Goal: Information Seeking & Learning: Check status

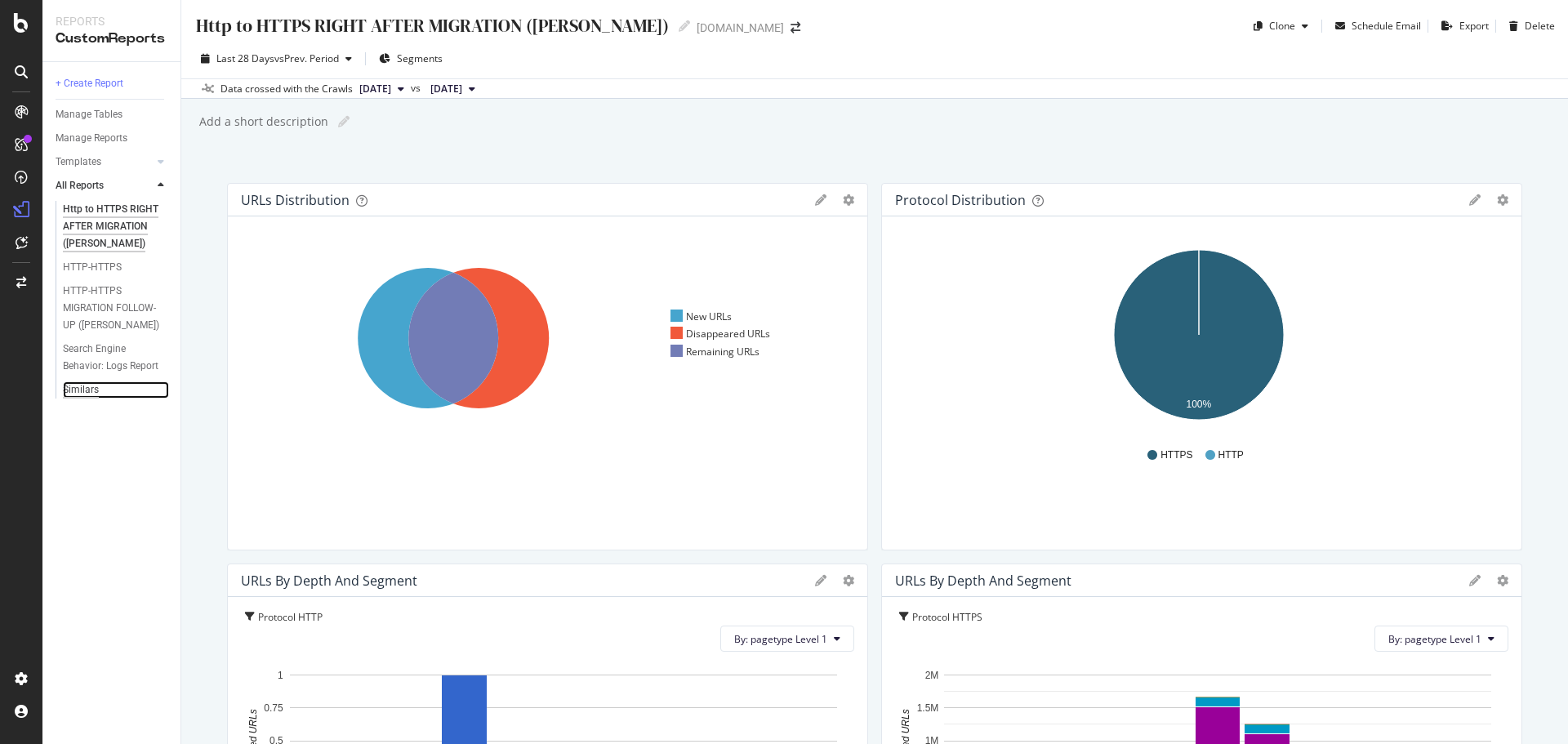
click at [84, 390] on div "Similars" at bounding box center [81, 390] width 35 height 17
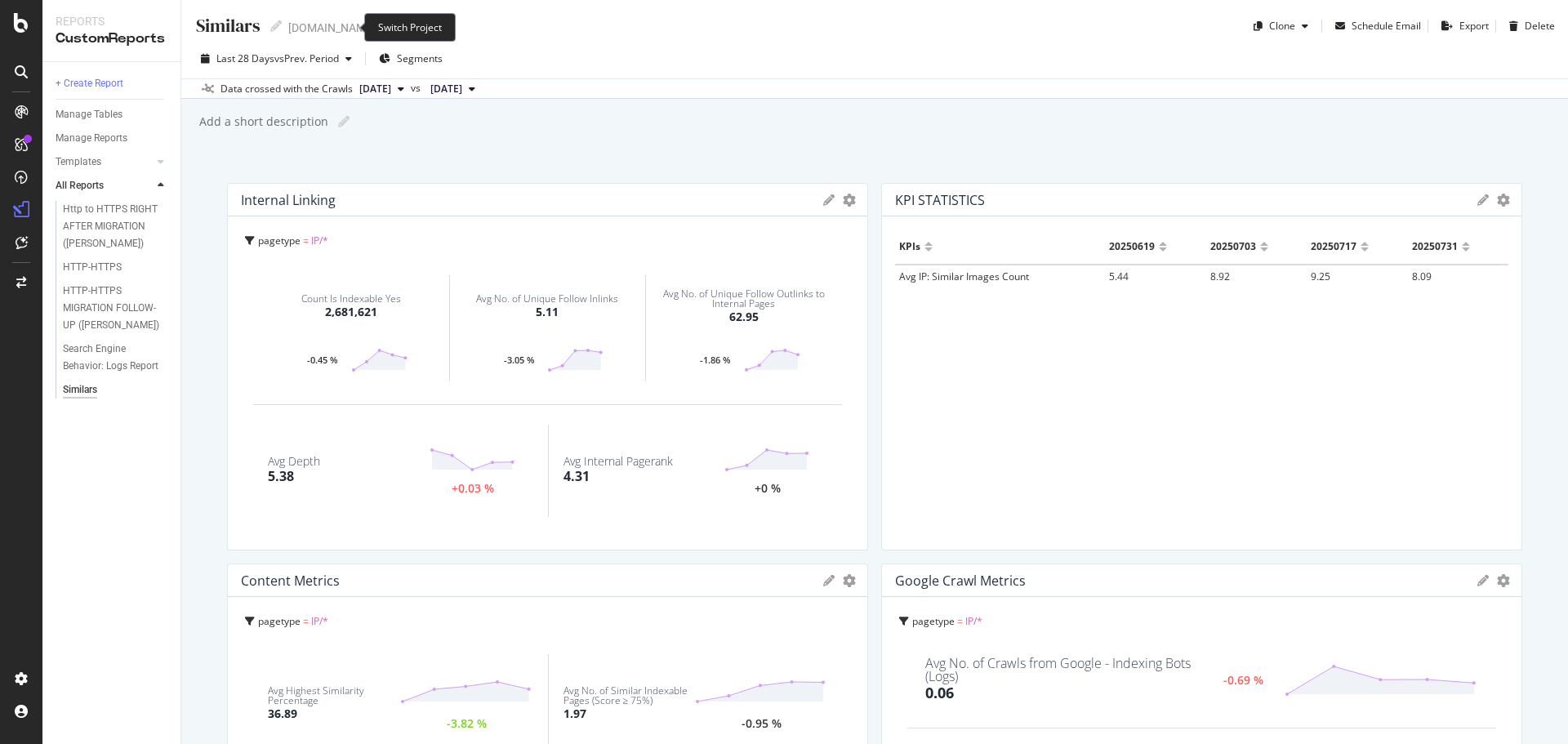
click at [375, 26] on span at bounding box center [387, 28] width 23 height 12
click at [382, 26] on icon "arrow-right-arrow-left" at bounding box center [387, 28] width 10 height 12
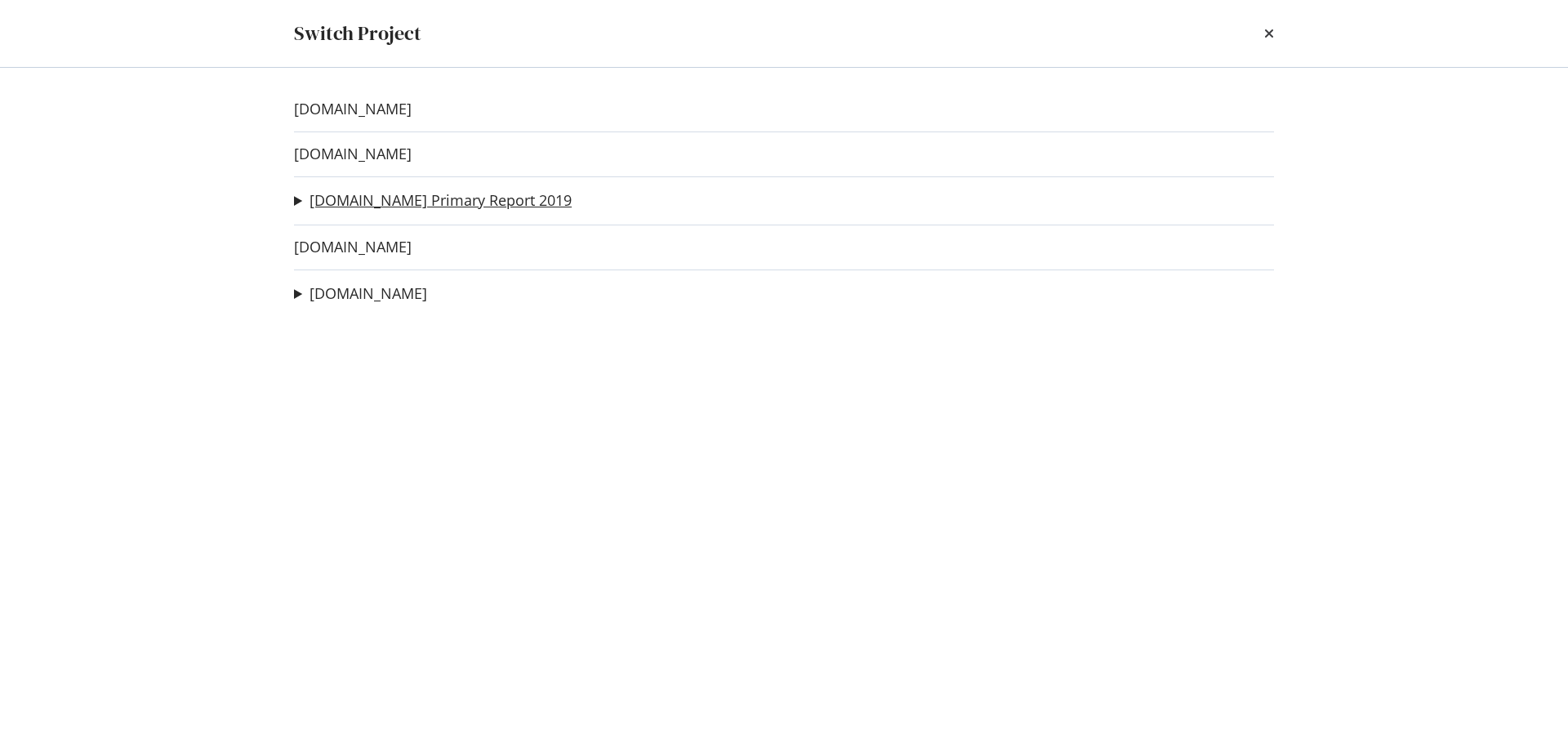
click at [348, 202] on link "alamy.com Primary Report 2019" at bounding box center [440, 200] width 262 height 17
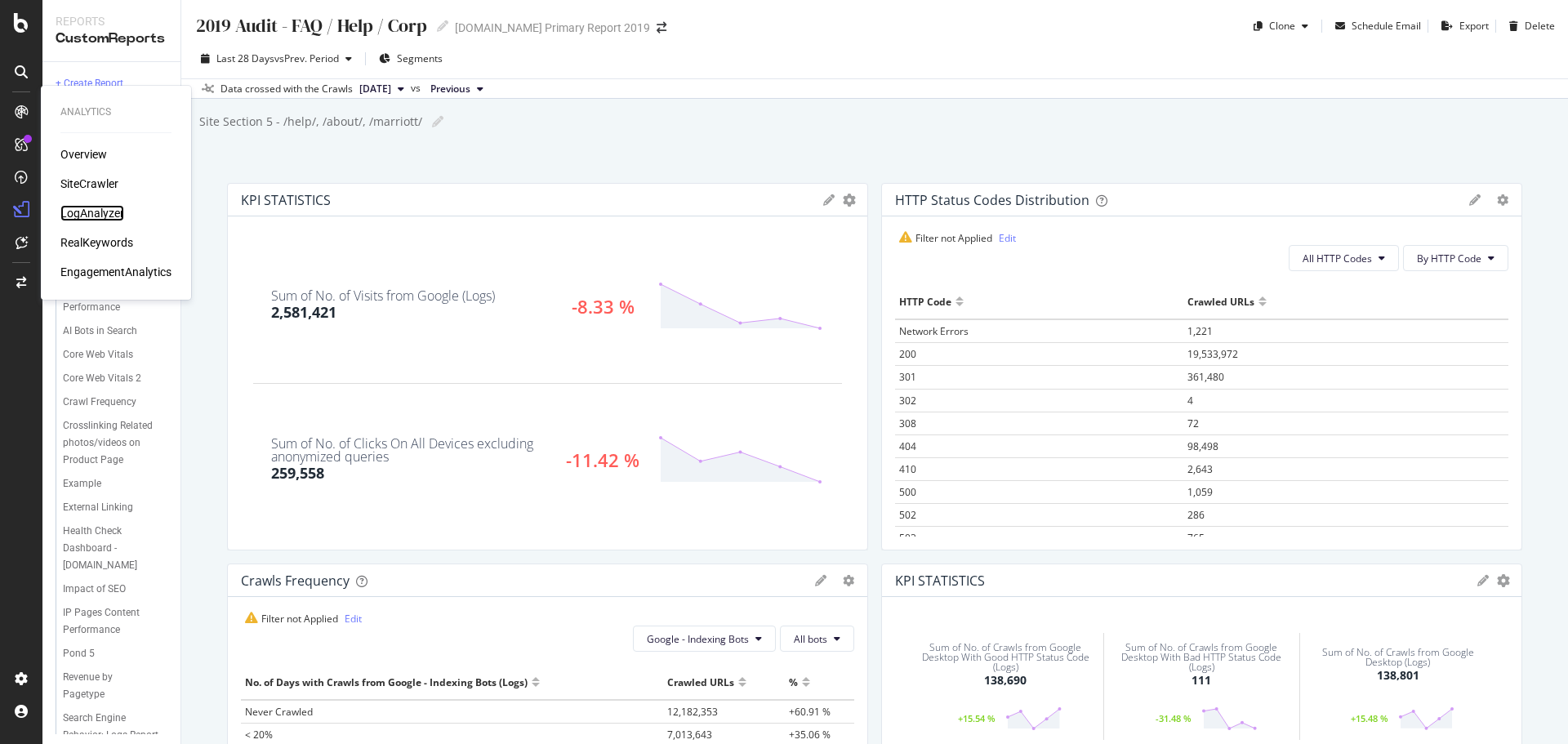
click at [98, 208] on div "LogAnalyzer" at bounding box center [92, 213] width 64 height 16
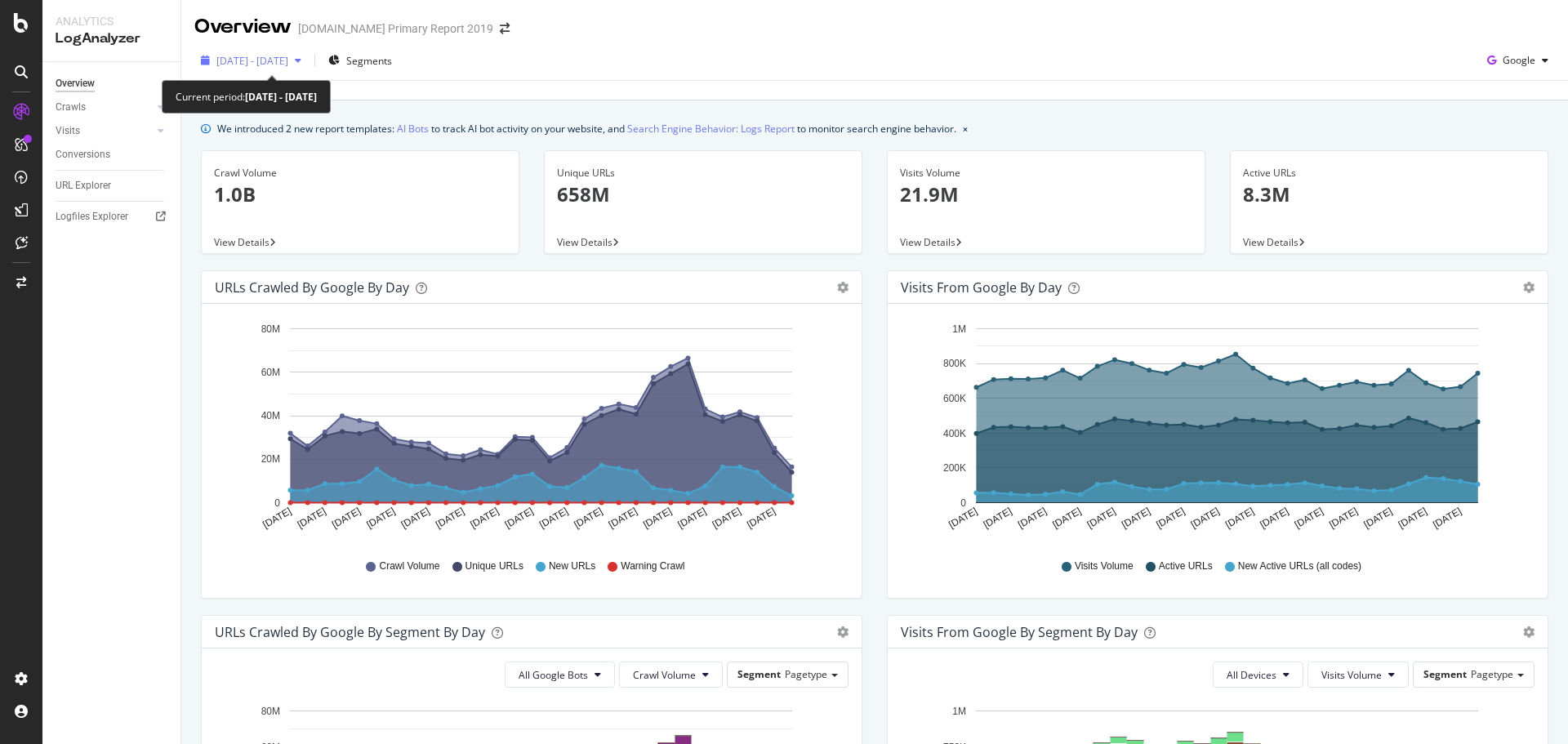
click at [270, 62] on span "2025 Jul. 13th - Aug. 11th" at bounding box center [252, 61] width 72 height 14
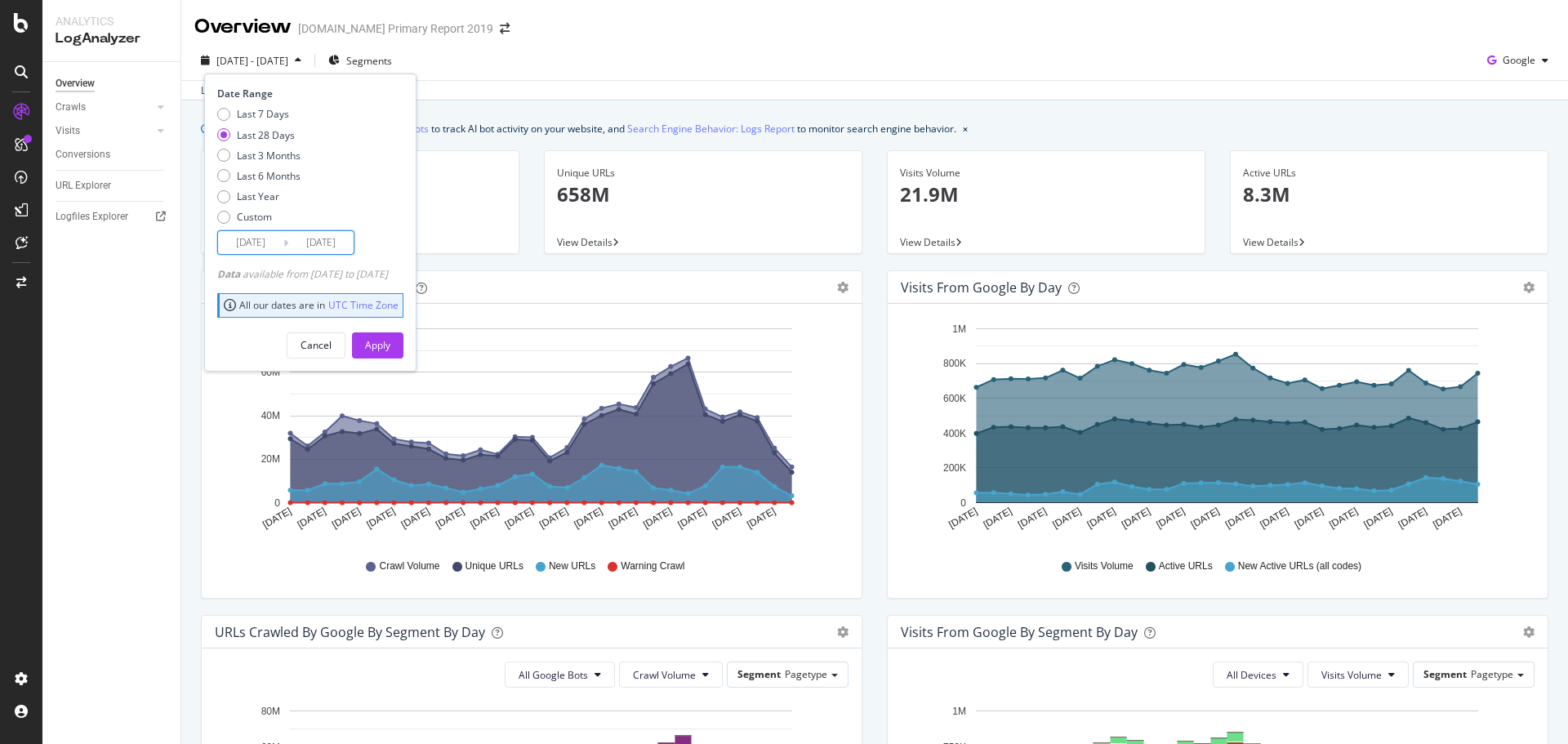
click at [256, 241] on input "2025/07/15" at bounding box center [251, 242] width 66 height 23
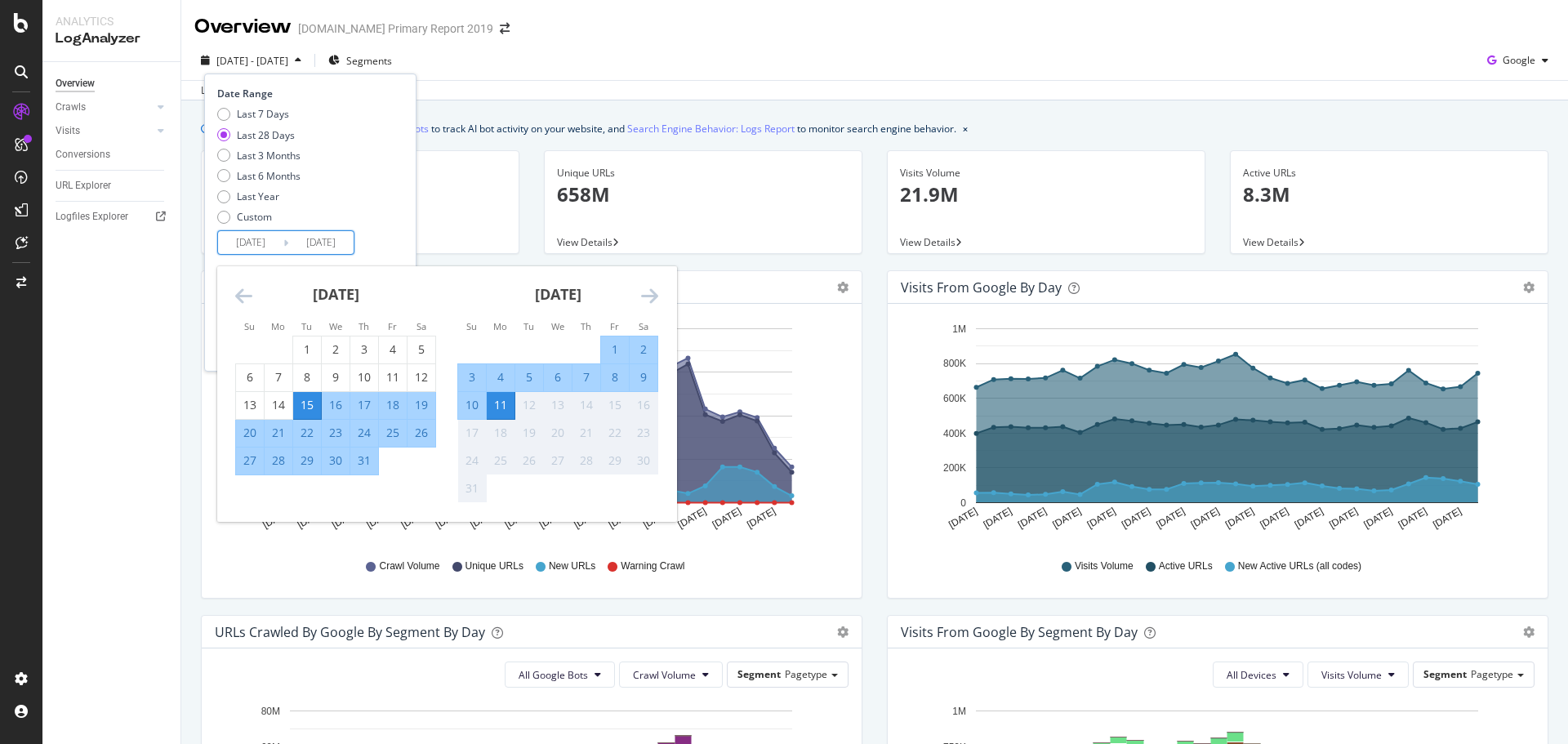
click at [331, 433] on div "23" at bounding box center [335, 433] width 28 height 16
type input "2025/07/23"
click at [399, 226] on div "Last 7 Days Last 28 Days Last 3 Months Last 6 Months Last Year Custom" at bounding box center [308, 169] width 182 height 123
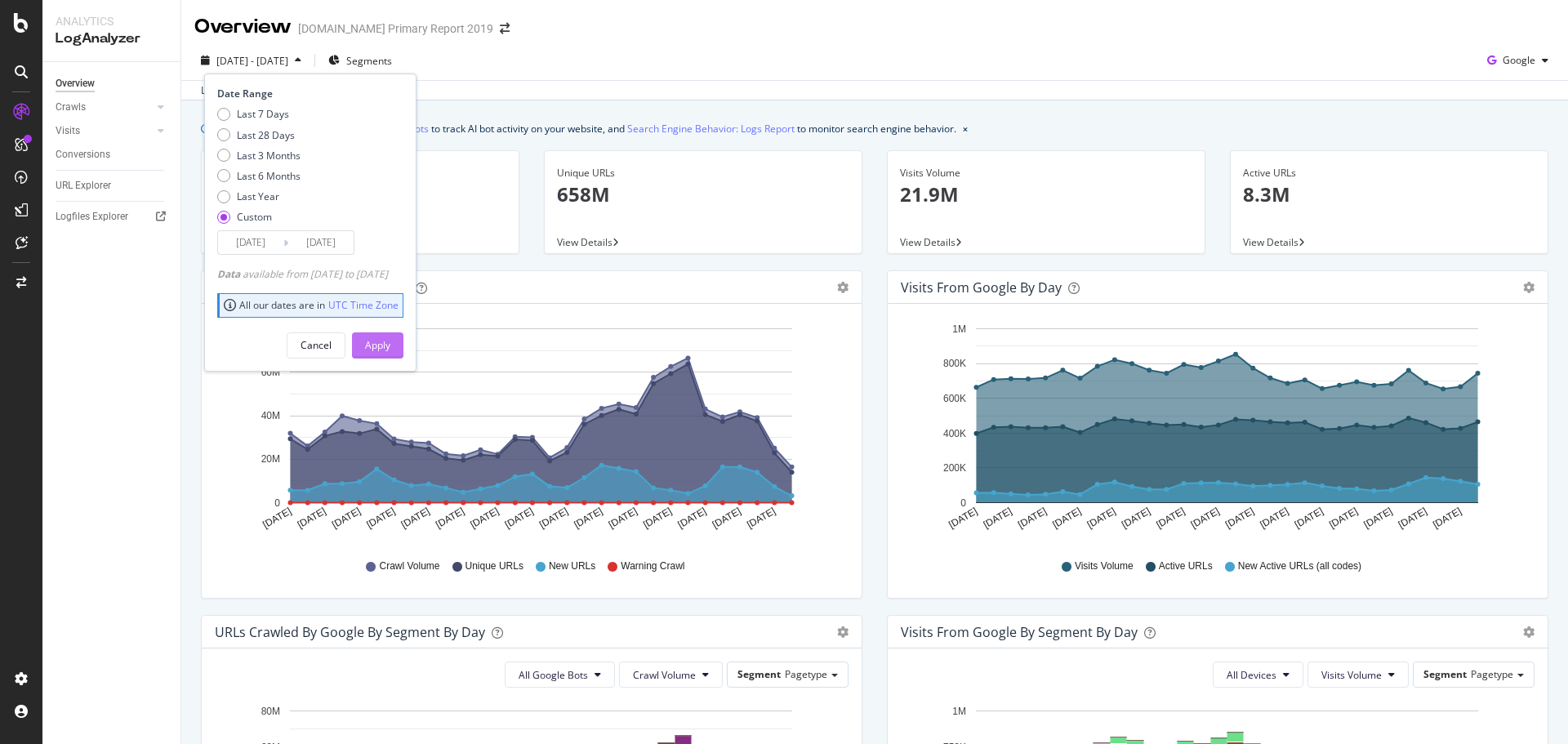
click at [390, 353] on div "Apply" at bounding box center [377, 346] width 26 height 25
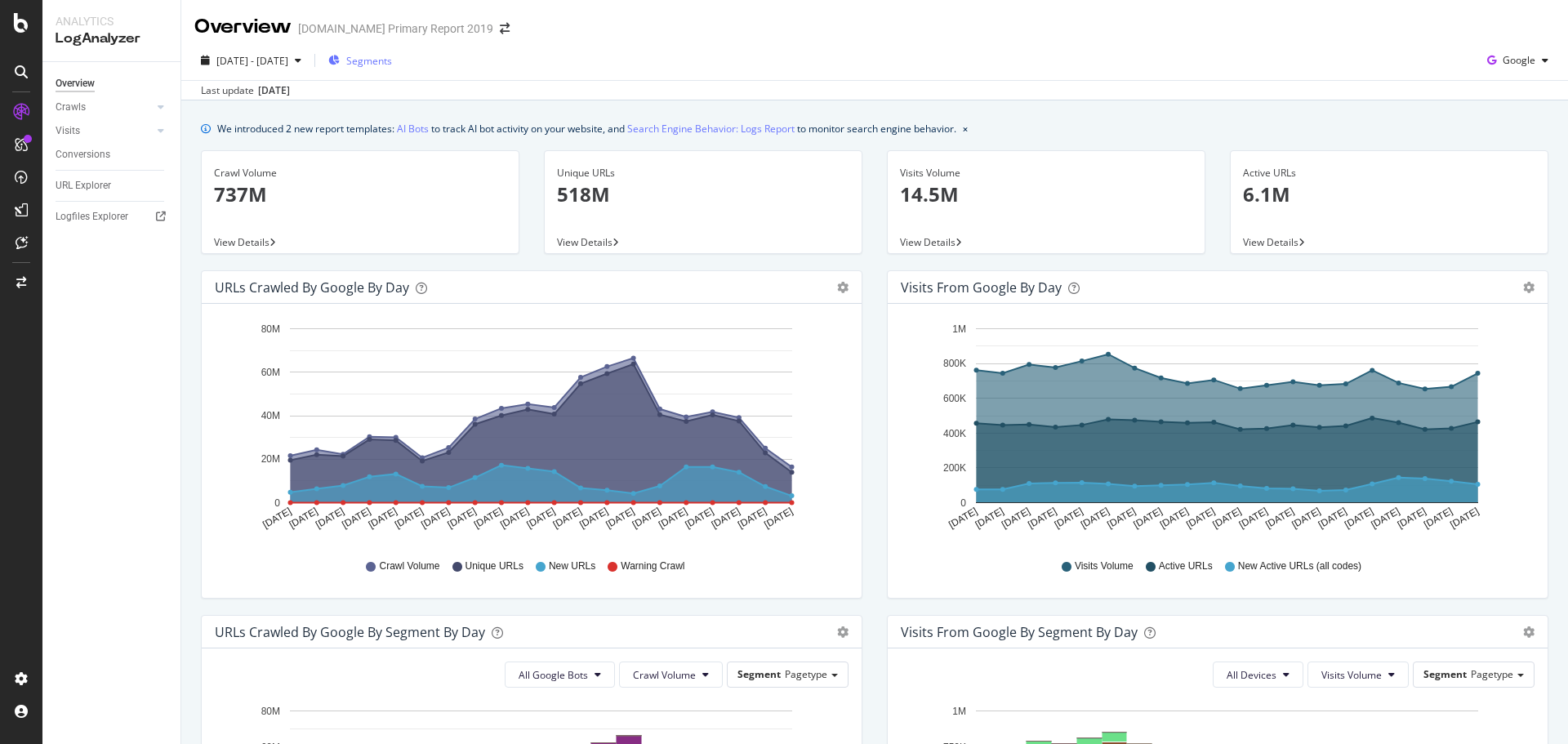
click at [392, 66] on span "Segments" at bounding box center [369, 61] width 46 height 14
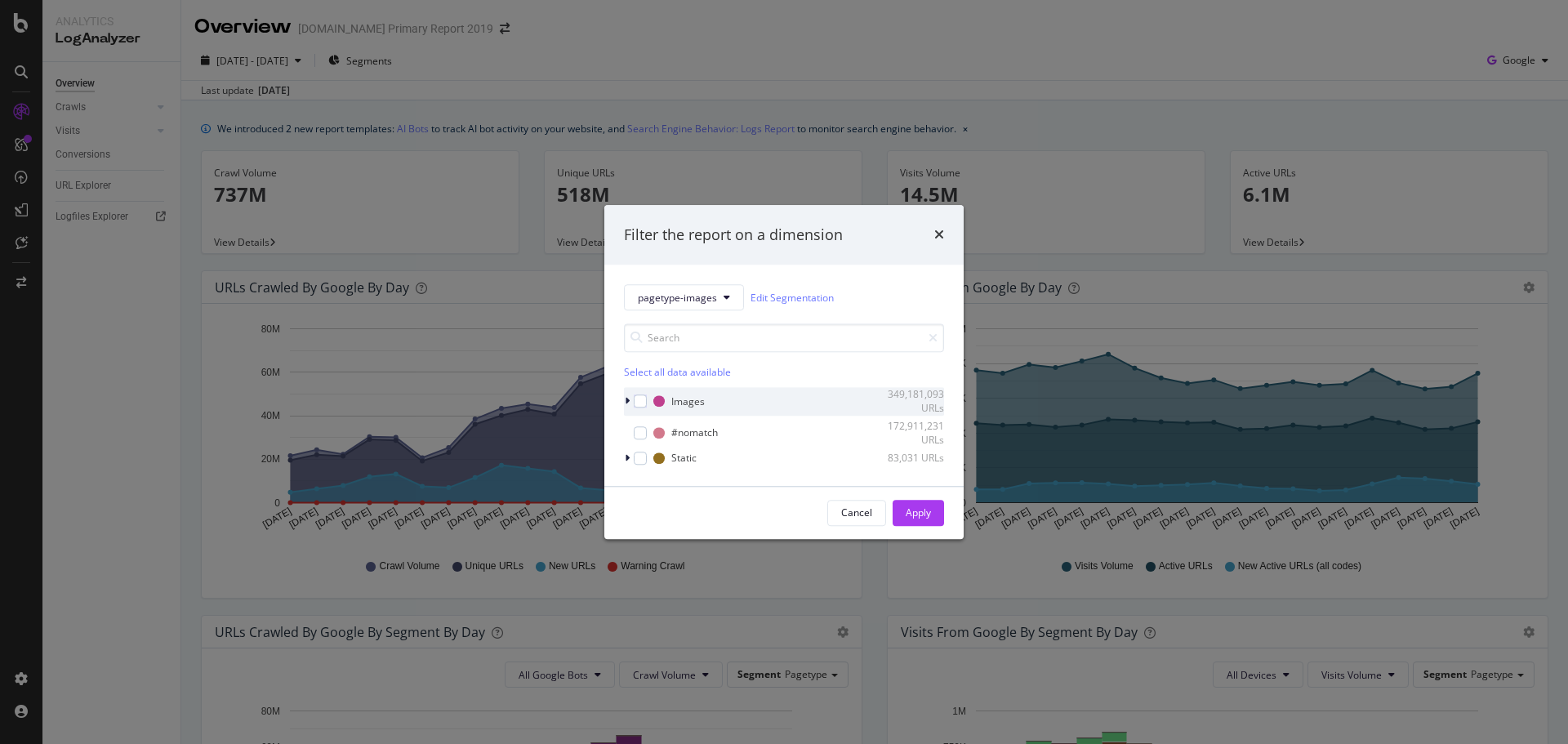
click at [626, 401] on icon "modal" at bounding box center [627, 401] width 5 height 10
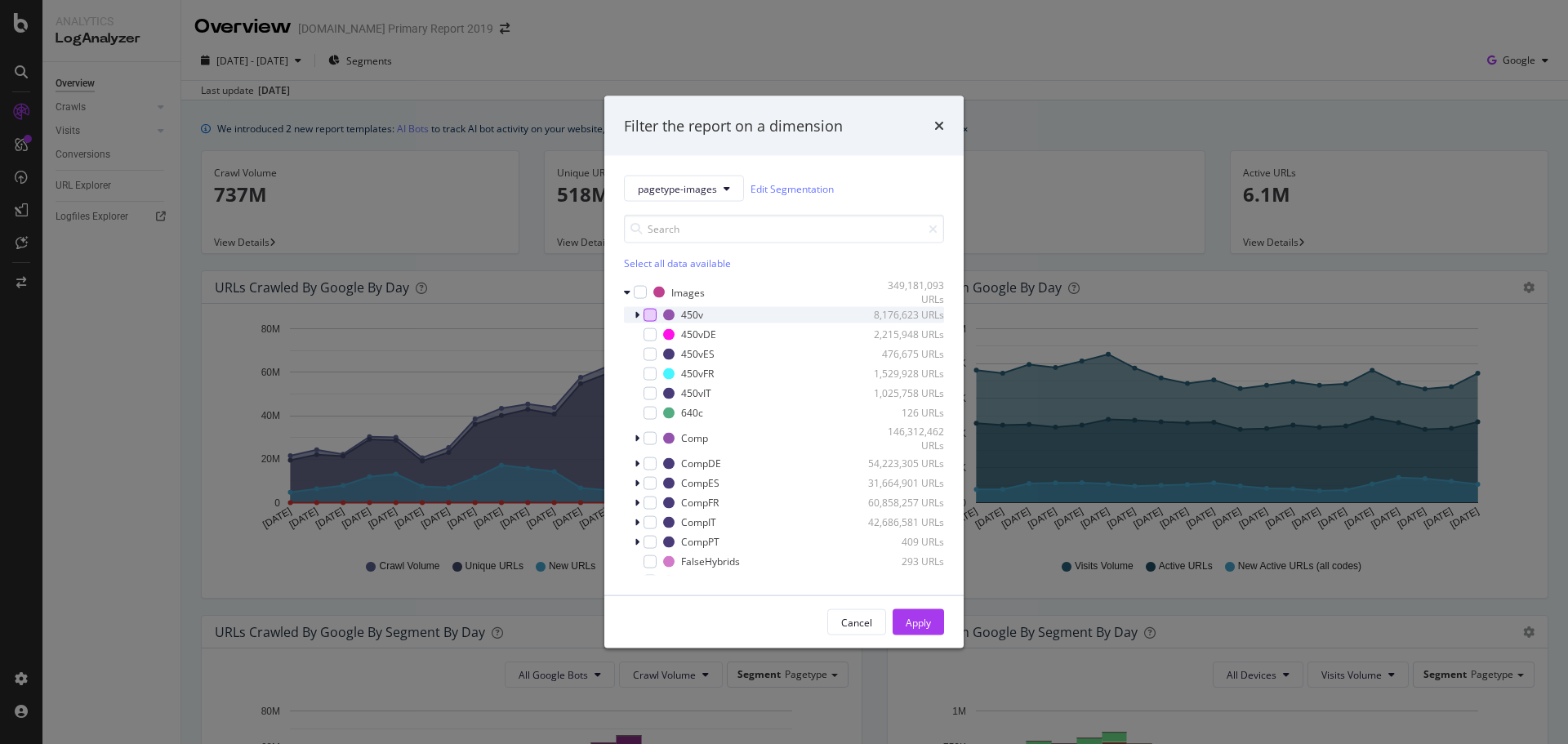
click at [654, 313] on div "modal" at bounding box center [650, 314] width 13 height 13
click at [651, 335] on div "modal" at bounding box center [650, 334] width 13 height 13
click at [647, 395] on div "modal" at bounding box center [650, 392] width 13 height 13
click at [650, 375] on div "modal" at bounding box center [650, 373] width 13 height 13
click at [918, 622] on div "Apply" at bounding box center [918, 622] width 26 height 14
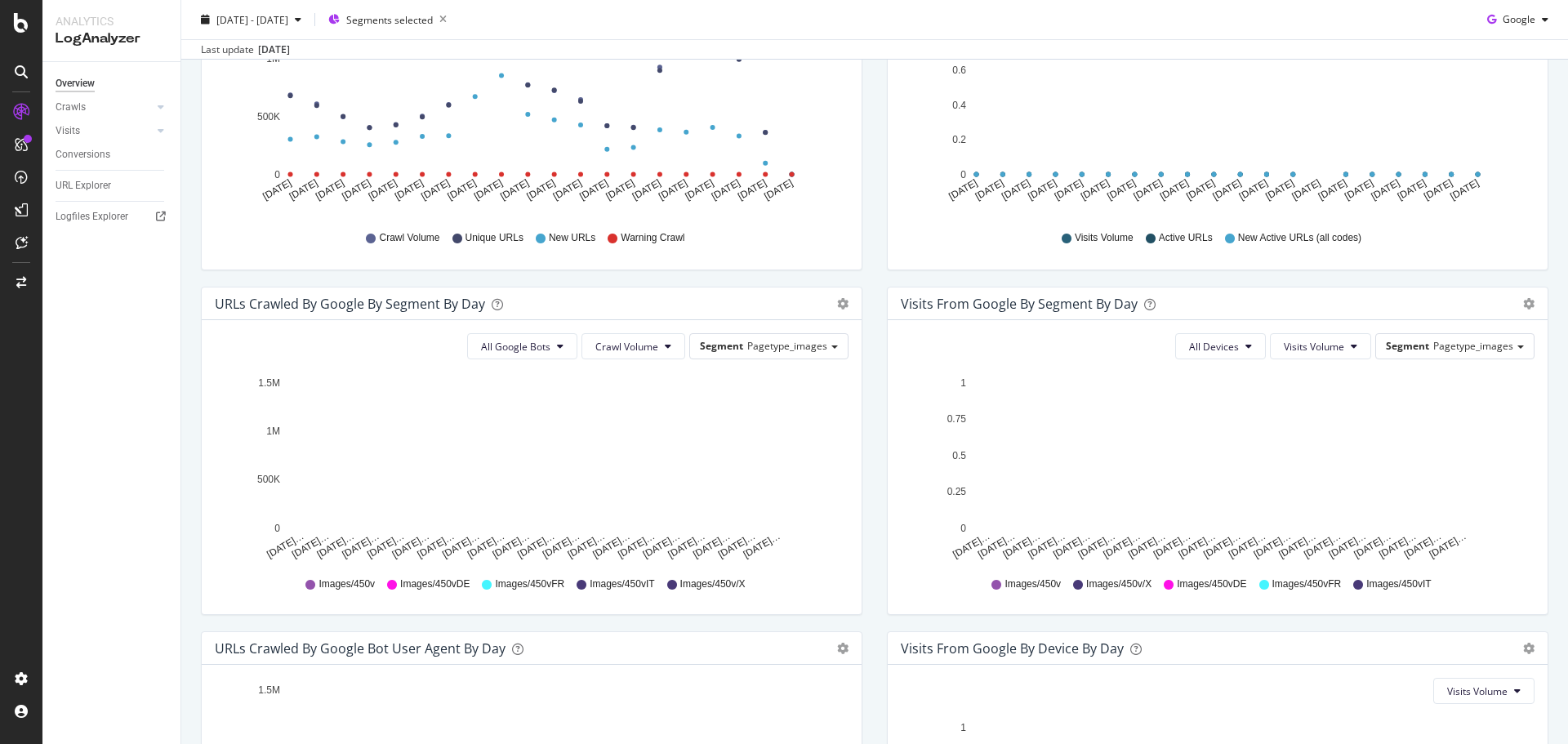
scroll to position [327, 0]
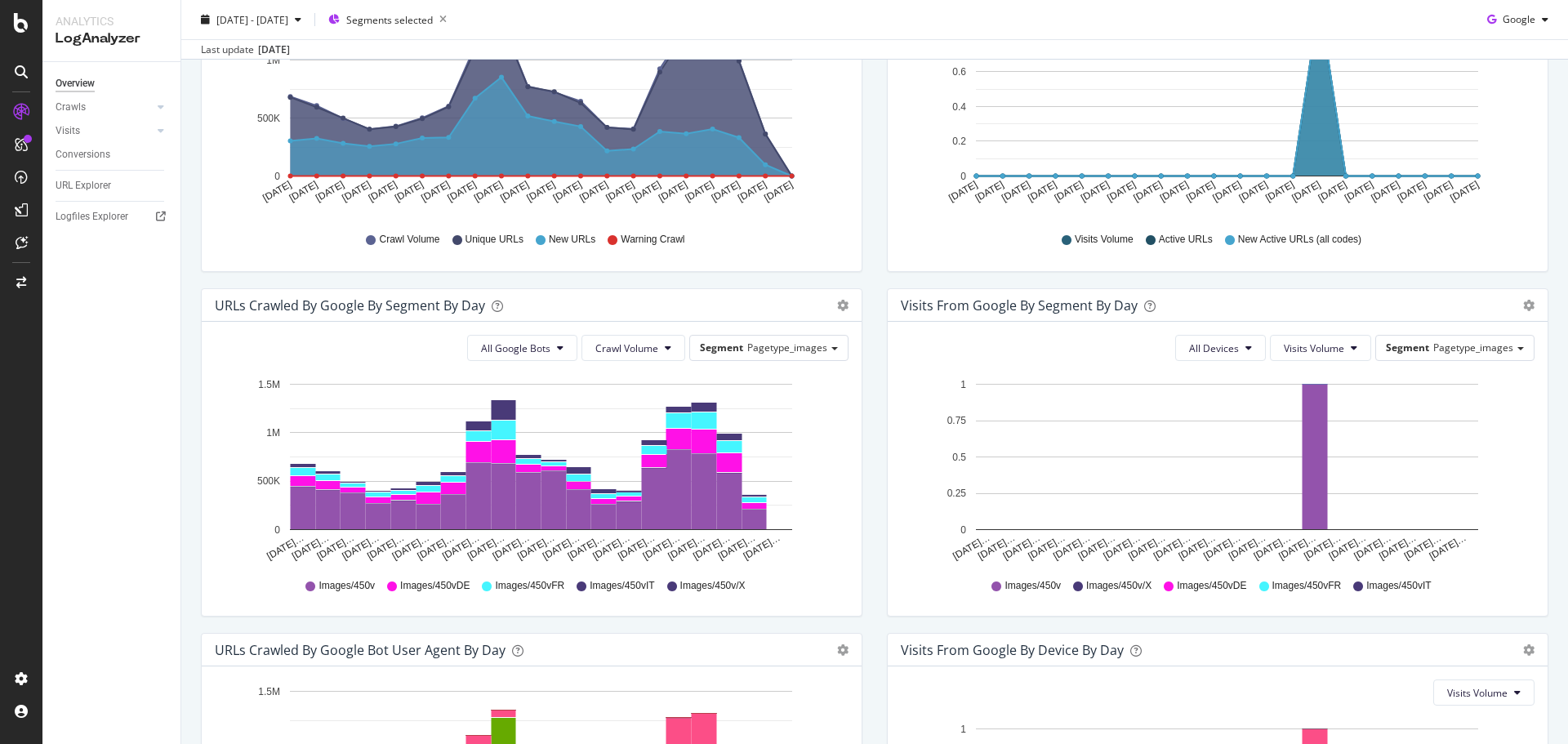
click at [845, 305] on div "URLs Crawled by Google By Segment By Day Timeline (by Value) Table" at bounding box center [532, 305] width 660 height 33
click at [800, 372] on span "Table" at bounding box center [784, 372] width 151 height 25
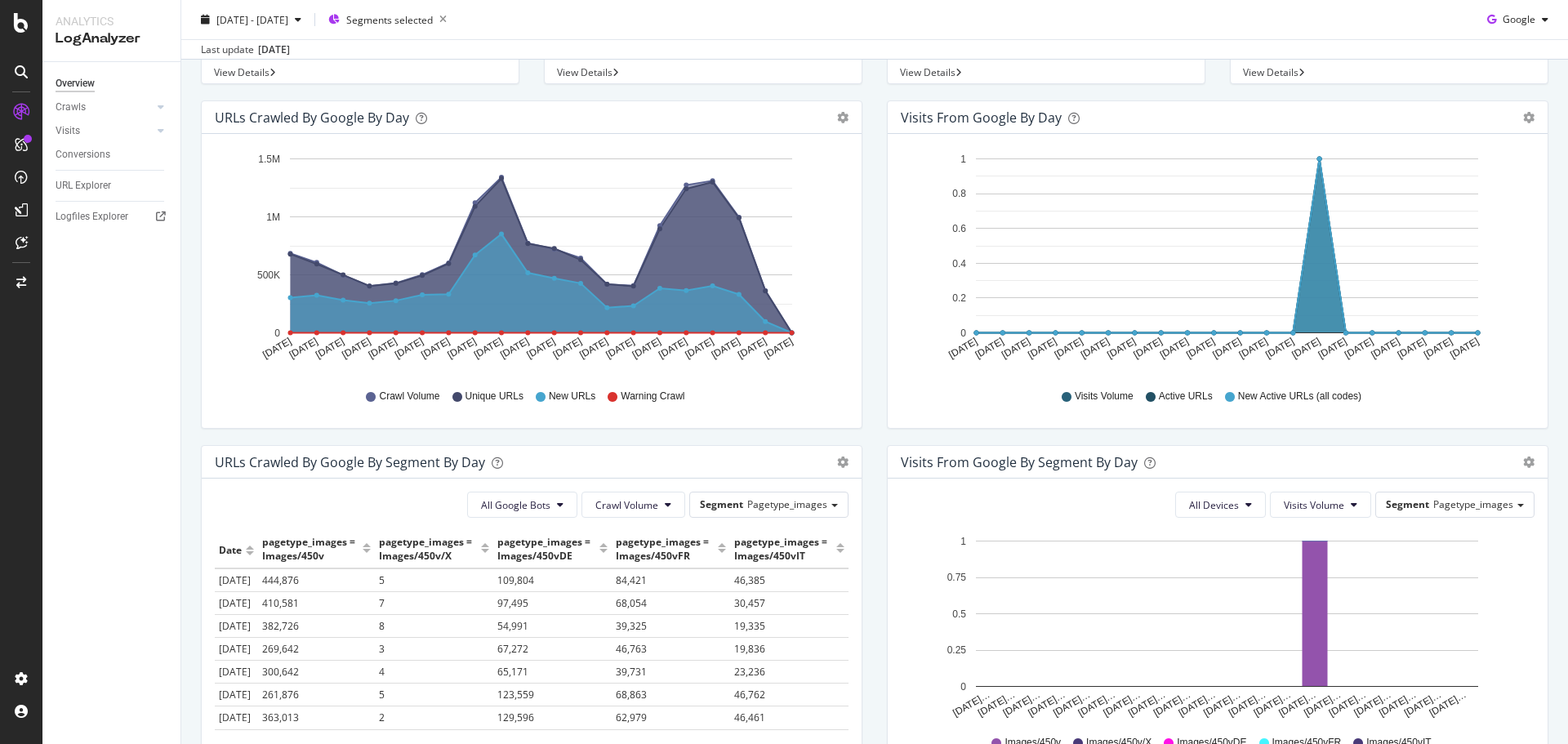
scroll to position [0, 0]
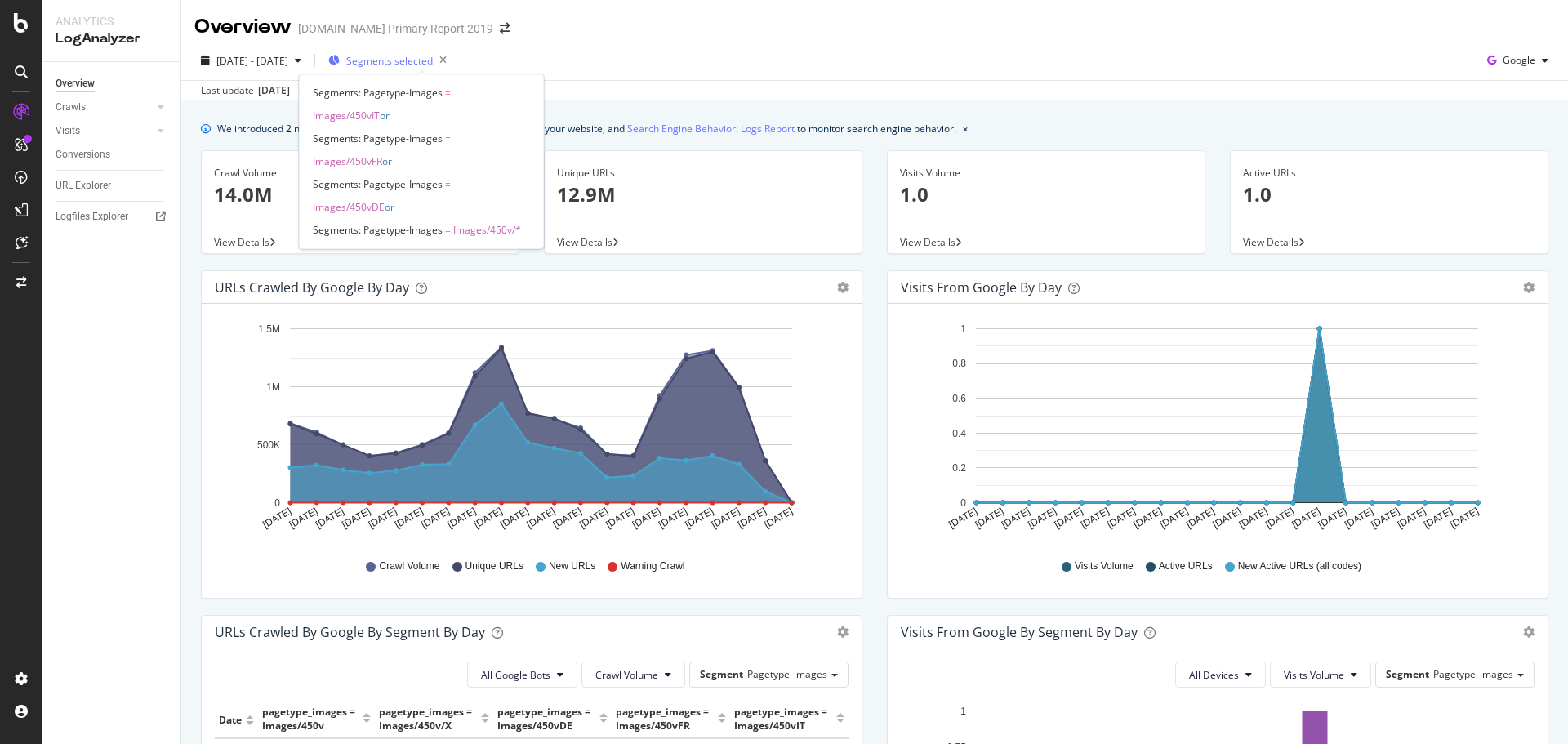
click at [424, 62] on span "Segments selected" at bounding box center [390, 61] width 87 height 14
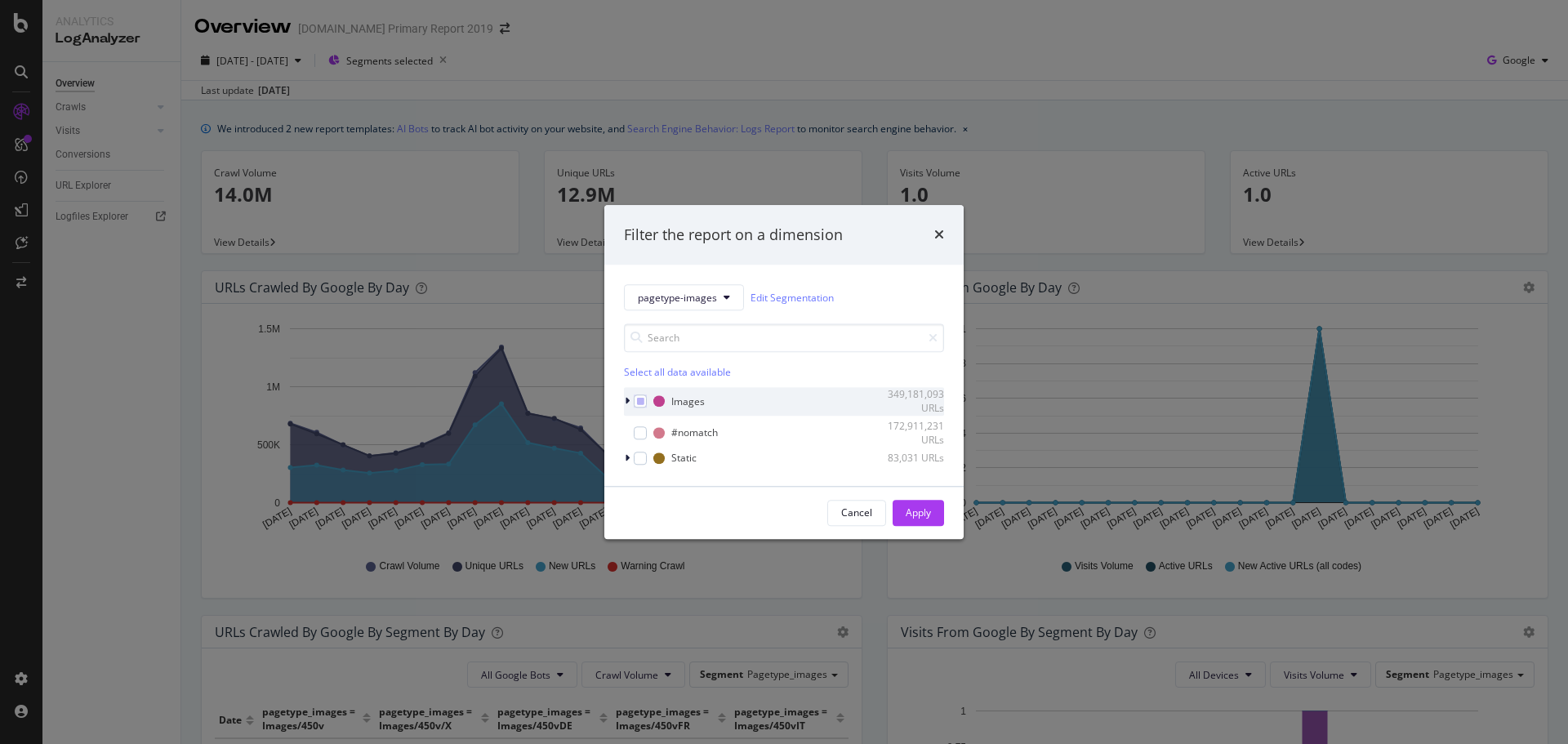
click at [631, 407] on div "modal" at bounding box center [628, 402] width 10 height 16
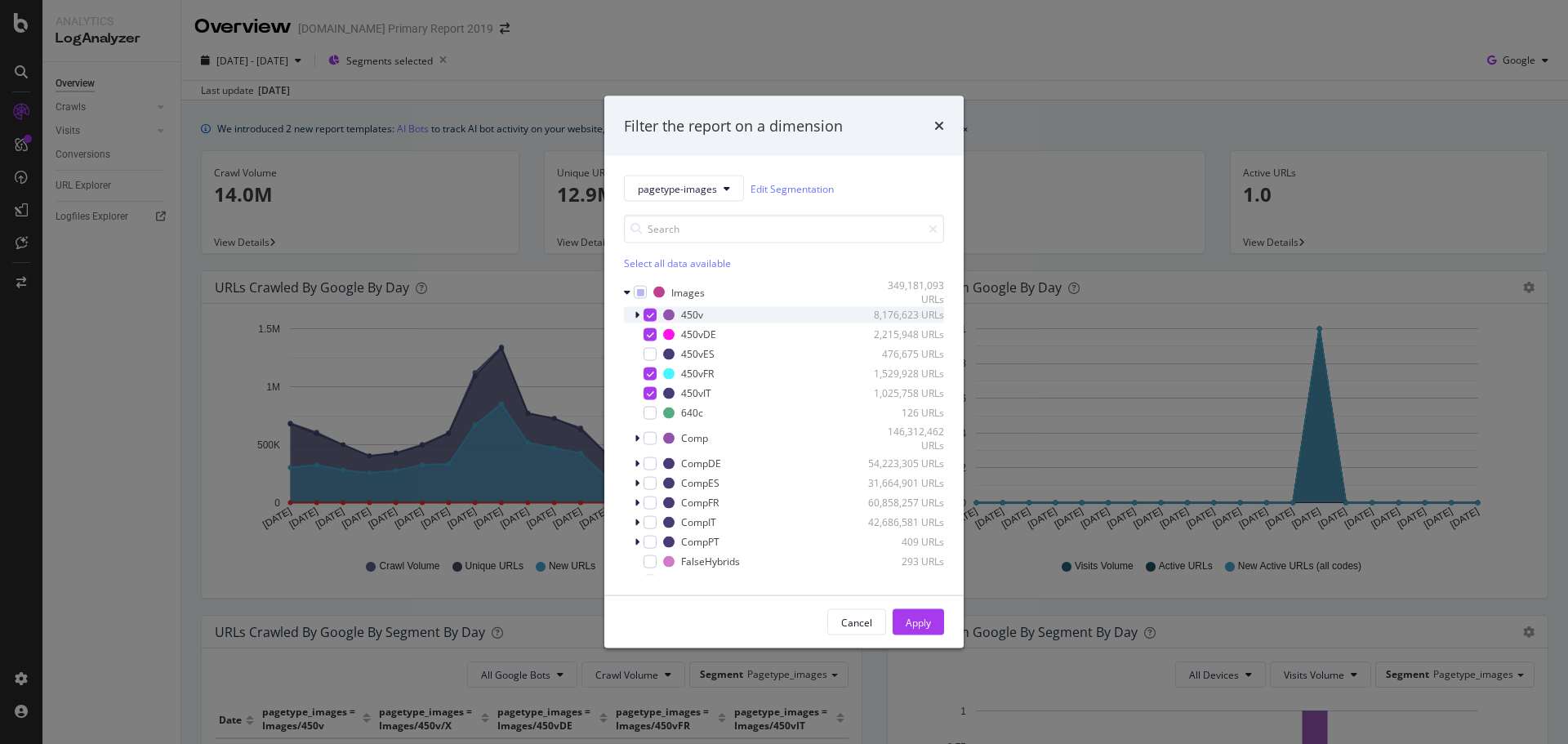
click at [635, 310] on icon "modal" at bounding box center [637, 314] width 5 height 10
click at [659, 340] on div "modal" at bounding box center [659, 334] width 13 height 13
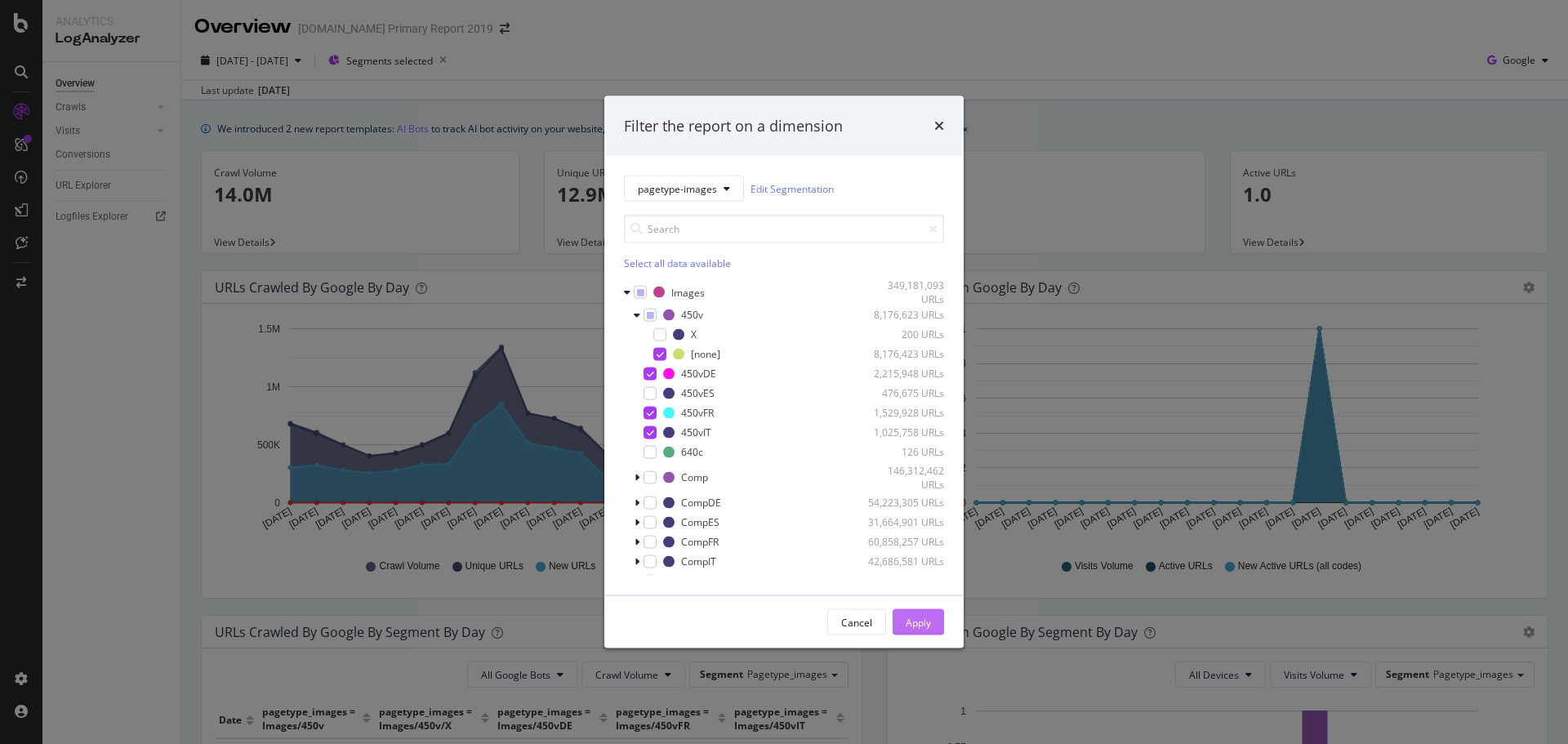
click at [913, 615] on div "Apply" at bounding box center [918, 622] width 26 height 14
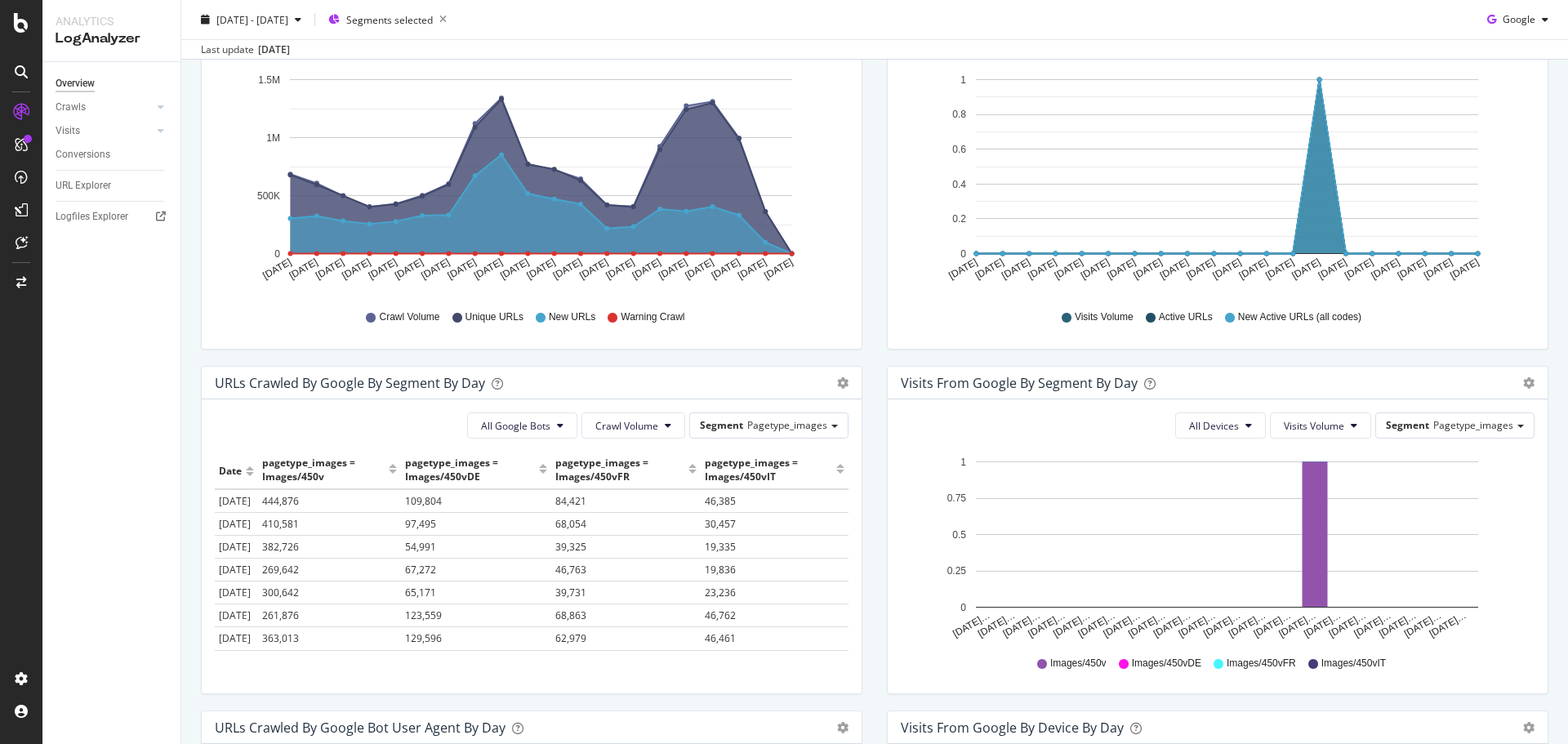
scroll to position [245, 0]
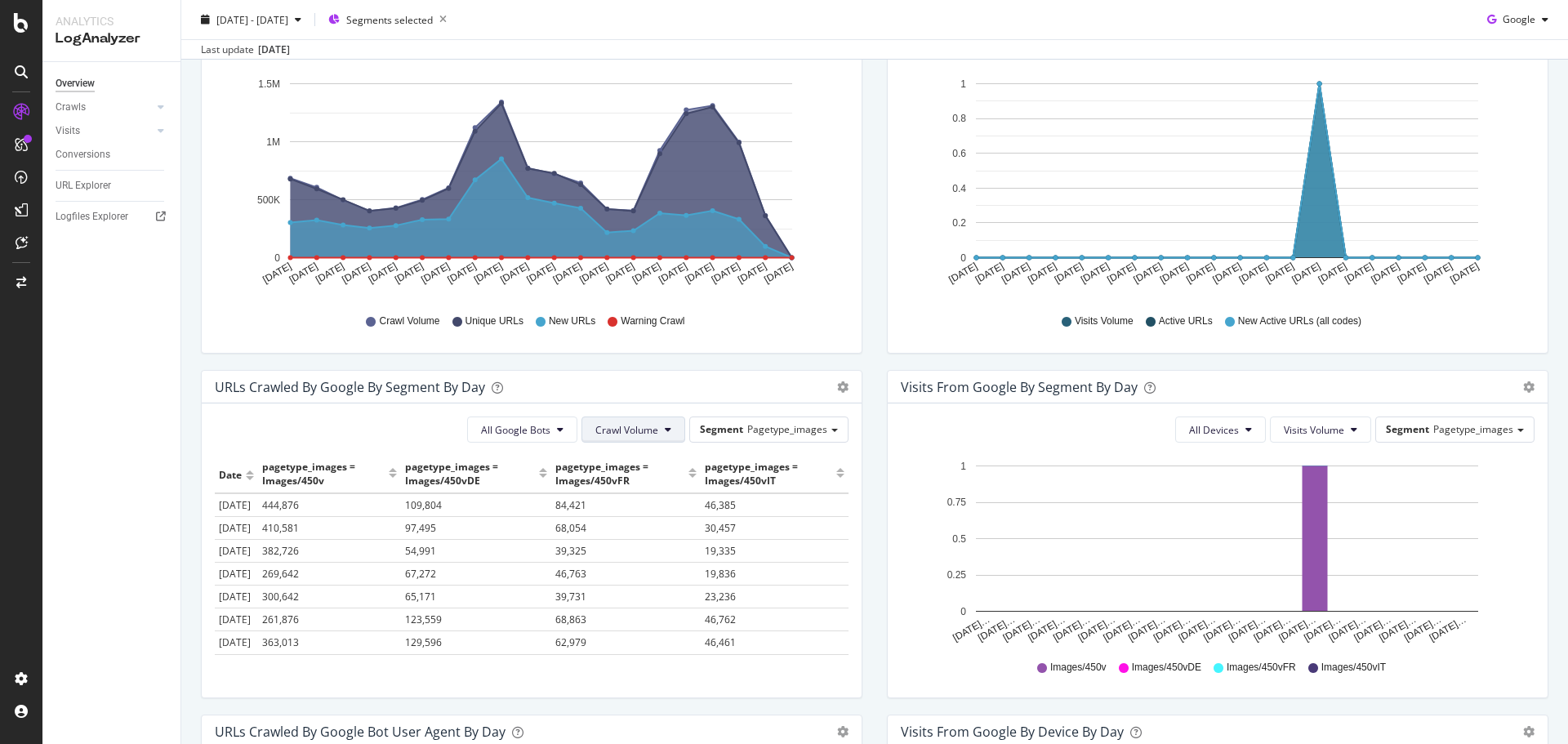
click at [620, 427] on span "Crawl Volume" at bounding box center [626, 431] width 63 height 14
click at [618, 525] on span "New URLs" at bounding box center [623, 523] width 65 height 15
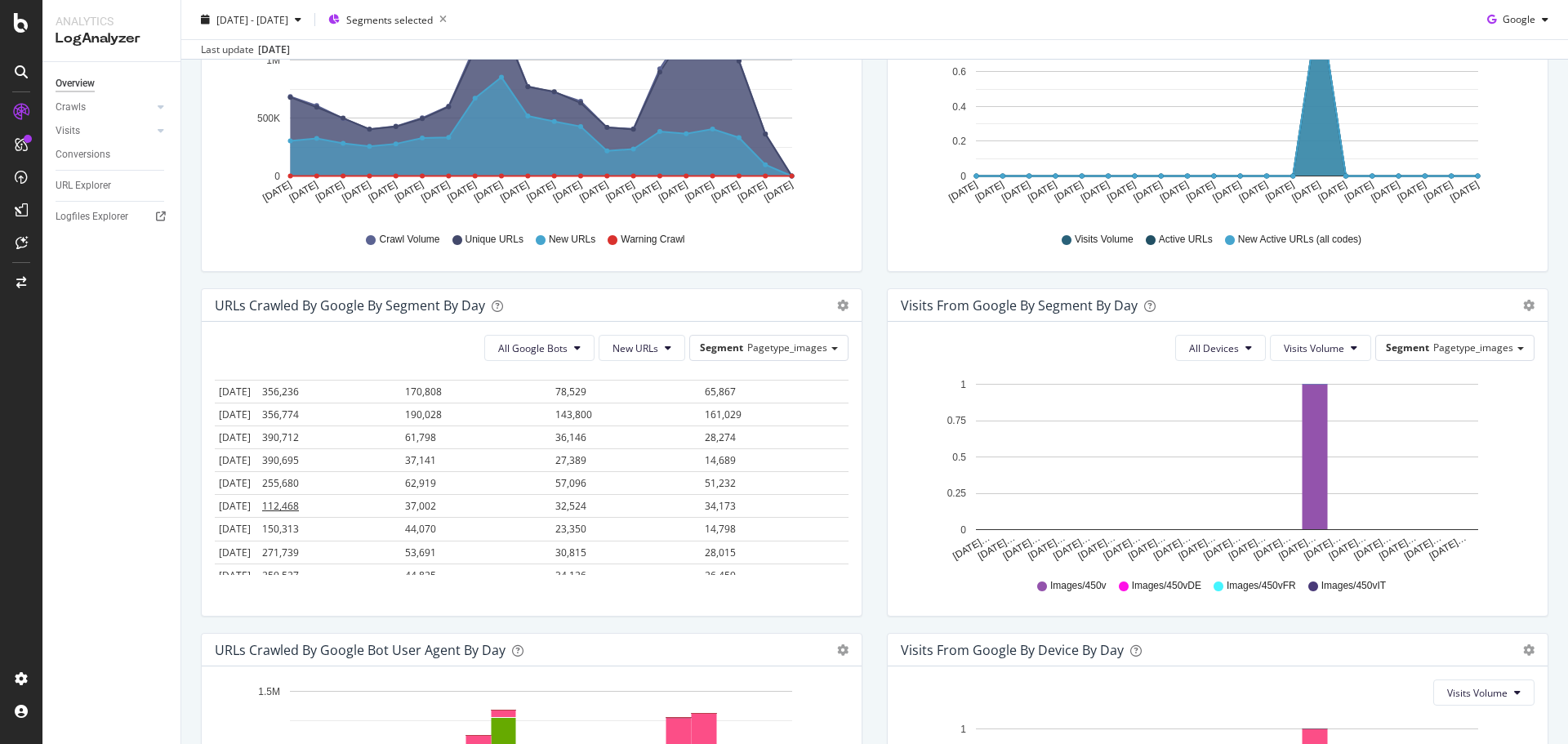
scroll to position [0, 0]
click at [633, 351] on span "New URLs" at bounding box center [635, 349] width 46 height 14
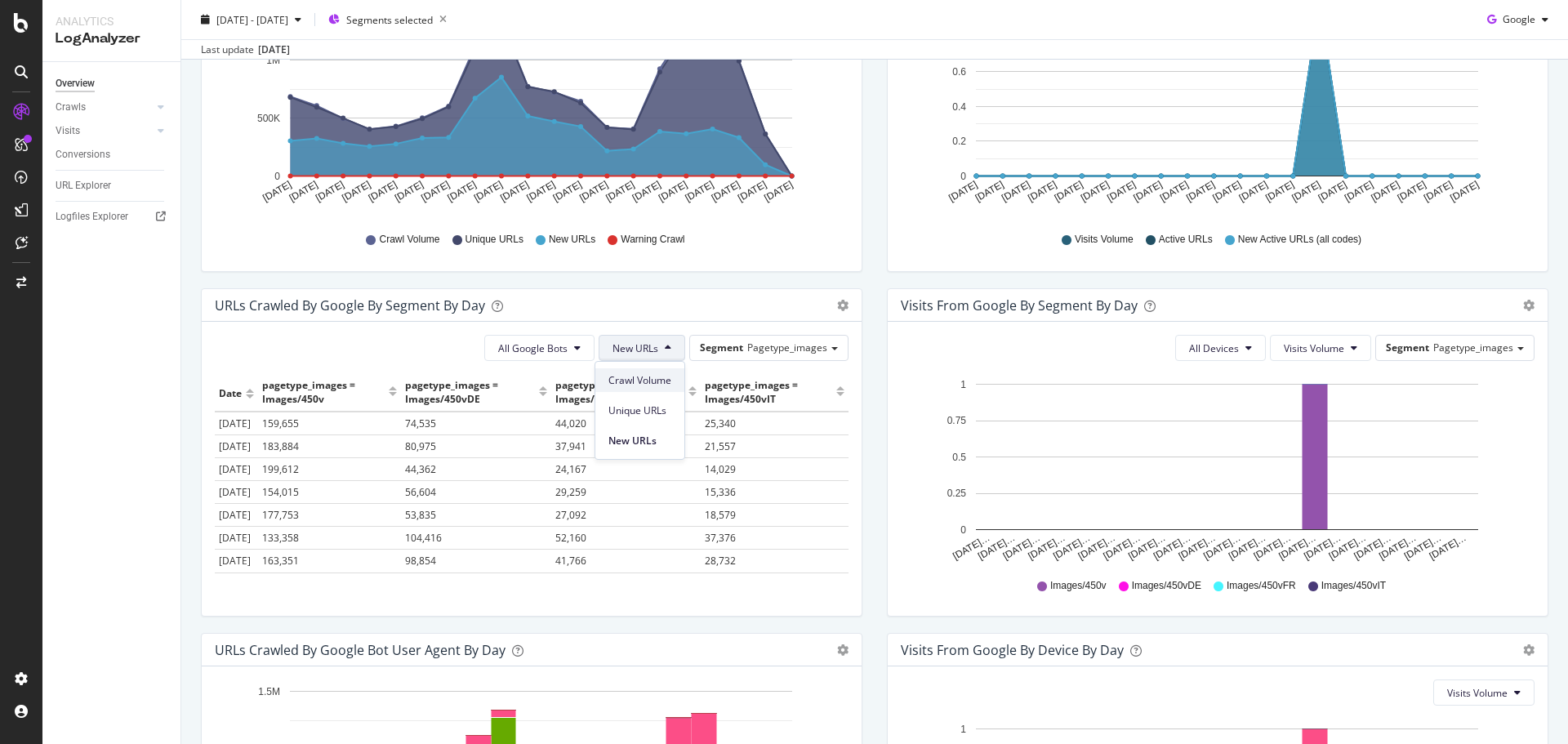
click at [659, 384] on span "Crawl Volume" at bounding box center [640, 381] width 63 height 15
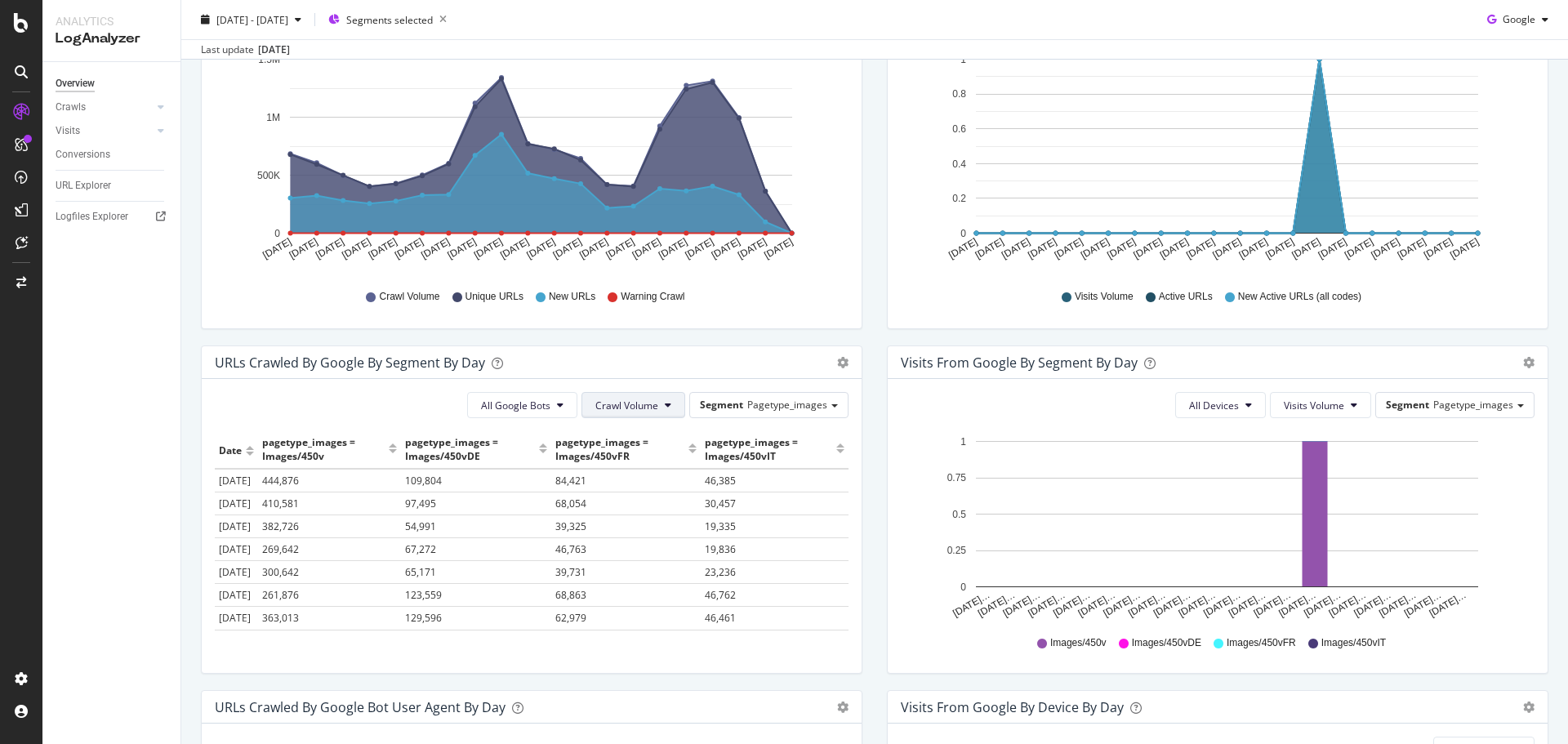
click at [647, 411] on span "Crawl Volume" at bounding box center [626, 406] width 63 height 14
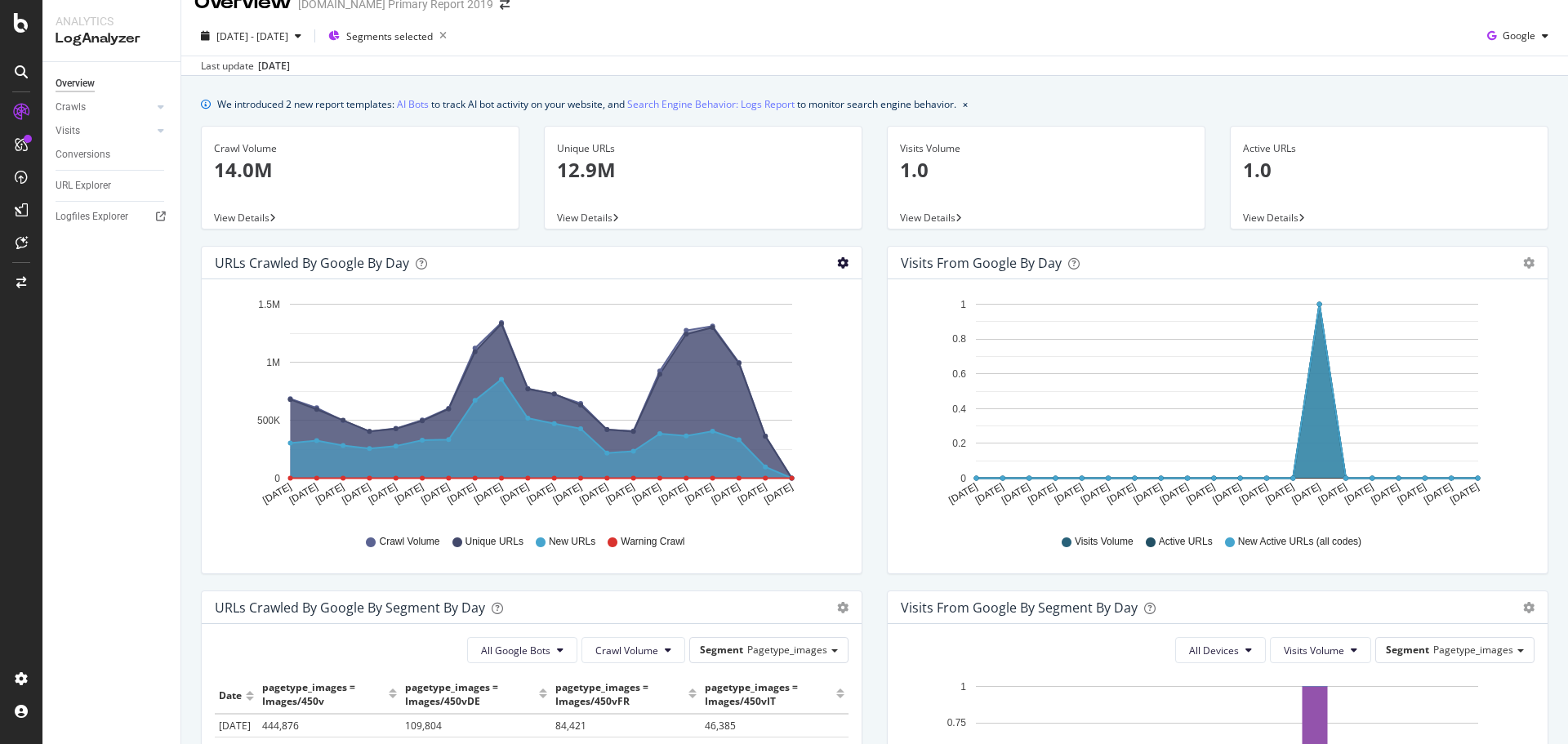
click at [837, 260] on icon "gear" at bounding box center [842, 263] width 12 height 12
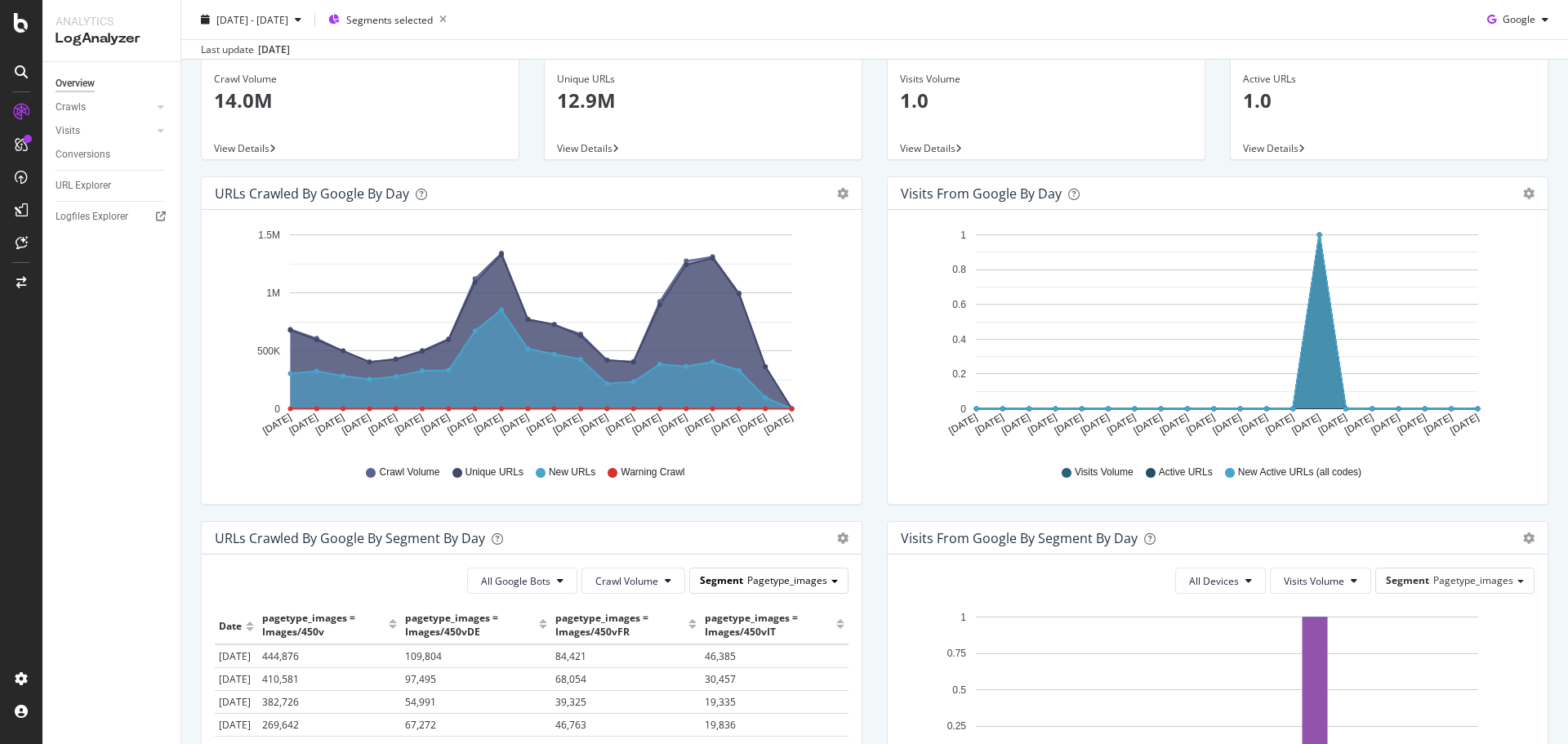
scroll to position [163, 0]
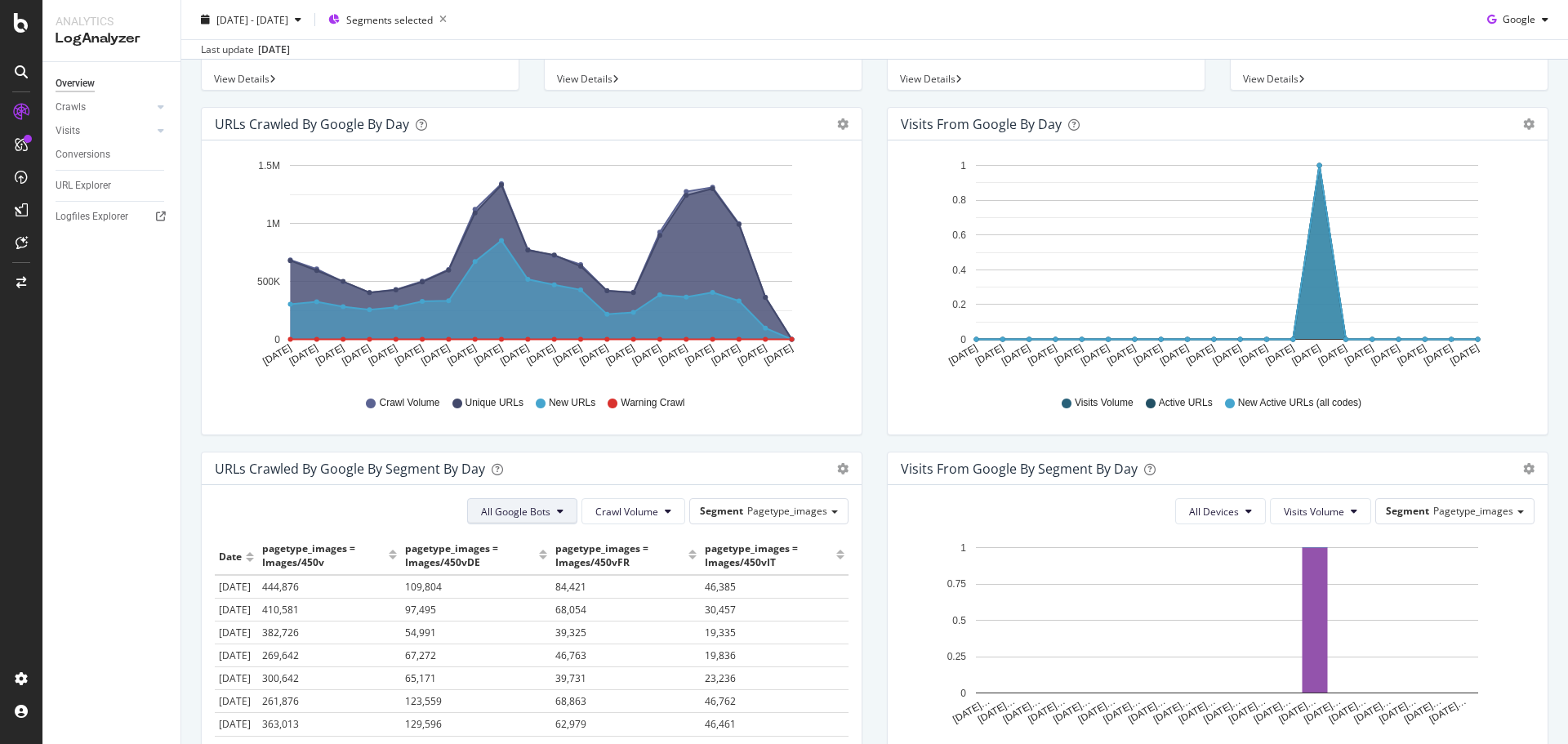
click at [530, 506] on span "All Google Bots" at bounding box center [516, 512] width 69 height 14
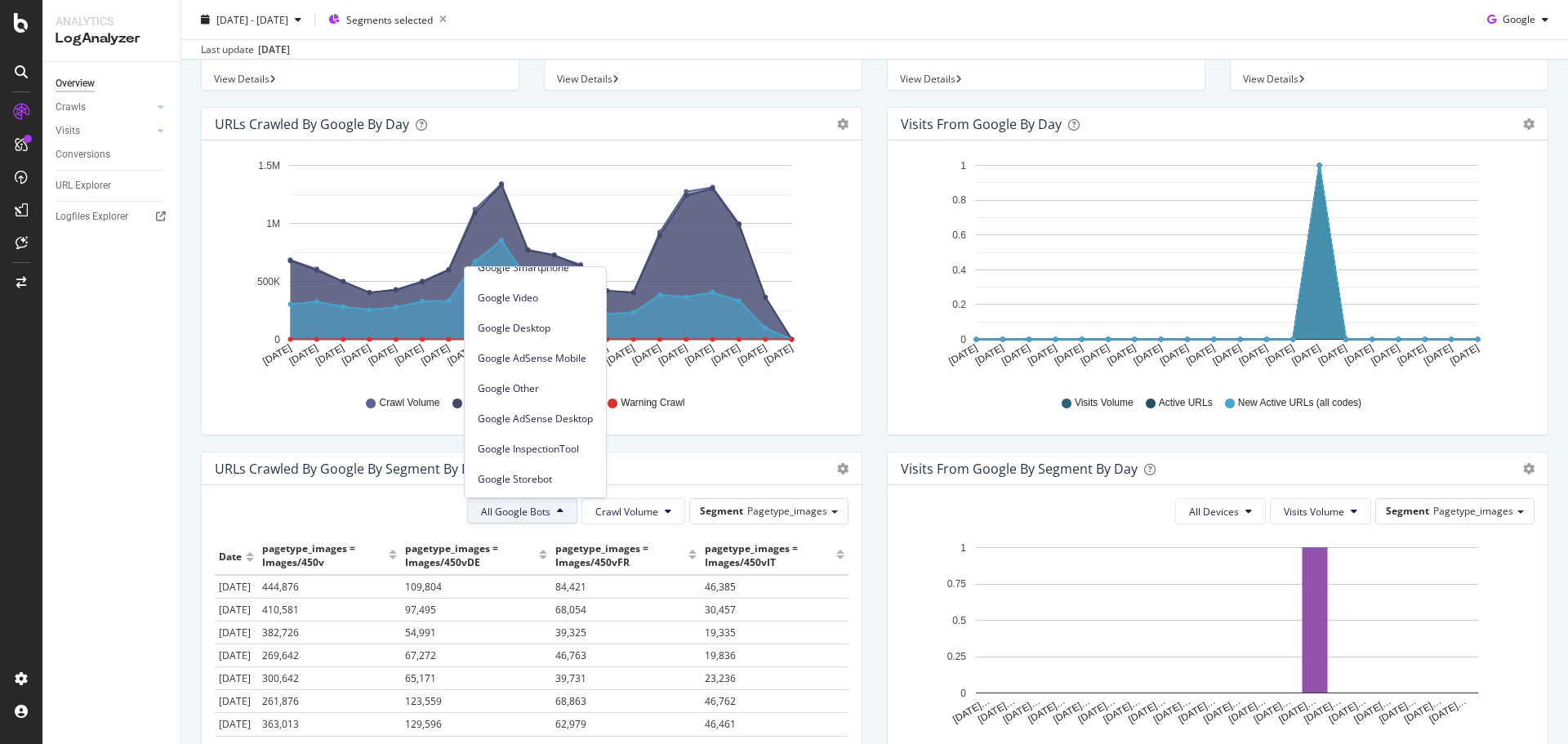
scroll to position [0, 0]
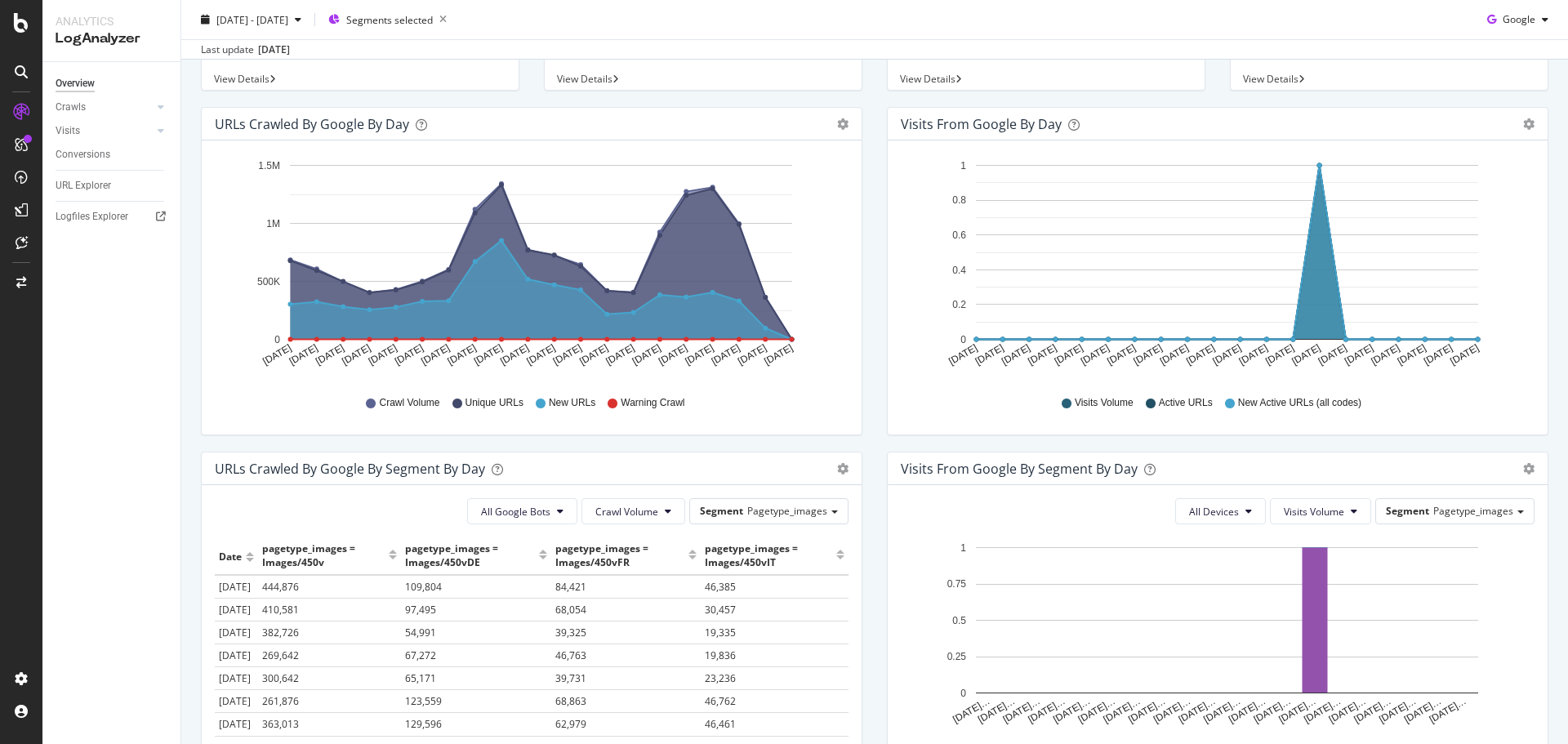
click at [857, 479] on div "URLs Crawled by Google By Segment By Day Timeline (by Value) Table All Google B…" at bounding box center [532, 624] width 686 height 344
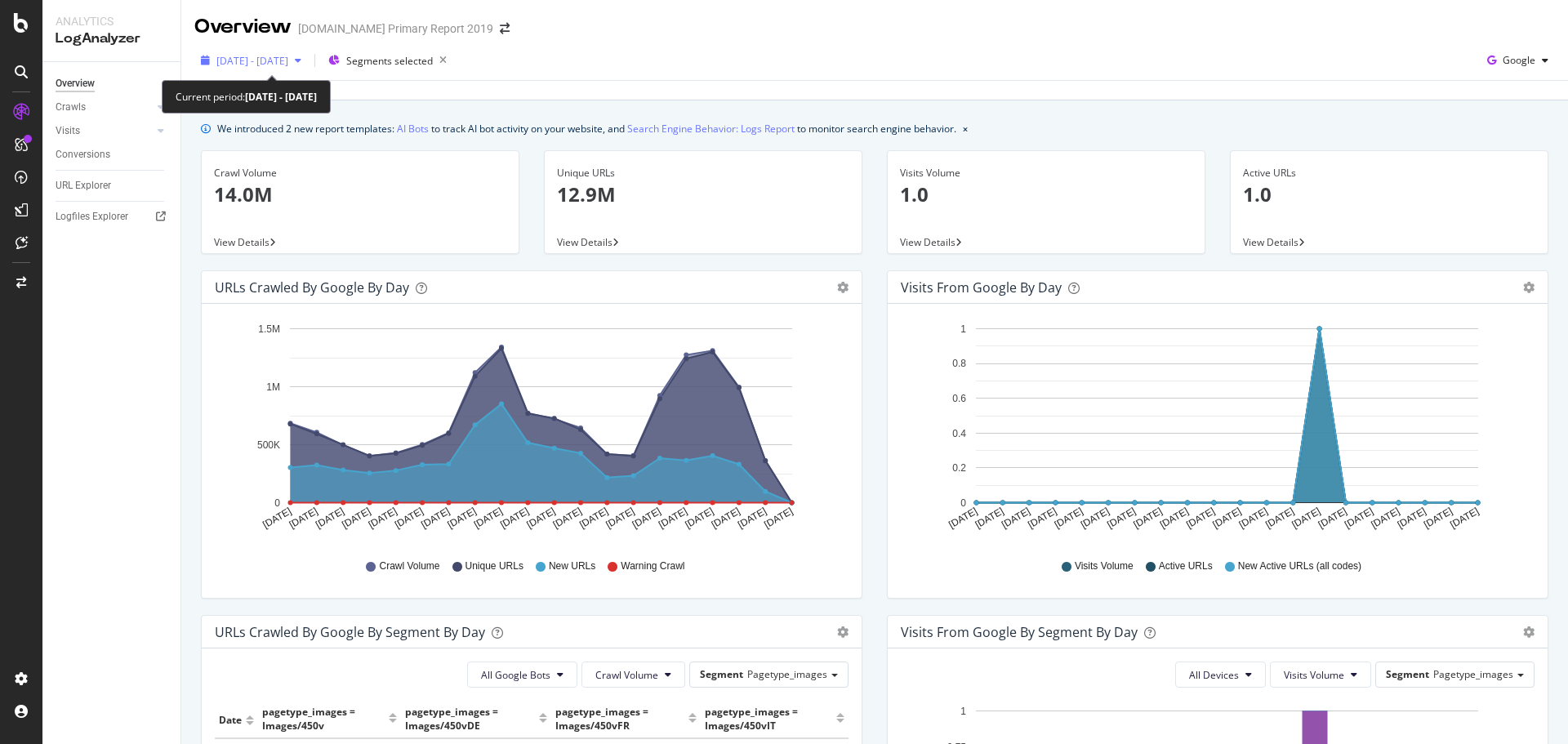
click at [298, 69] on div "2025 Jul. 23rd - Aug. 11th" at bounding box center [251, 60] width 114 height 25
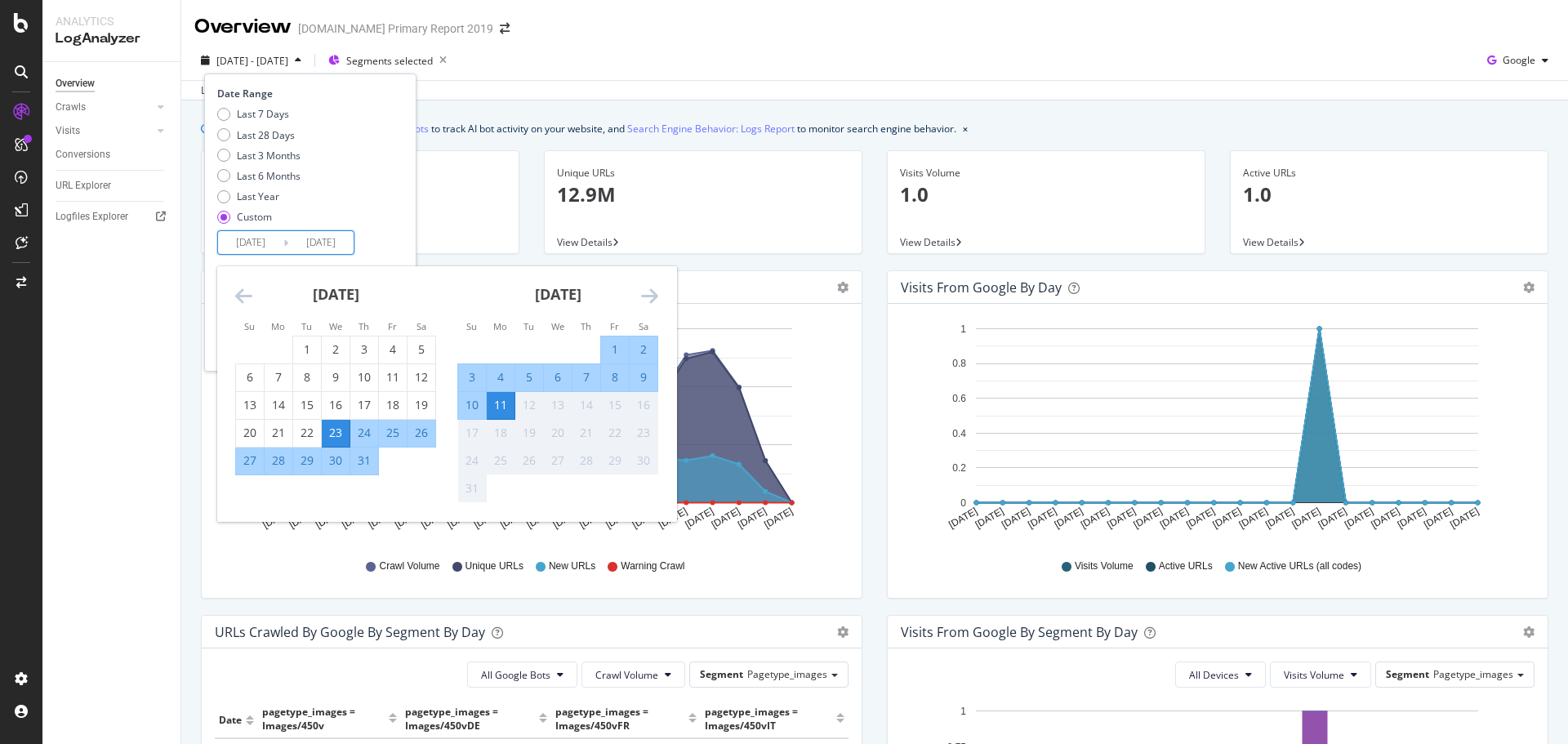
click at [256, 249] on input "2025/07/23" at bounding box center [251, 242] width 66 height 23
click at [239, 291] on icon "Move backward to switch to the previous month." at bounding box center [243, 296] width 17 height 20
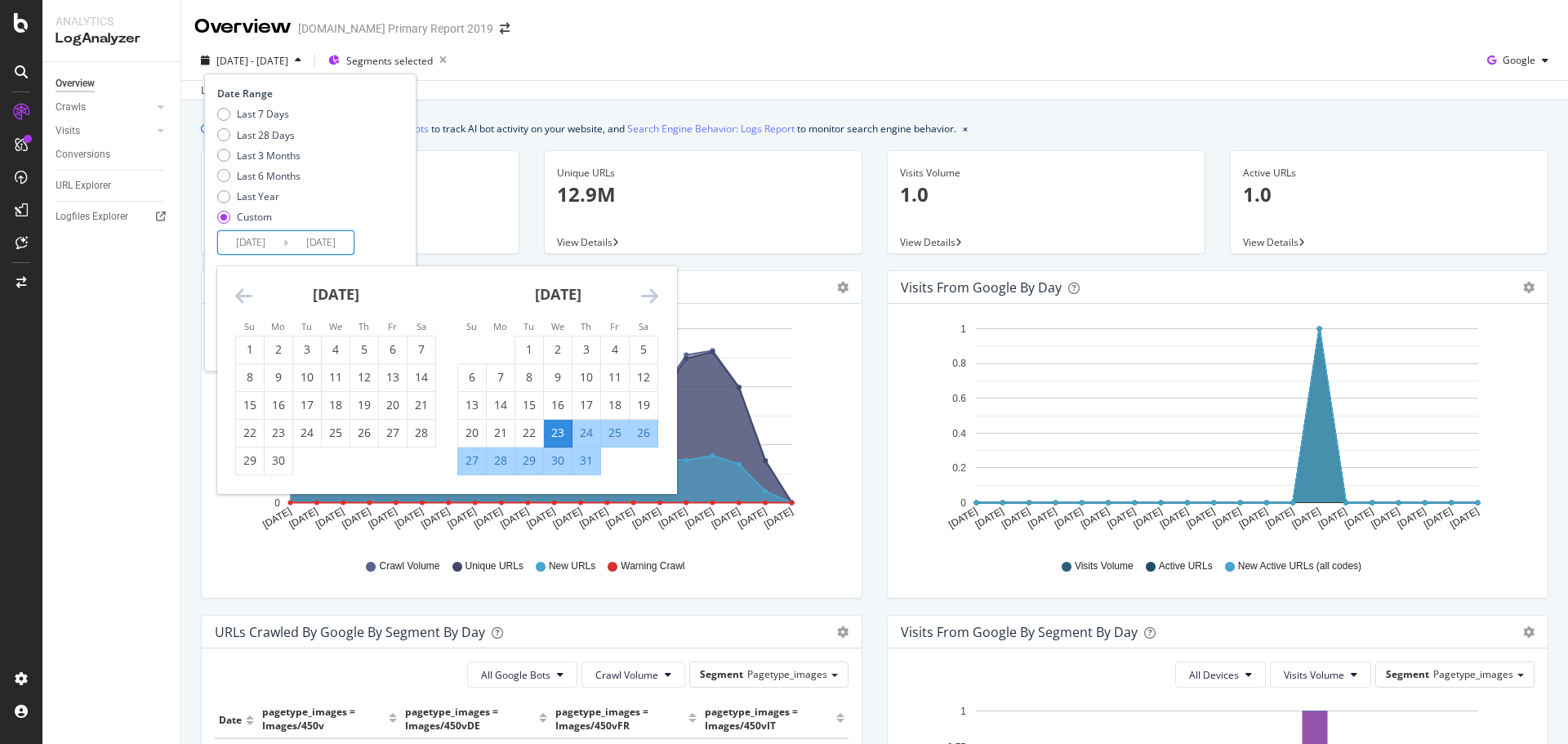
click at [239, 291] on icon "Move backward to switch to the previous month." at bounding box center [243, 296] width 17 height 20
click at [243, 404] on div "13" at bounding box center [249, 405] width 28 height 16
type input "2025/04/13"
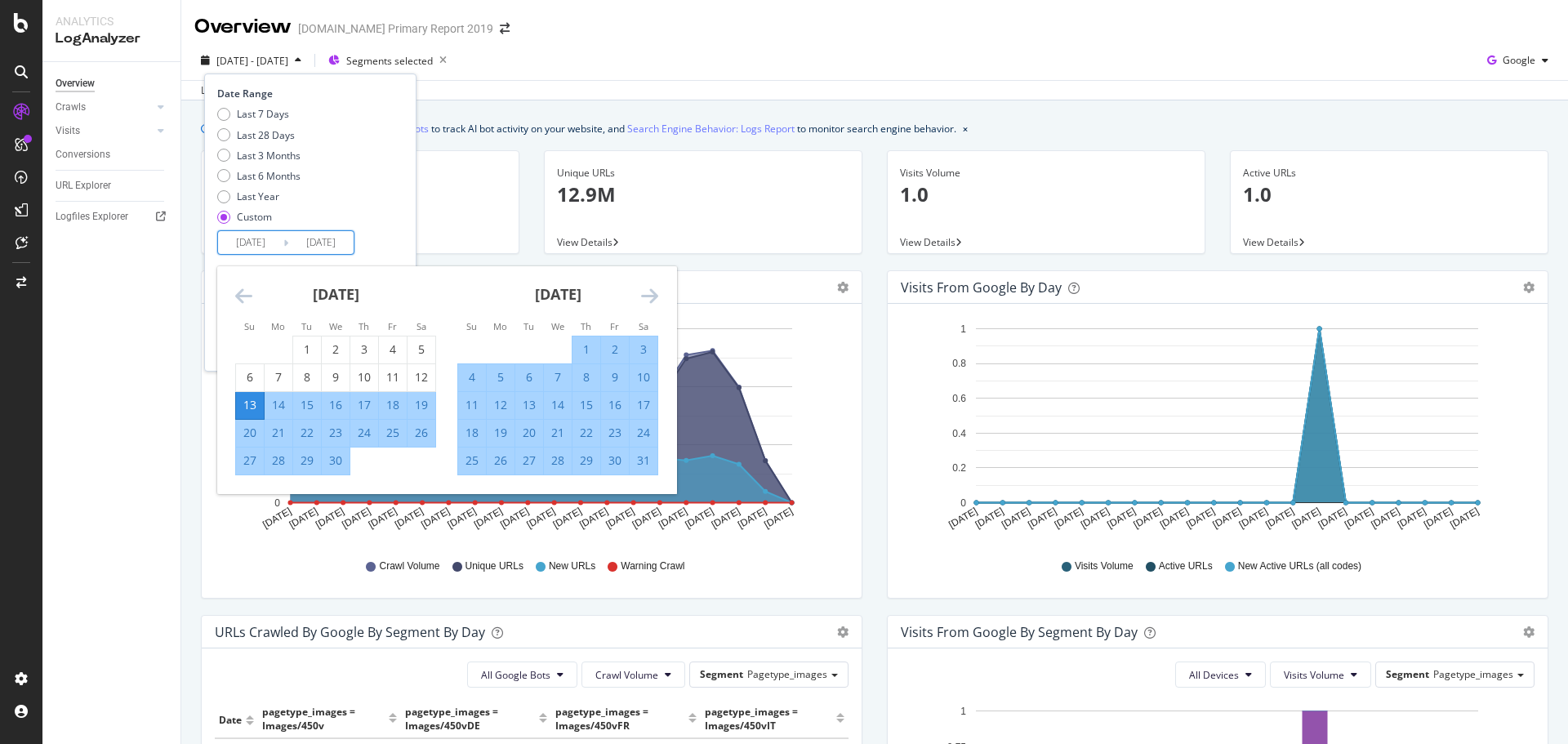
click at [644, 294] on icon "Move forward to switch to the next month." at bounding box center [649, 296] width 17 height 20
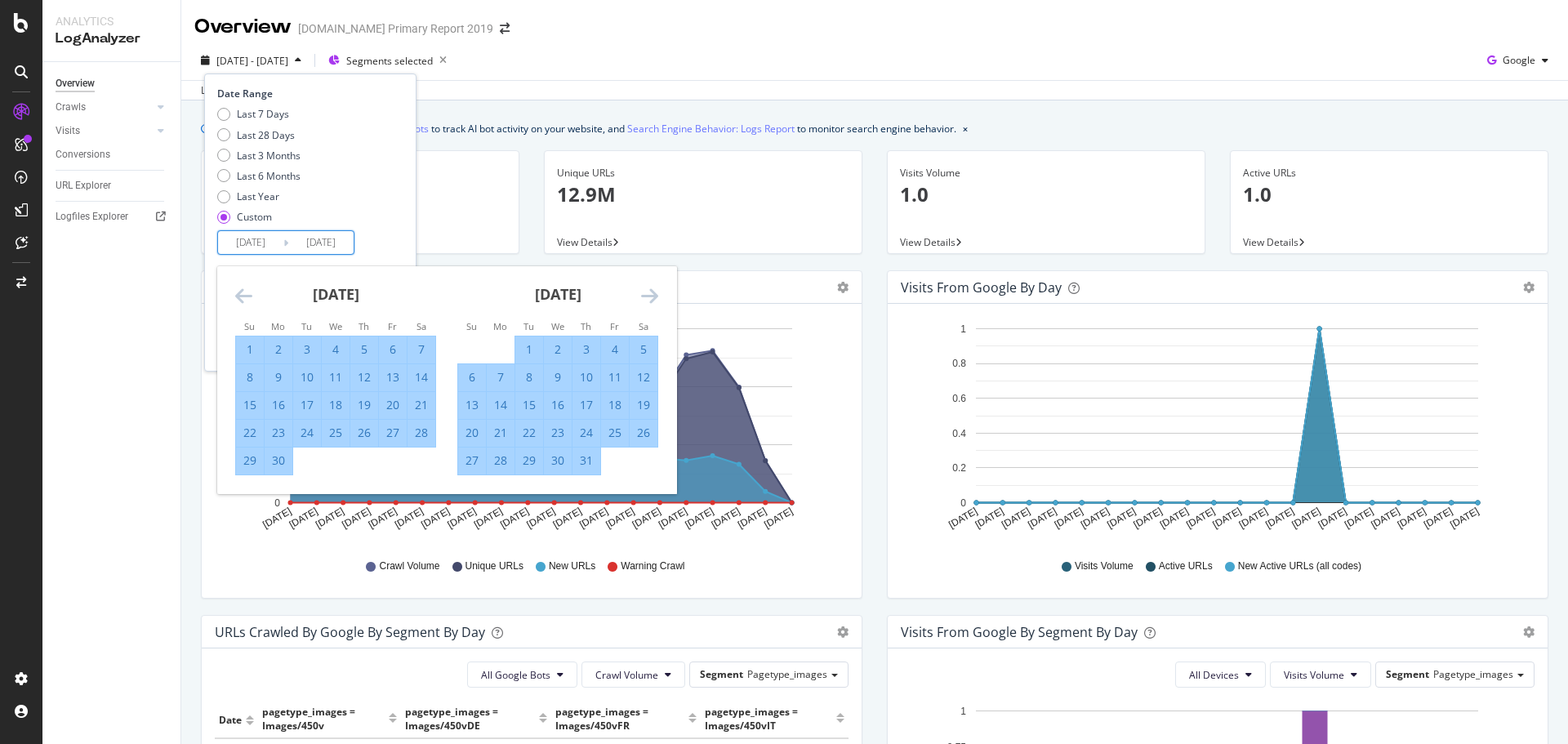
click at [562, 434] on div "23" at bounding box center [557, 433] width 28 height 16
type input "2025/07/23"
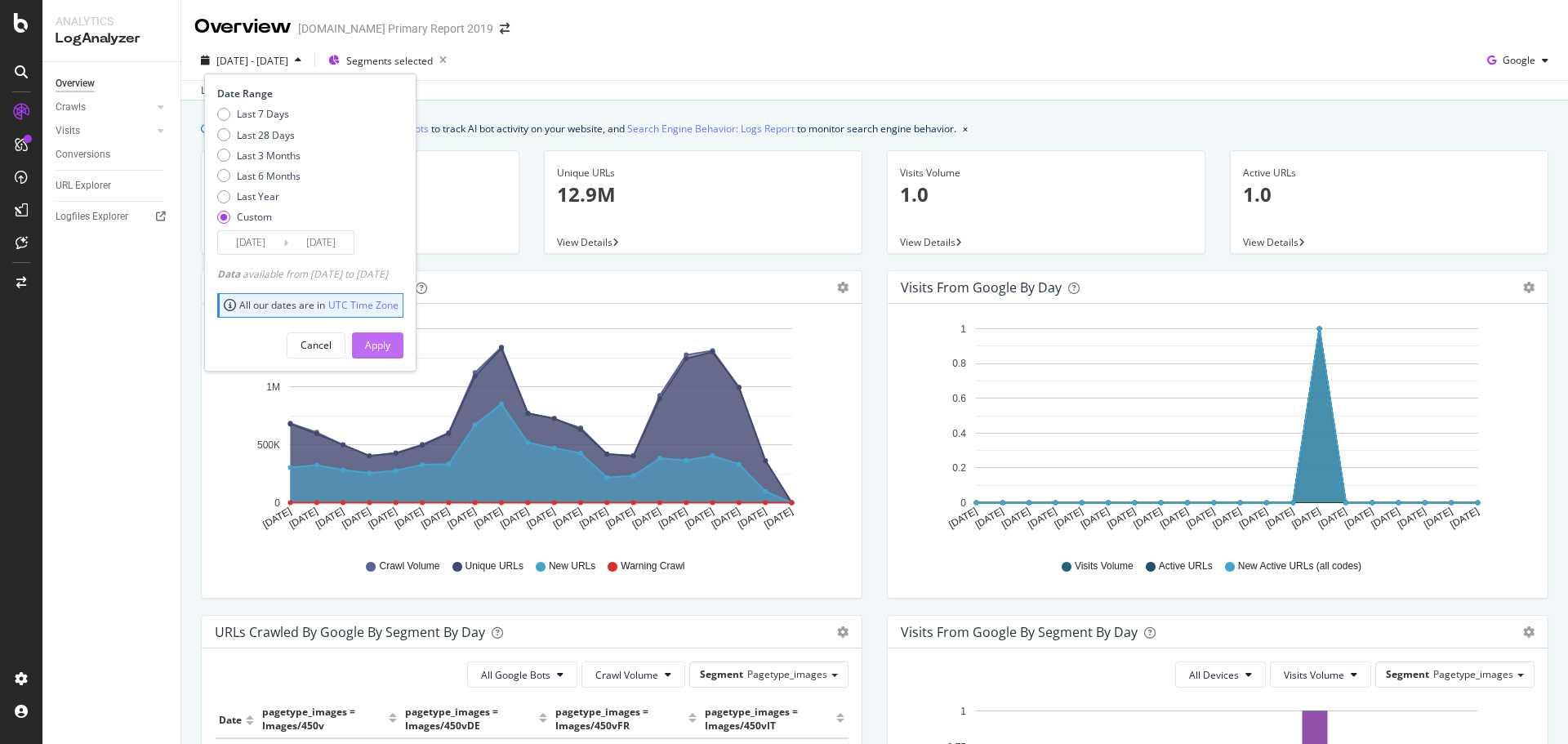
click at [404, 352] on button "Apply" at bounding box center [378, 345] width 51 height 26
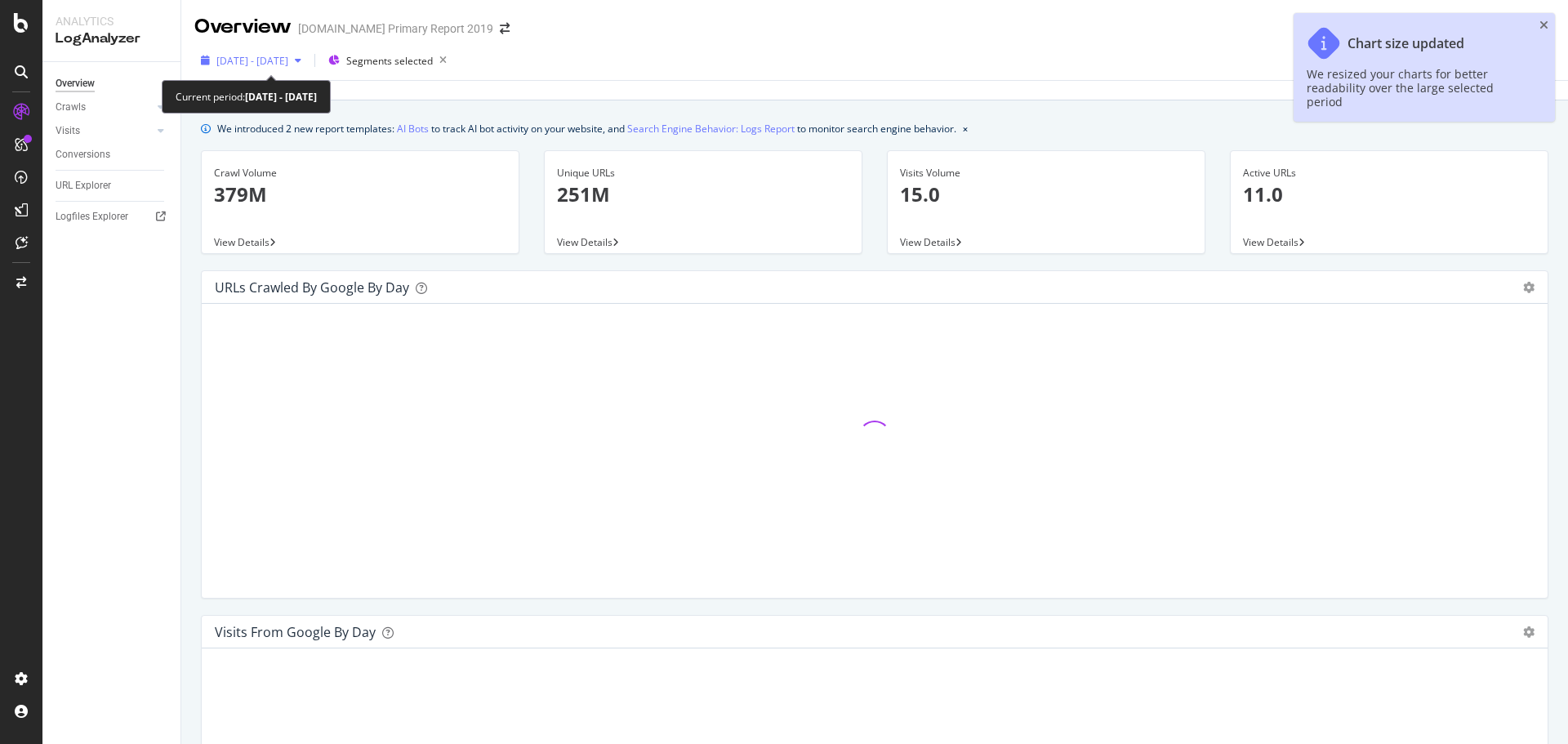
click at [244, 68] on div "2025 Apr. 13th - Jul. 23rd" at bounding box center [251, 60] width 114 height 25
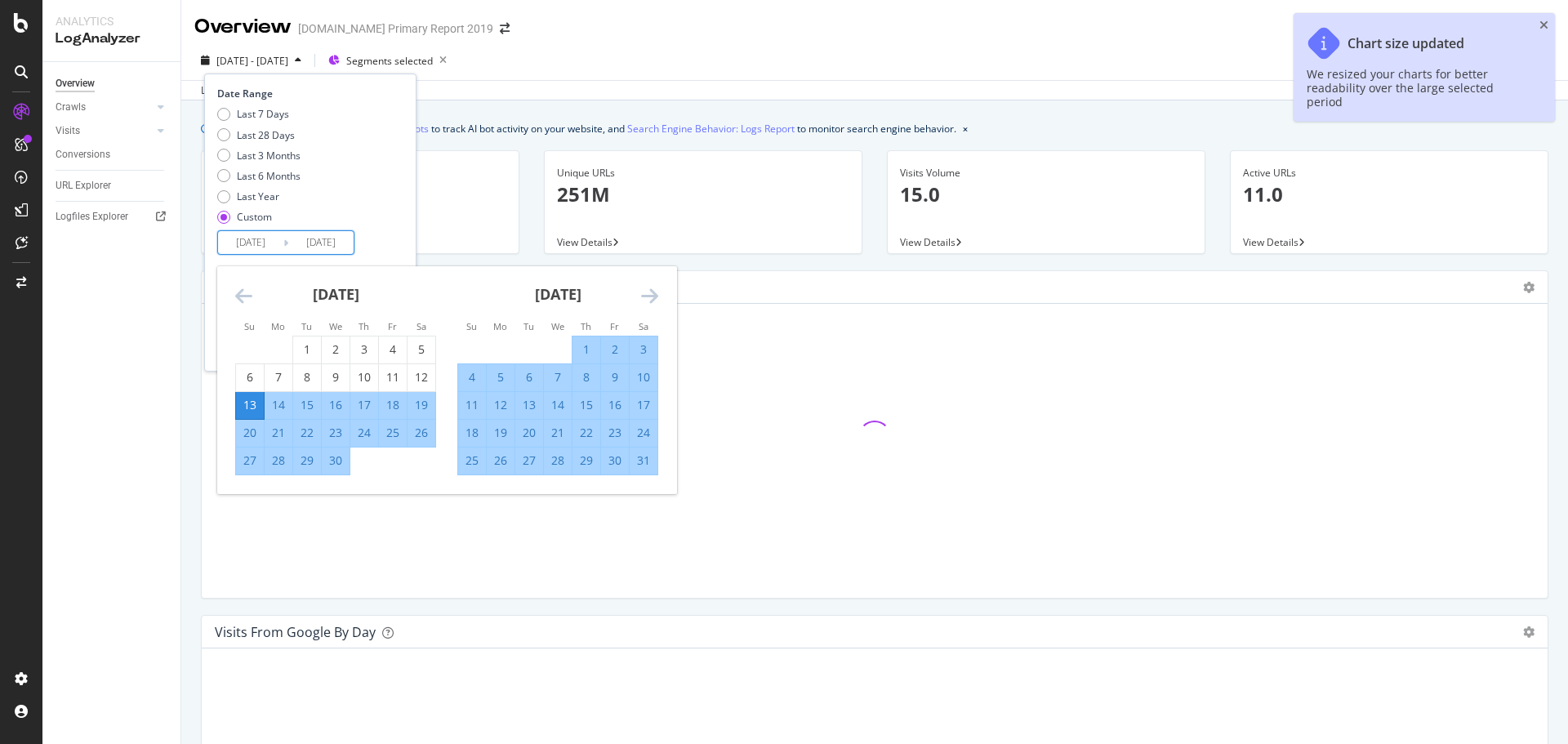
click at [262, 244] on input "2025/04/13" at bounding box center [251, 242] width 66 height 23
click at [247, 400] on div "13" at bounding box center [249, 405] width 28 height 16
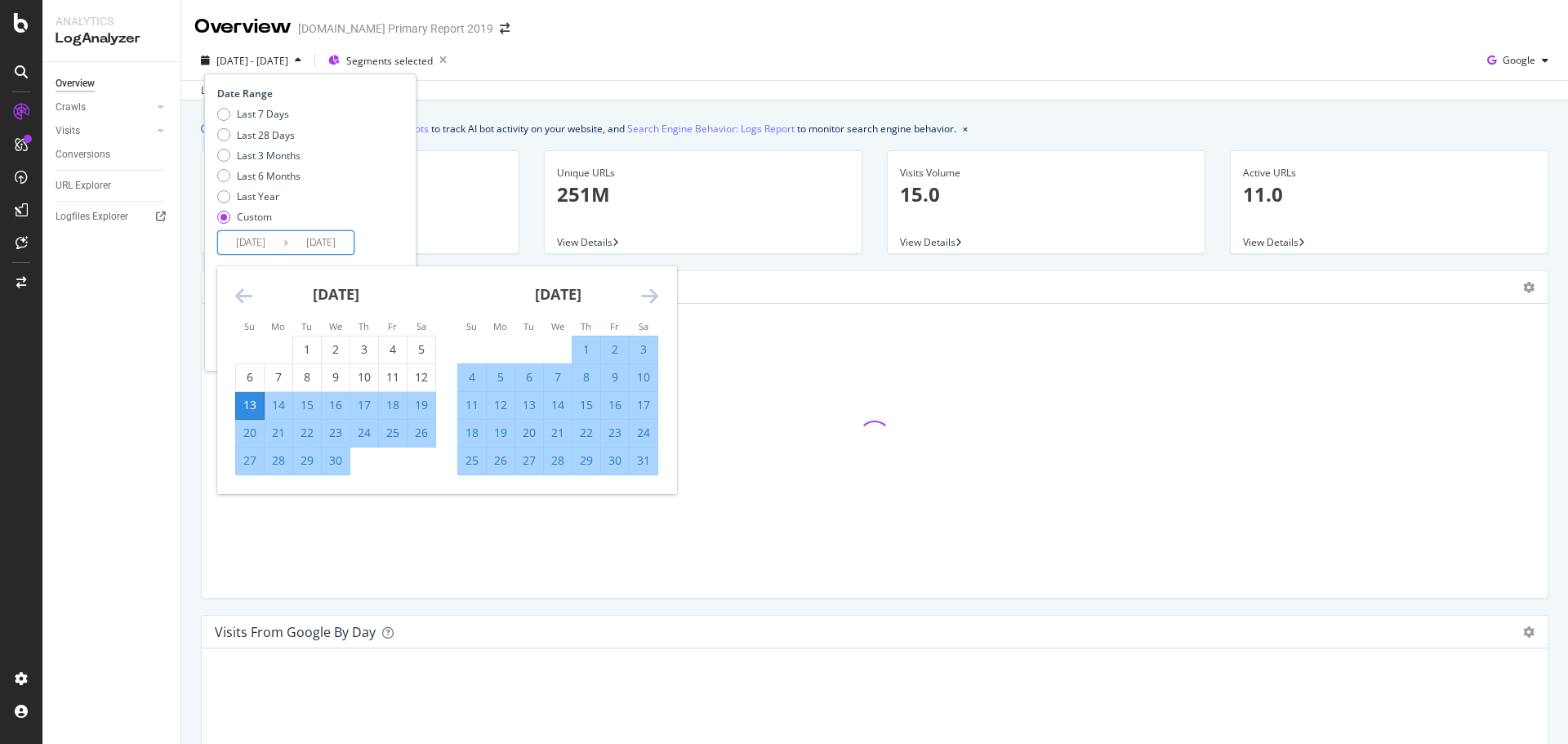
click at [631, 295] on div "May 2025" at bounding box center [557, 301] width 201 height 69
click at [645, 293] on icon "Move forward to switch to the next month." at bounding box center [649, 296] width 17 height 20
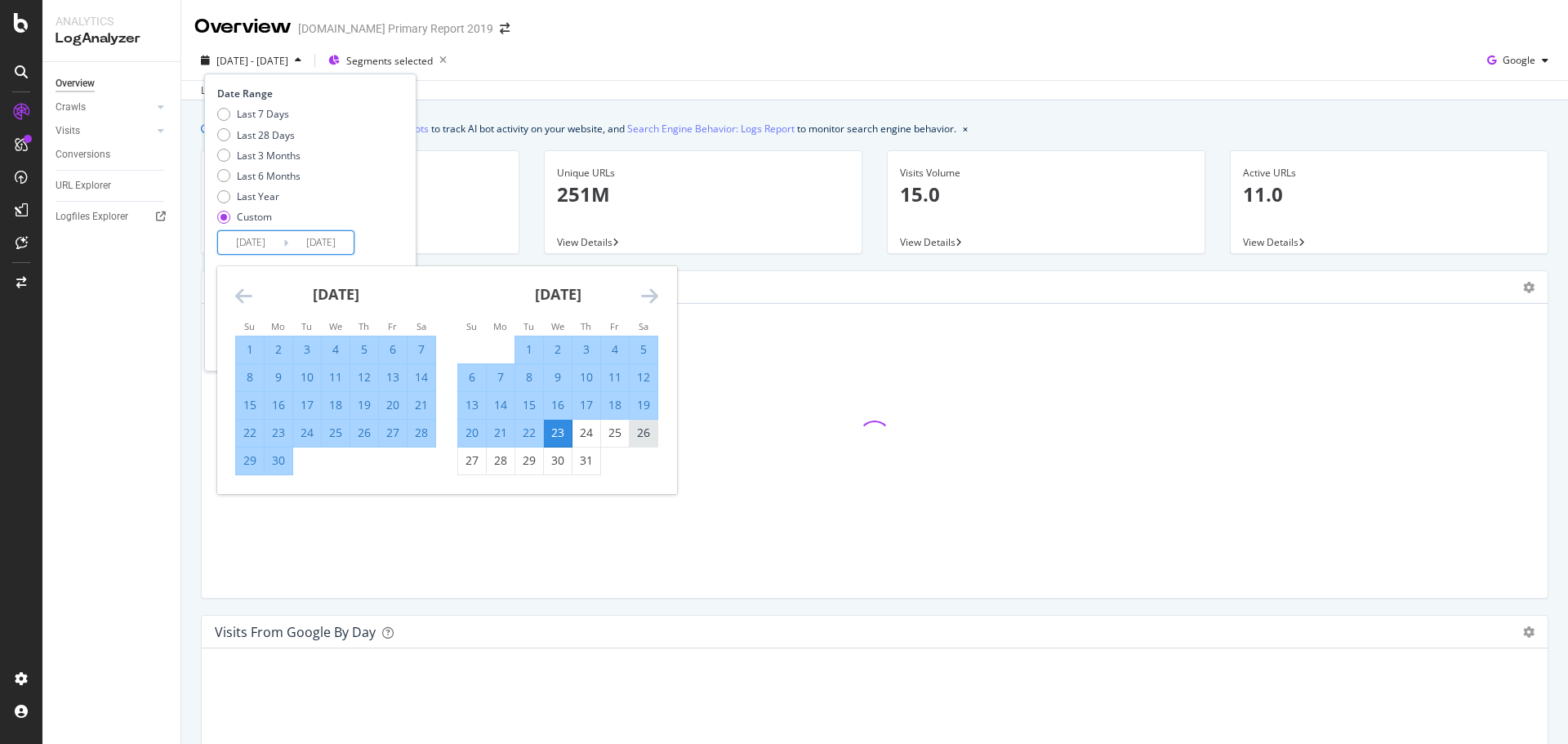
click at [657, 431] on div "26" at bounding box center [643, 433] width 28 height 16
type input "2025/07/26"
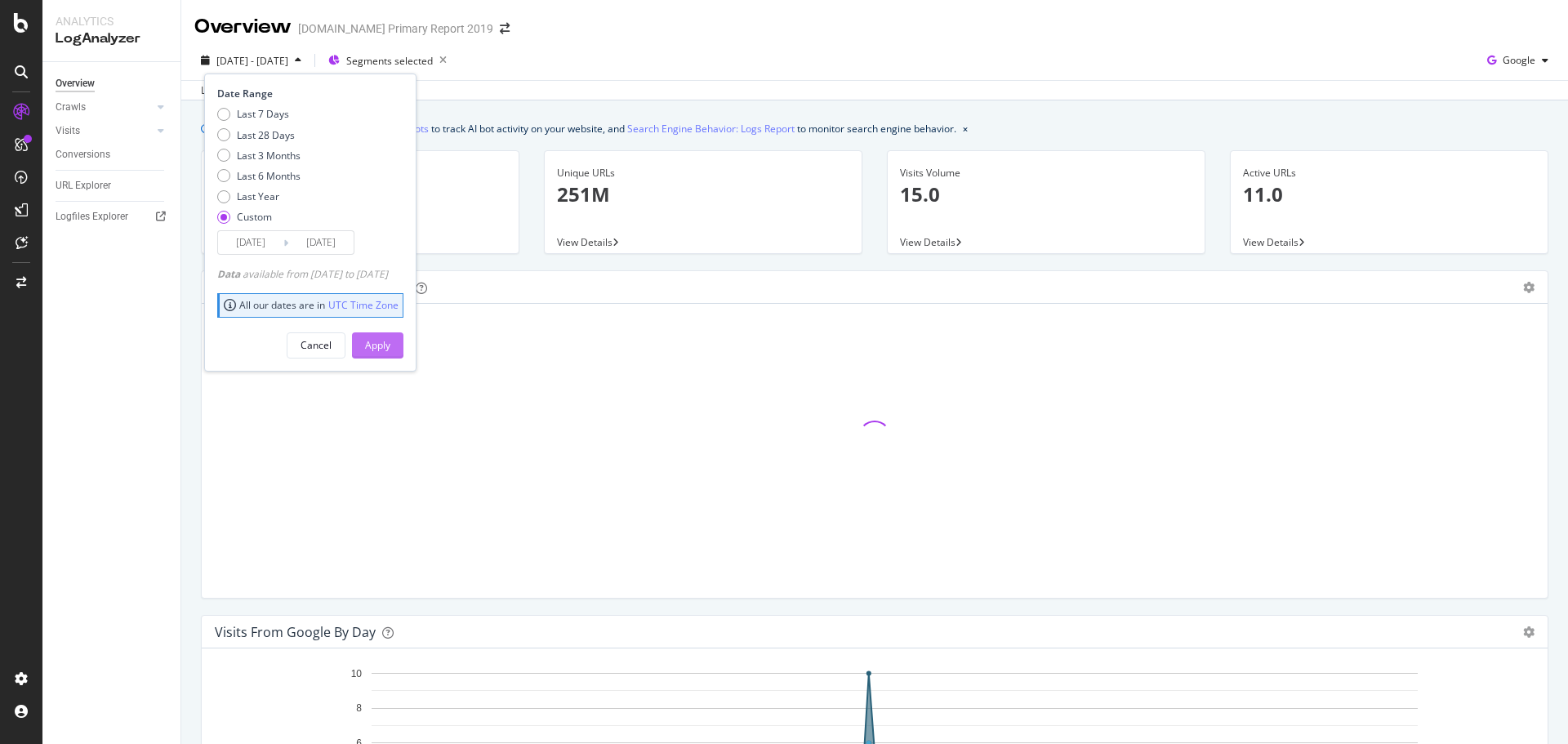
click at [389, 344] on button "Apply" at bounding box center [378, 345] width 51 height 26
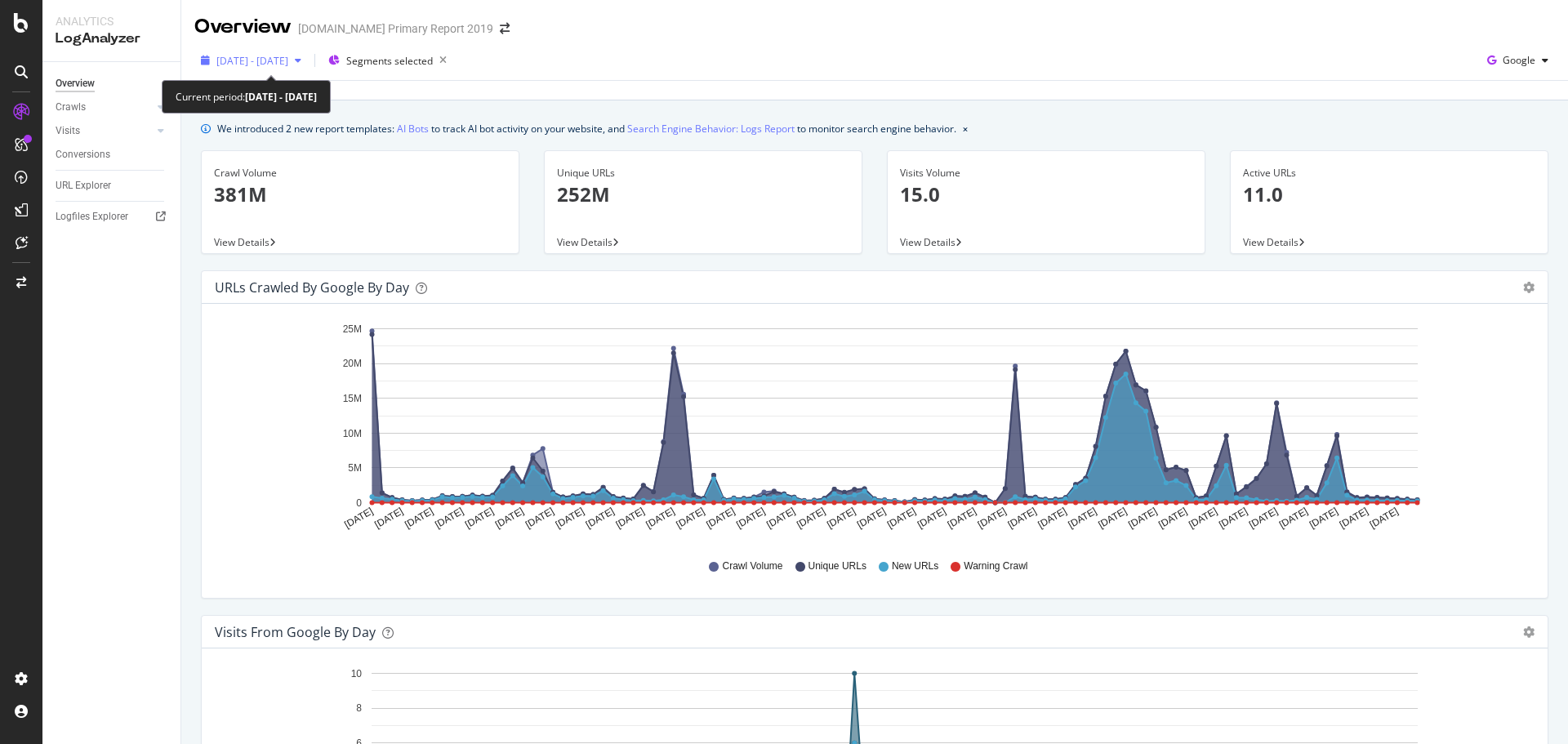
click at [246, 68] on div "2025 Apr. 13th - Jul. 26th" at bounding box center [251, 60] width 114 height 25
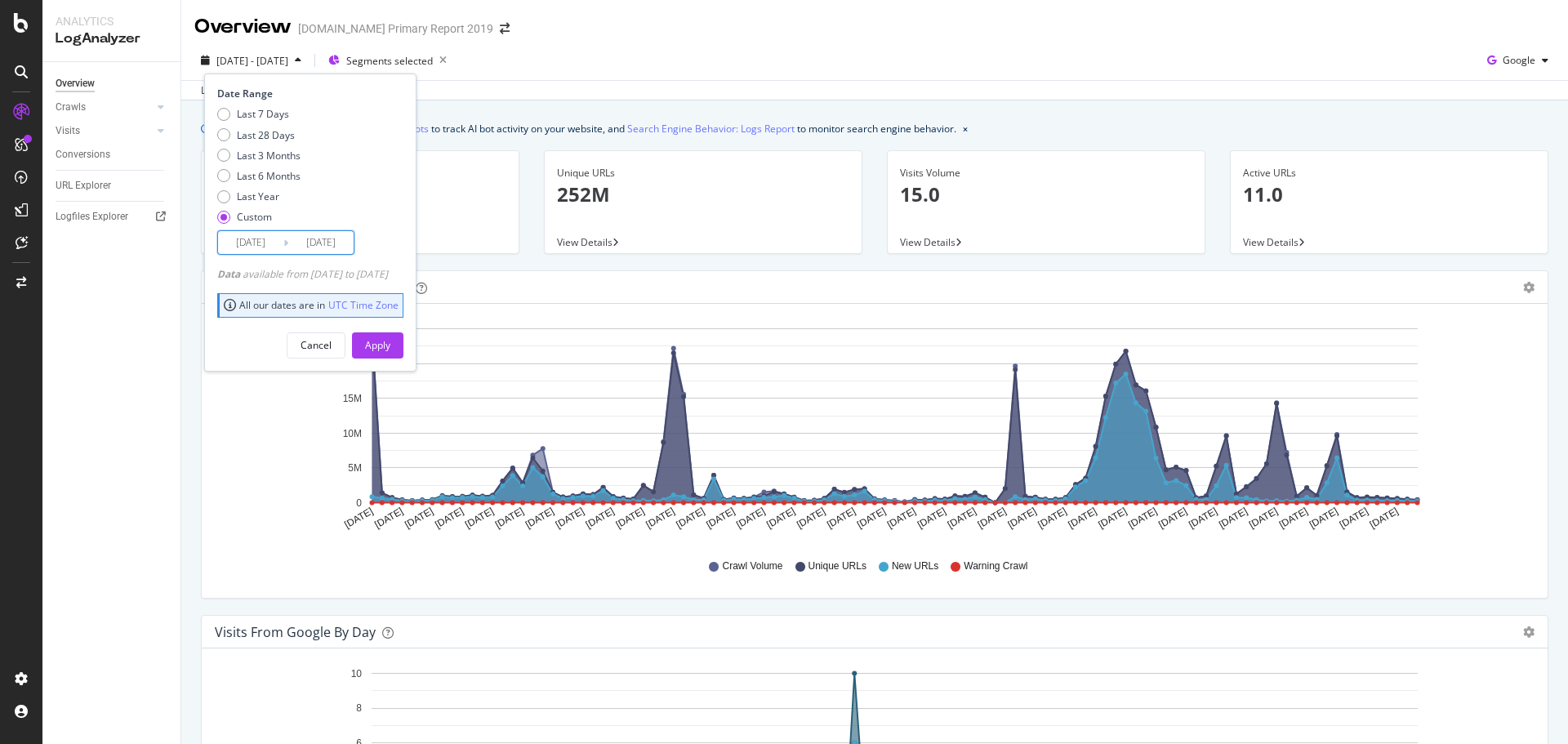
click at [260, 233] on input "2025/04/13" at bounding box center [251, 242] width 66 height 23
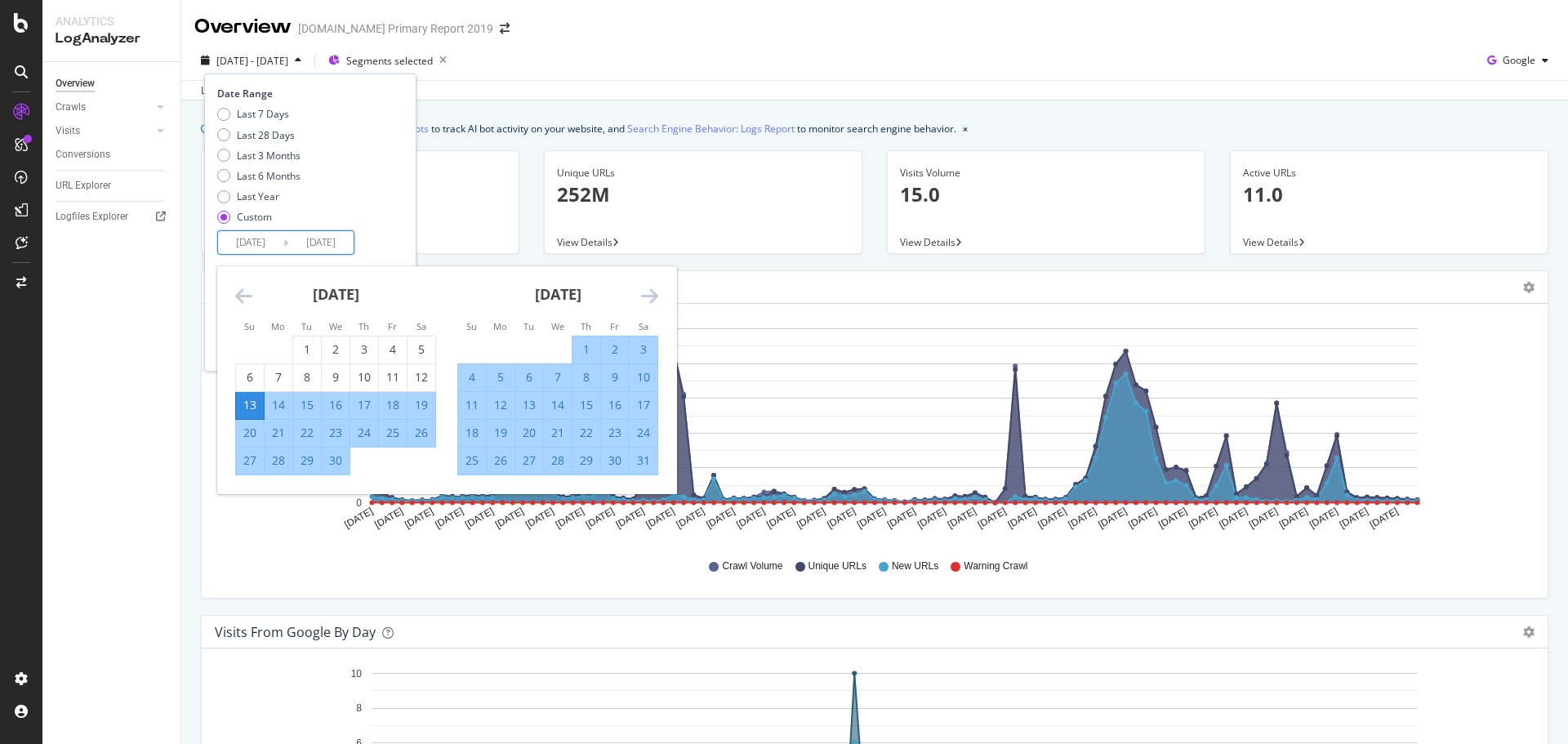
click at [657, 281] on div "May 2025" at bounding box center [557, 301] width 201 height 69
click at [658, 291] on icon "Move forward to switch to the next month." at bounding box center [649, 296] width 17 height 20
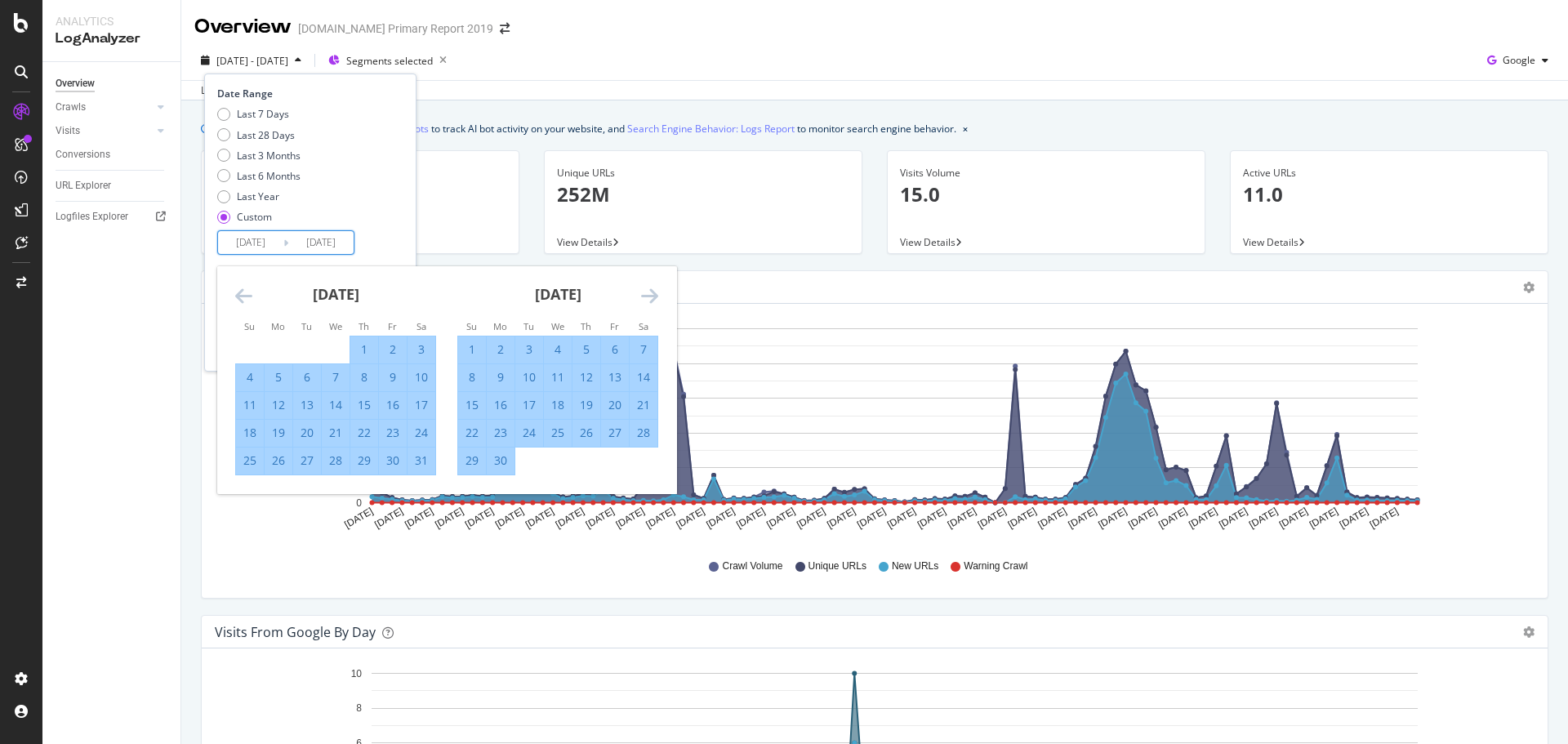
click at [658, 291] on icon "Move forward to switch to the next month." at bounding box center [649, 296] width 17 height 20
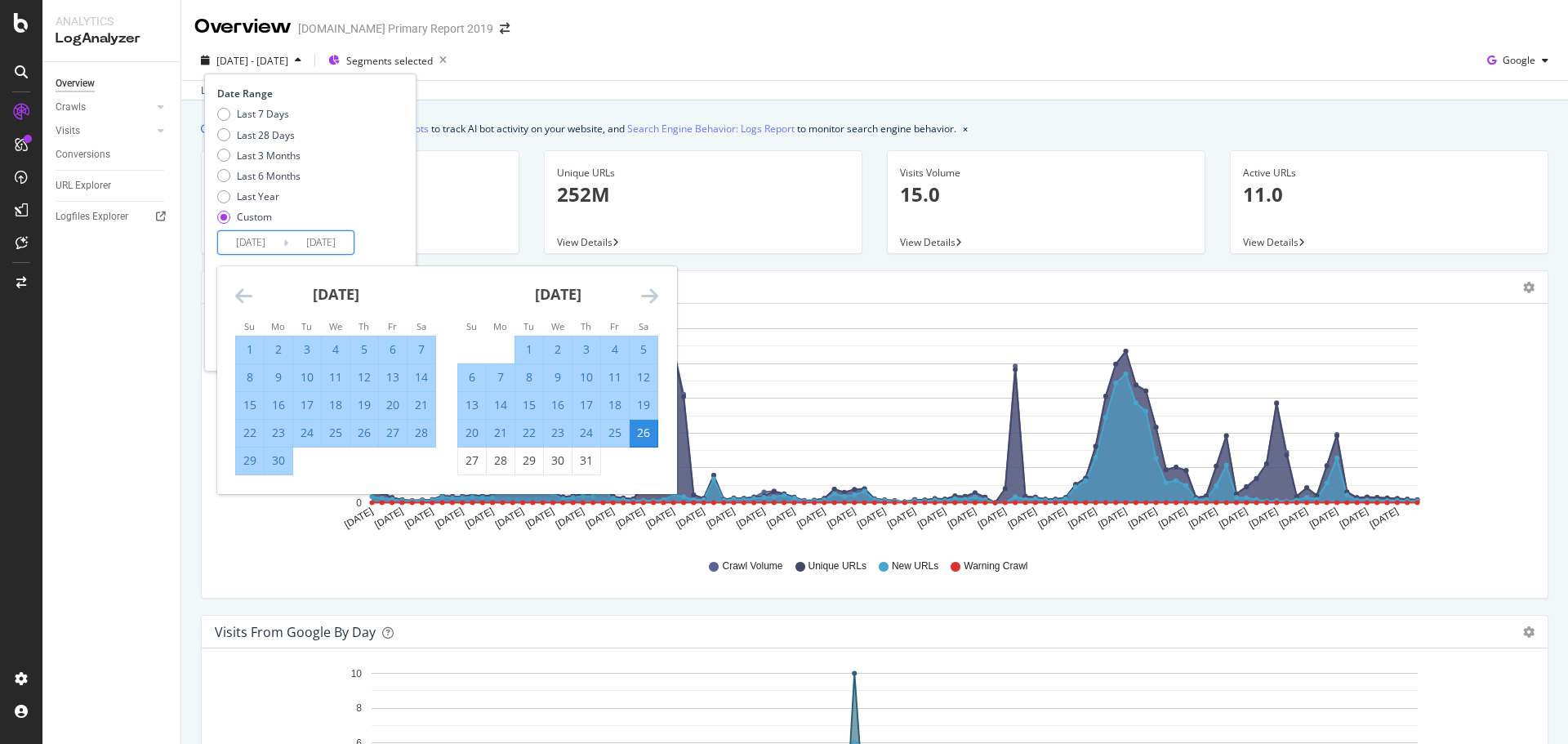
click at [616, 434] on div "25" at bounding box center [614, 433] width 28 height 16
type input "2025/07/25"
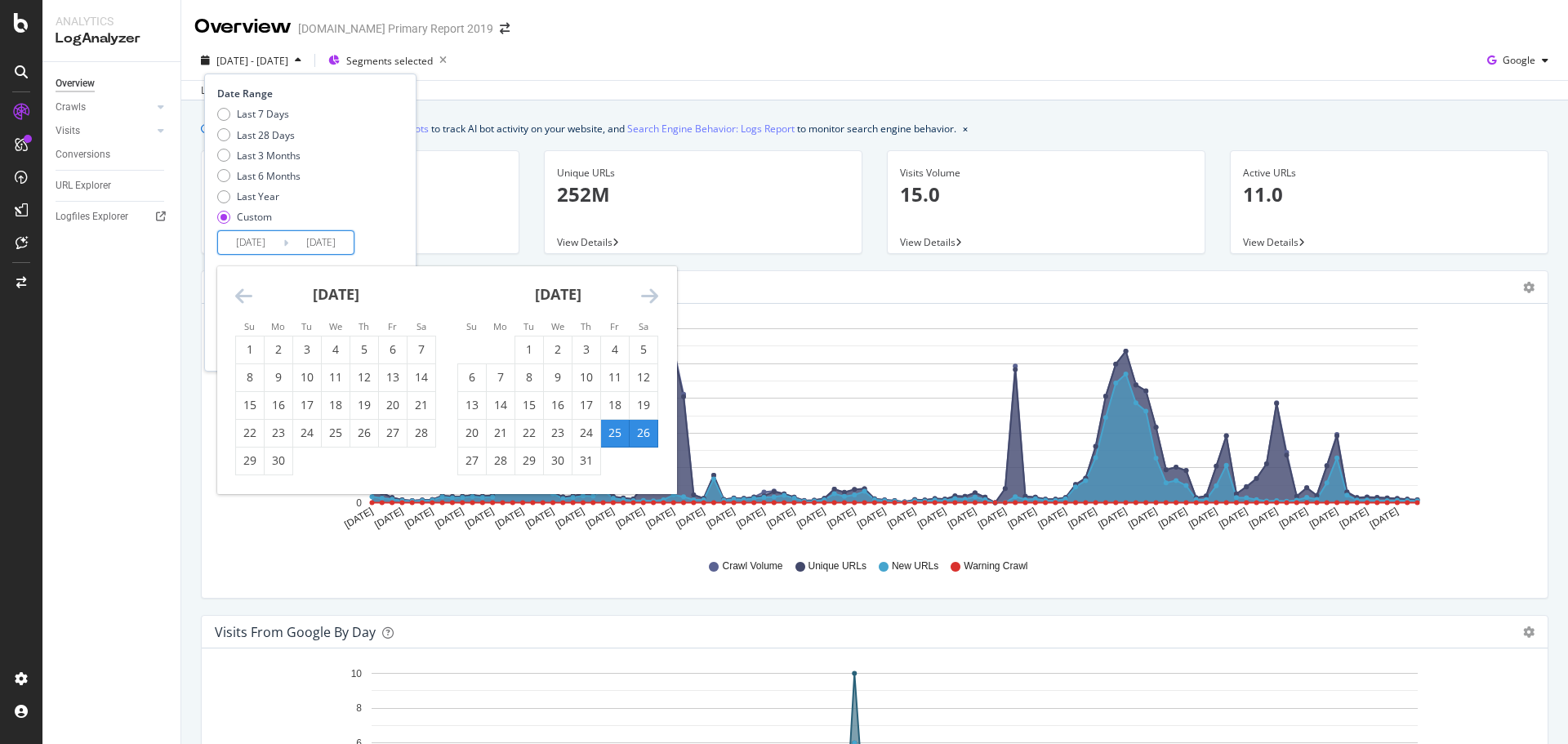
click at [646, 287] on icon "Move forward to switch to the next month." at bounding box center [649, 296] width 17 height 20
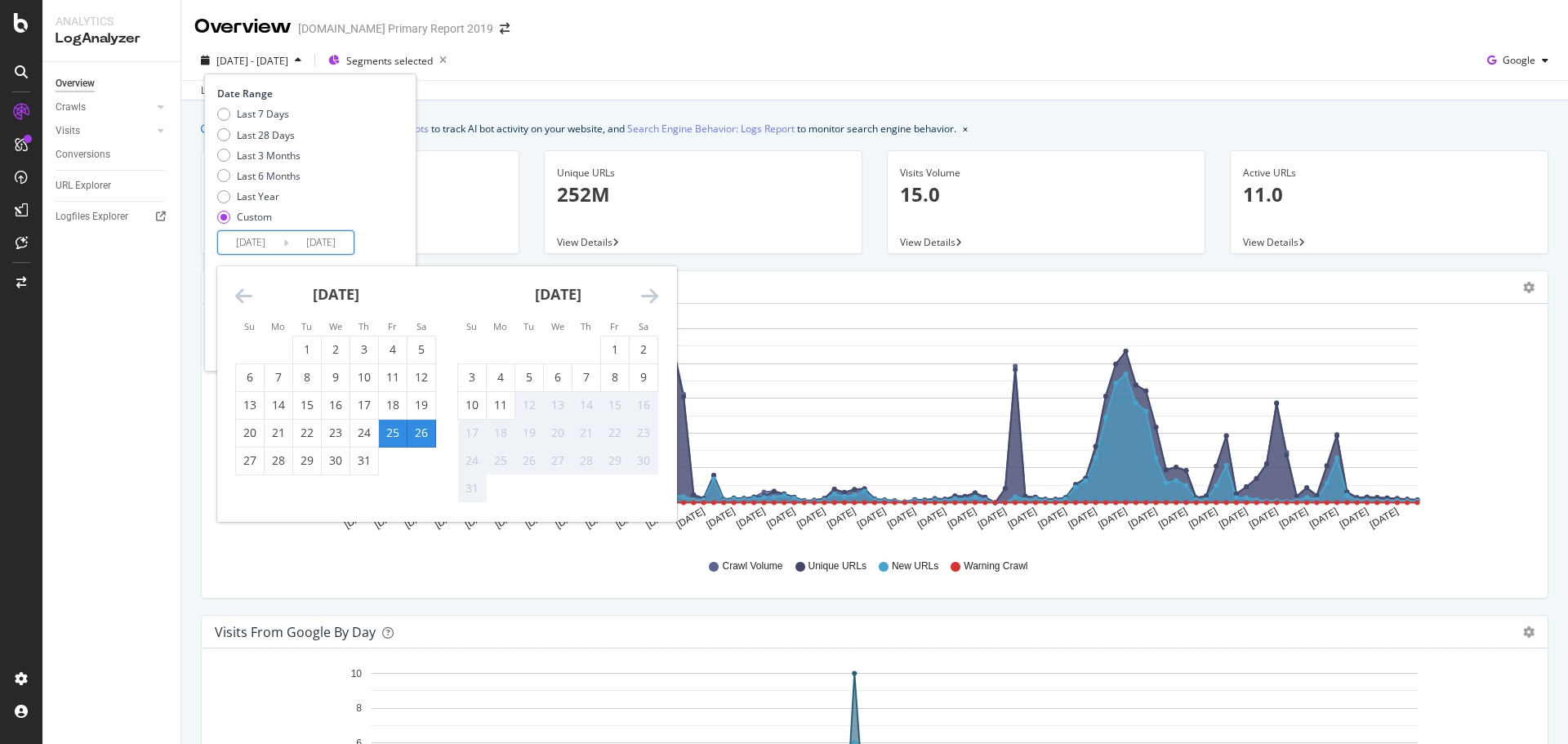
click at [508, 406] on div "11" at bounding box center [500, 405] width 28 height 16
type input "2025/08/11"
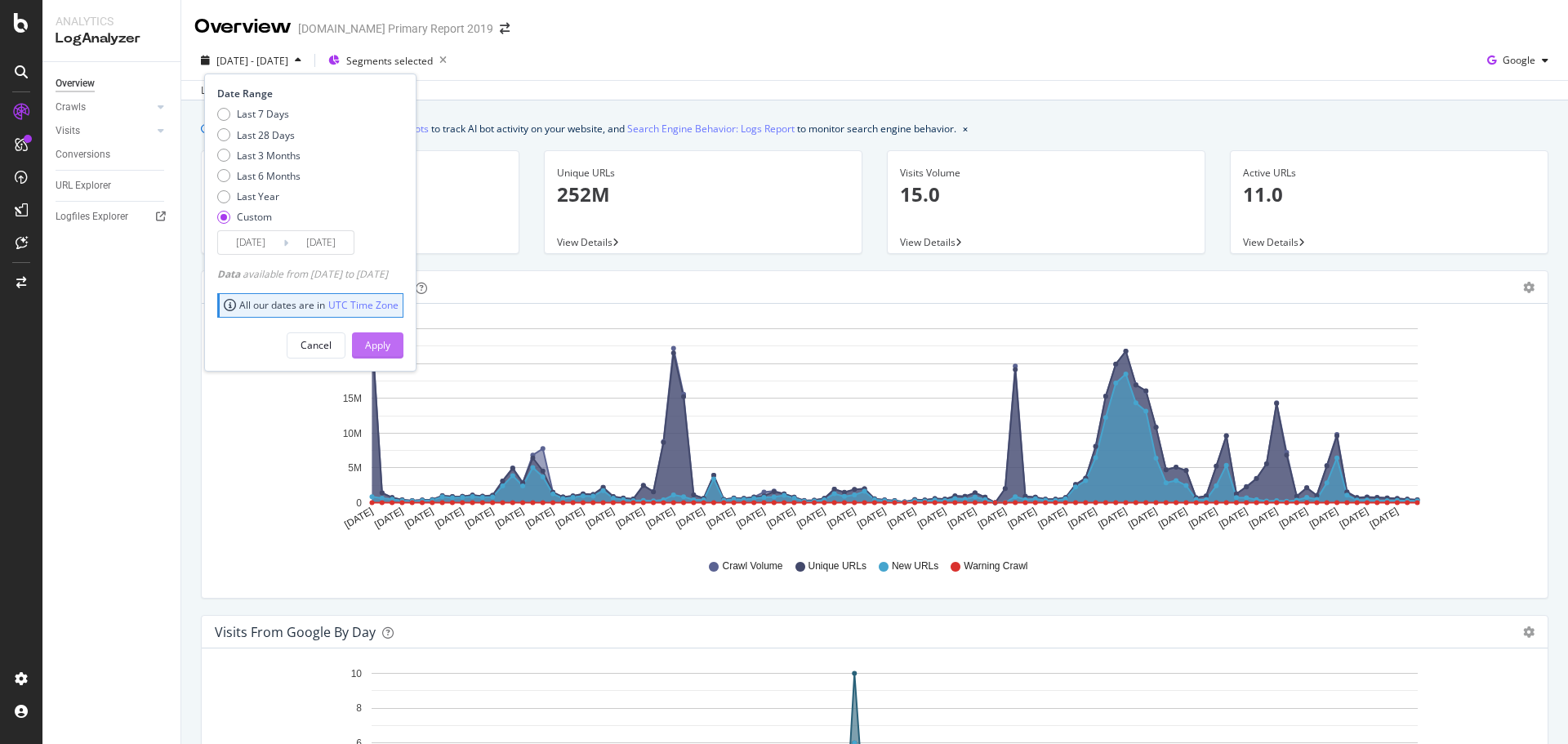
click at [390, 347] on div "Apply" at bounding box center [377, 345] width 26 height 14
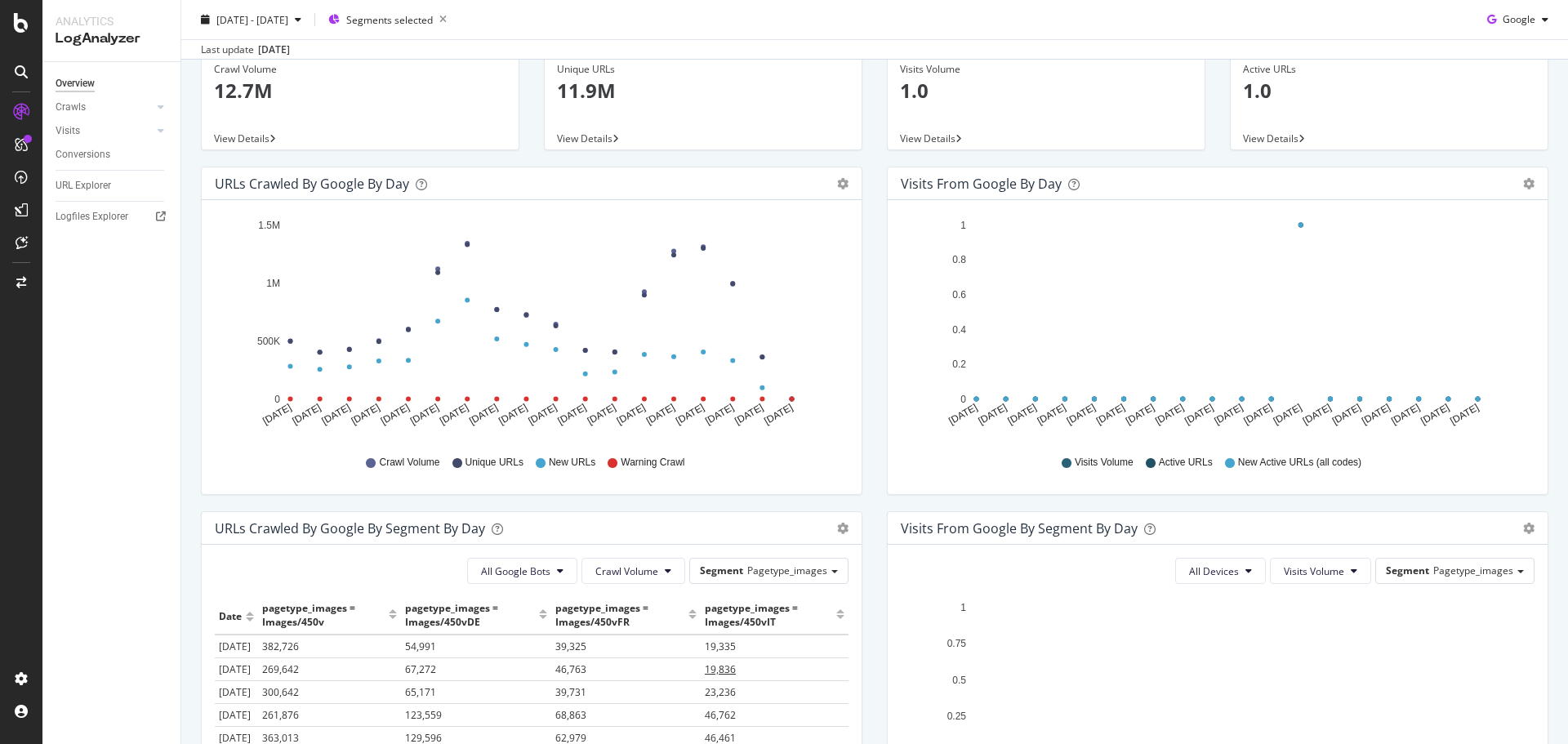
scroll to position [327, 0]
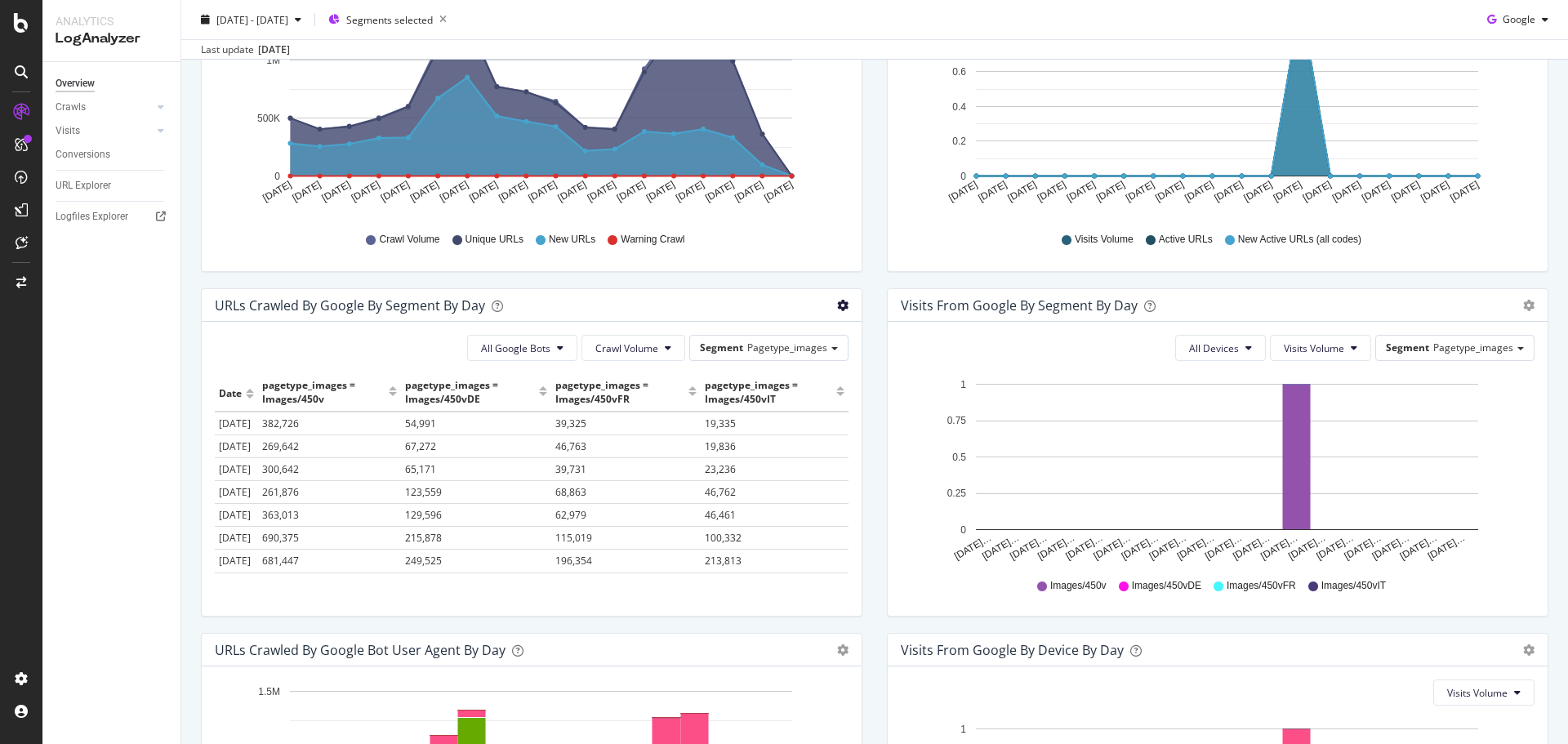
click at [837, 310] on icon "gear" at bounding box center [842, 305] width 12 height 12
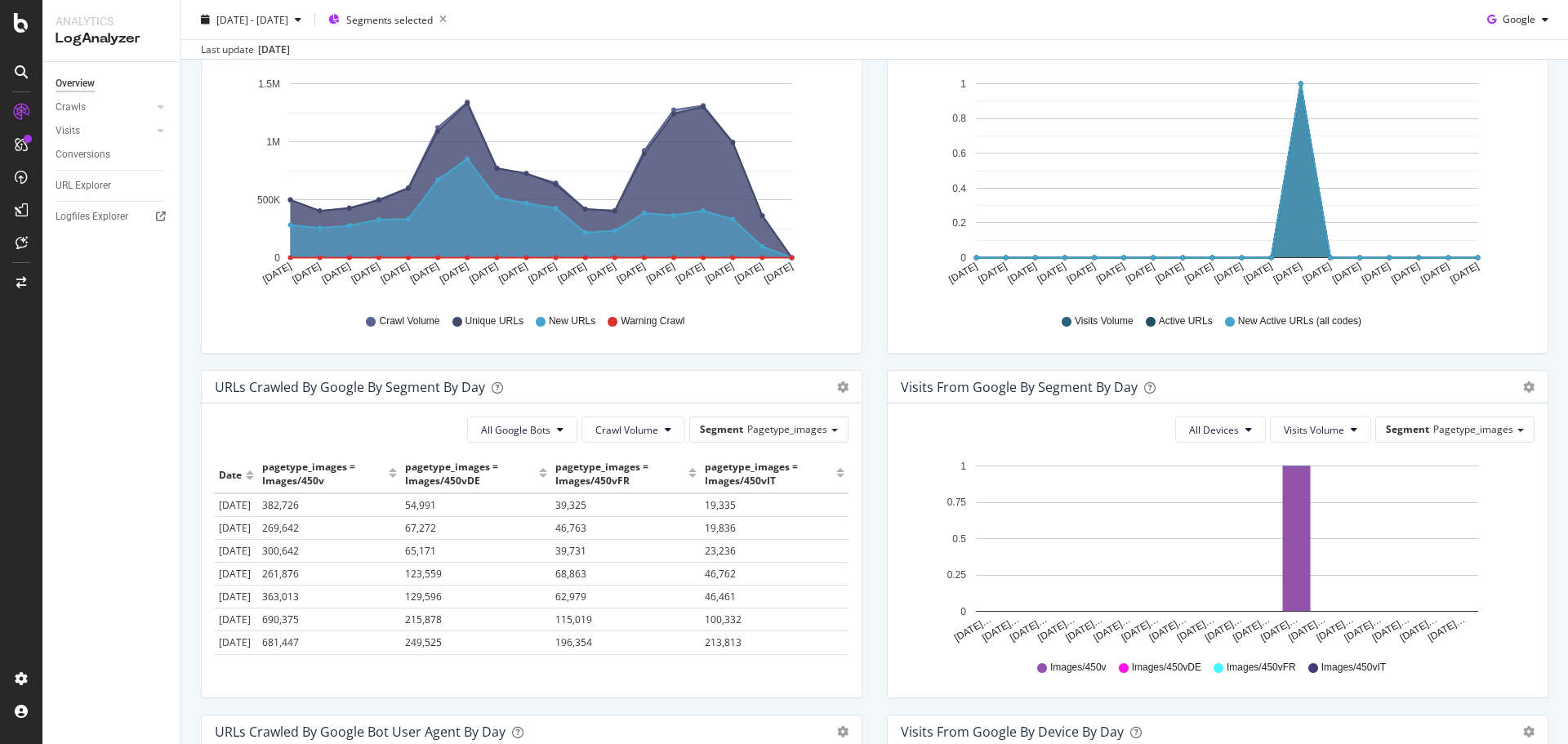
scroll to position [0, 0]
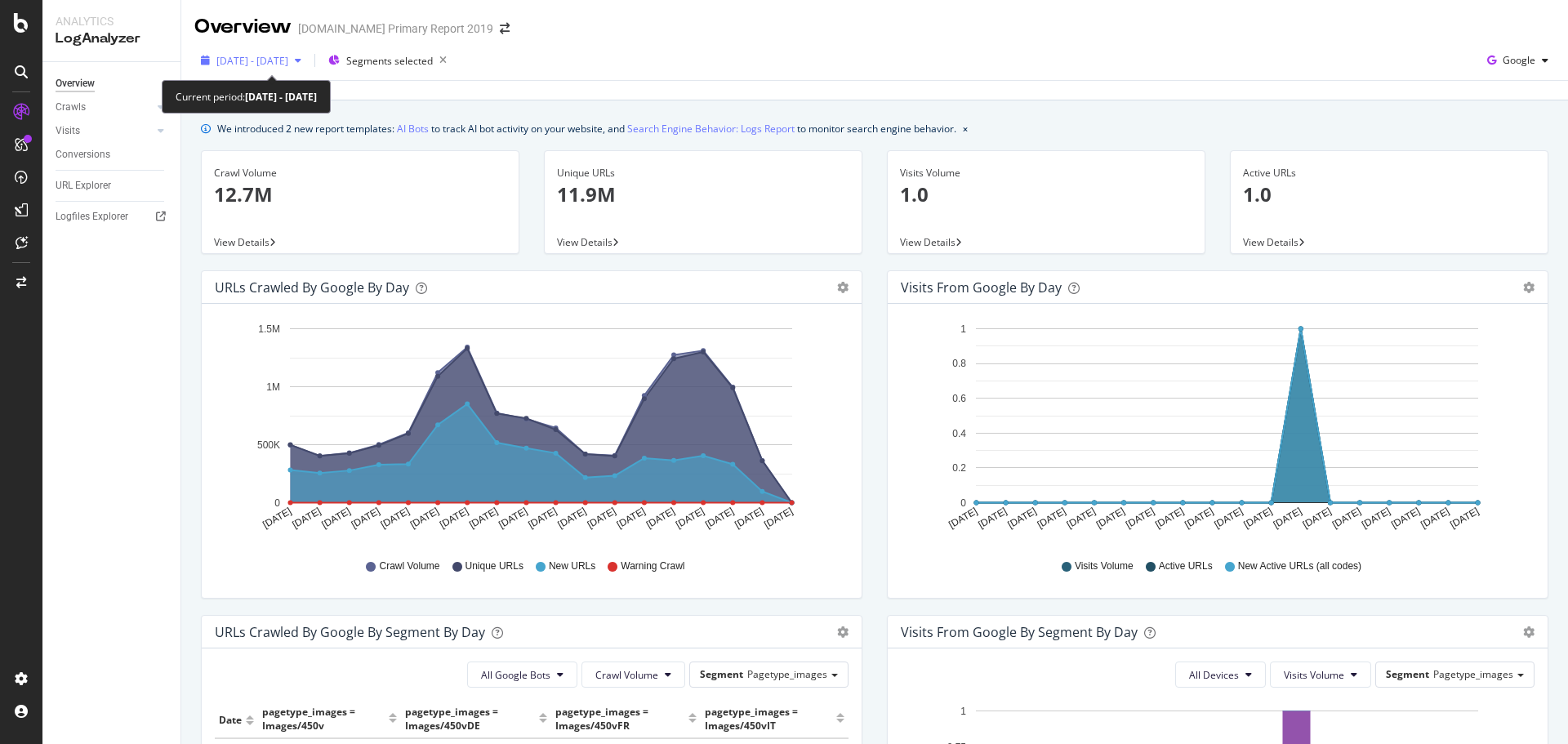
click at [275, 64] on span "2025 Jul. 25th - Aug. 11th" at bounding box center [252, 61] width 72 height 14
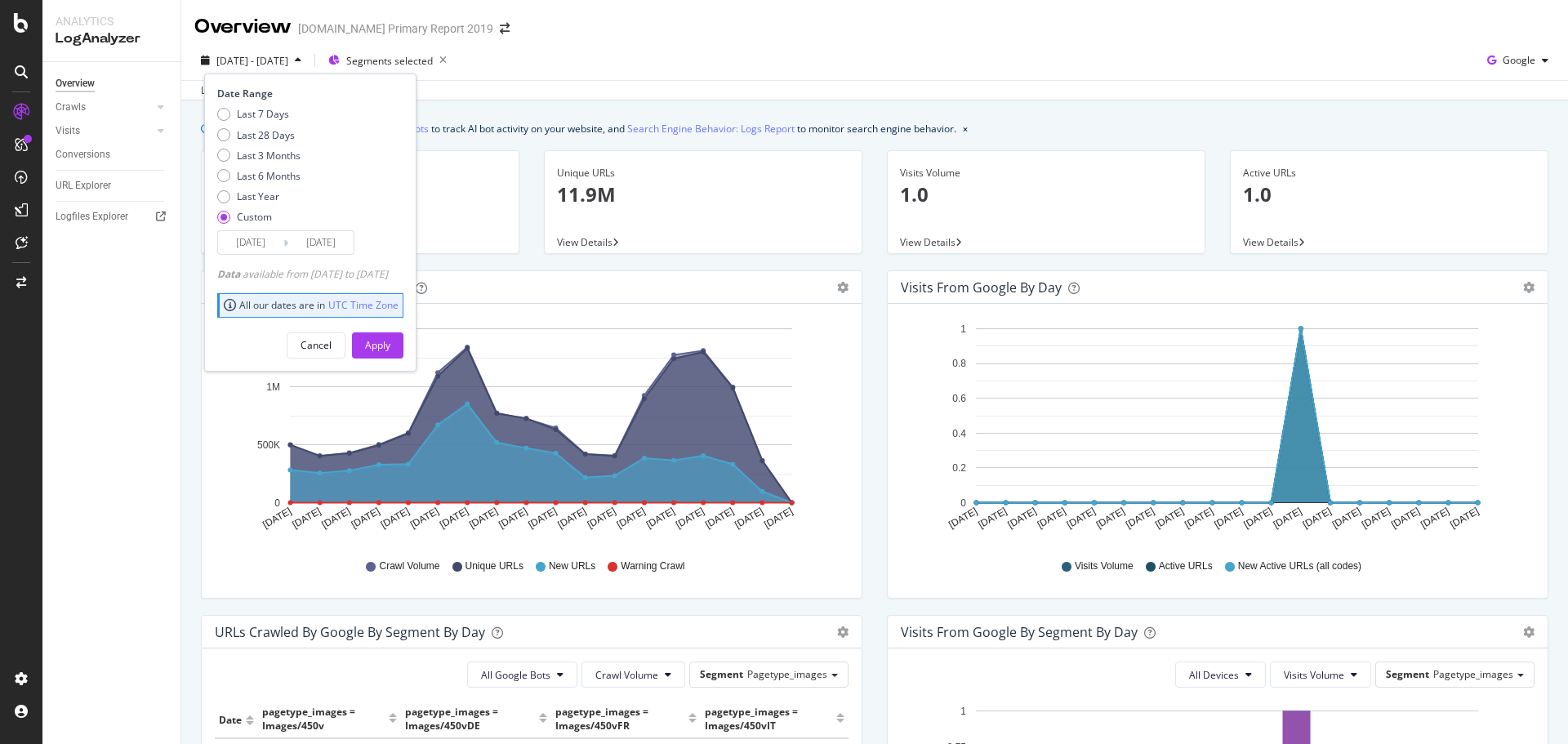
click at [263, 243] on input "2025/07/25" at bounding box center [251, 242] width 66 height 23
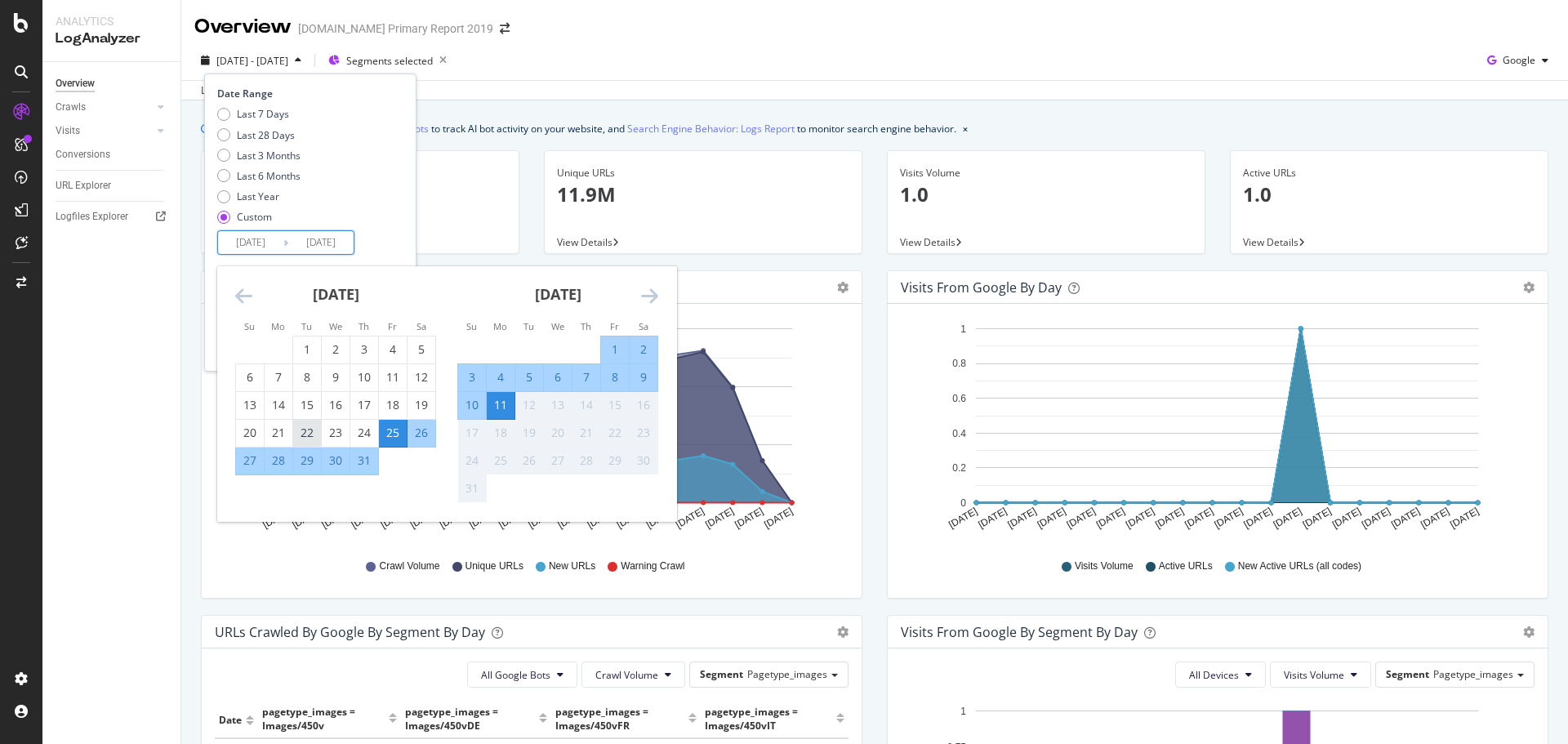
click at [314, 429] on div "22" at bounding box center [306, 433] width 28 height 16
type input "2025/07/22"
click at [399, 233] on div "Date Range Last 7 Days Last 28 Days Last 3 Months Last 6 Months Last Year Custo…" at bounding box center [308, 171] width 182 height 169
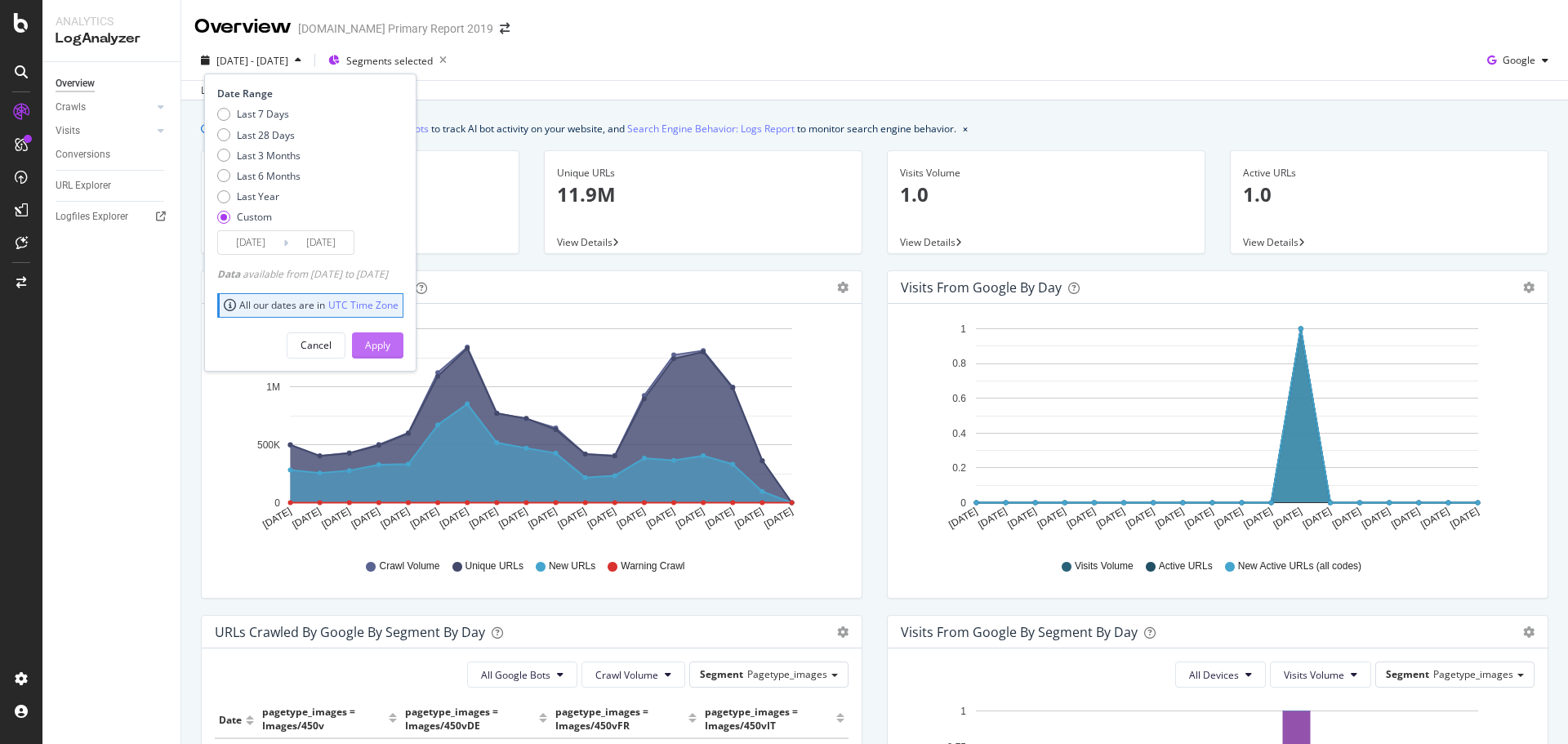
click at [390, 343] on div "Apply" at bounding box center [377, 345] width 26 height 14
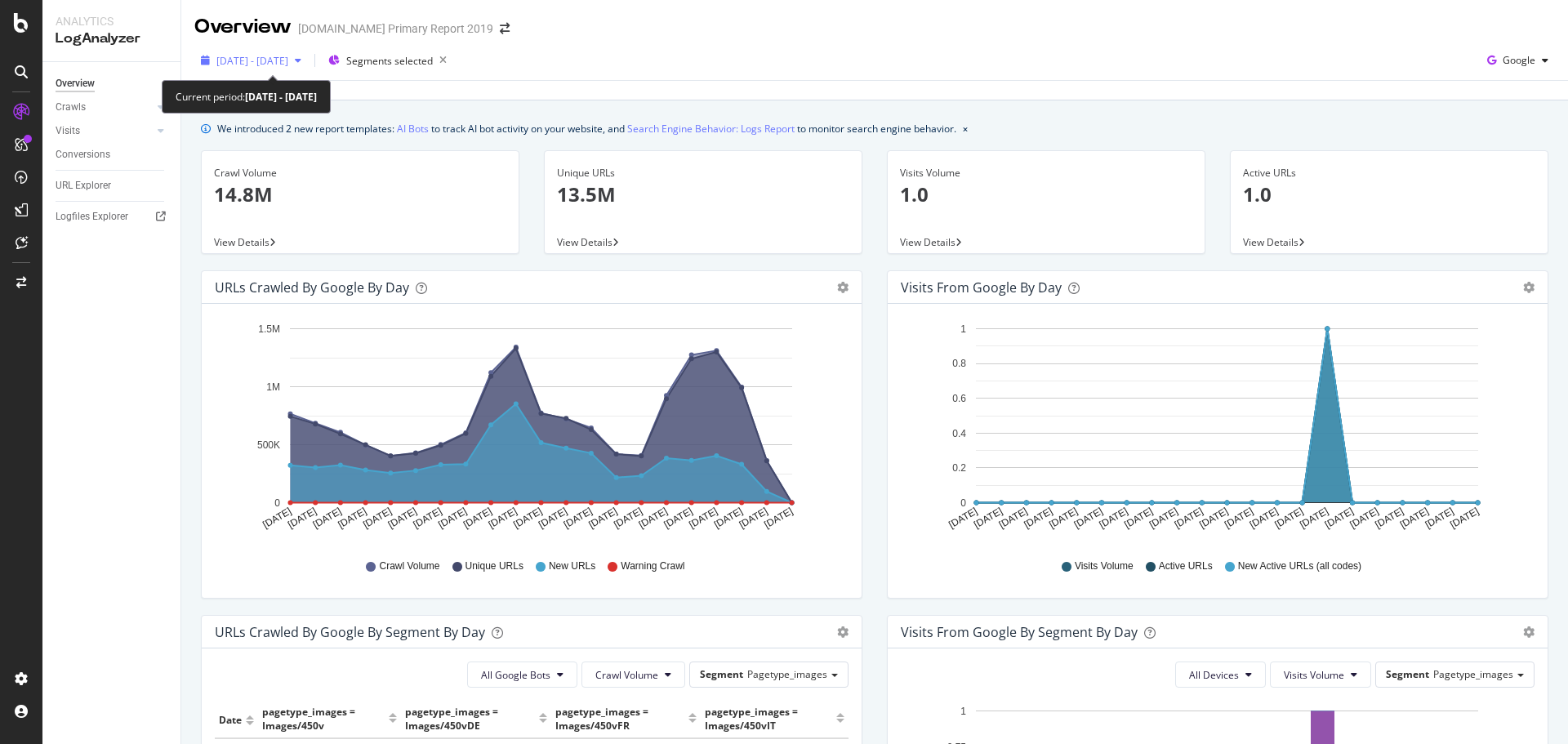
click at [260, 61] on span "2025 Jul. 22nd - Aug. 11th" at bounding box center [252, 61] width 72 height 14
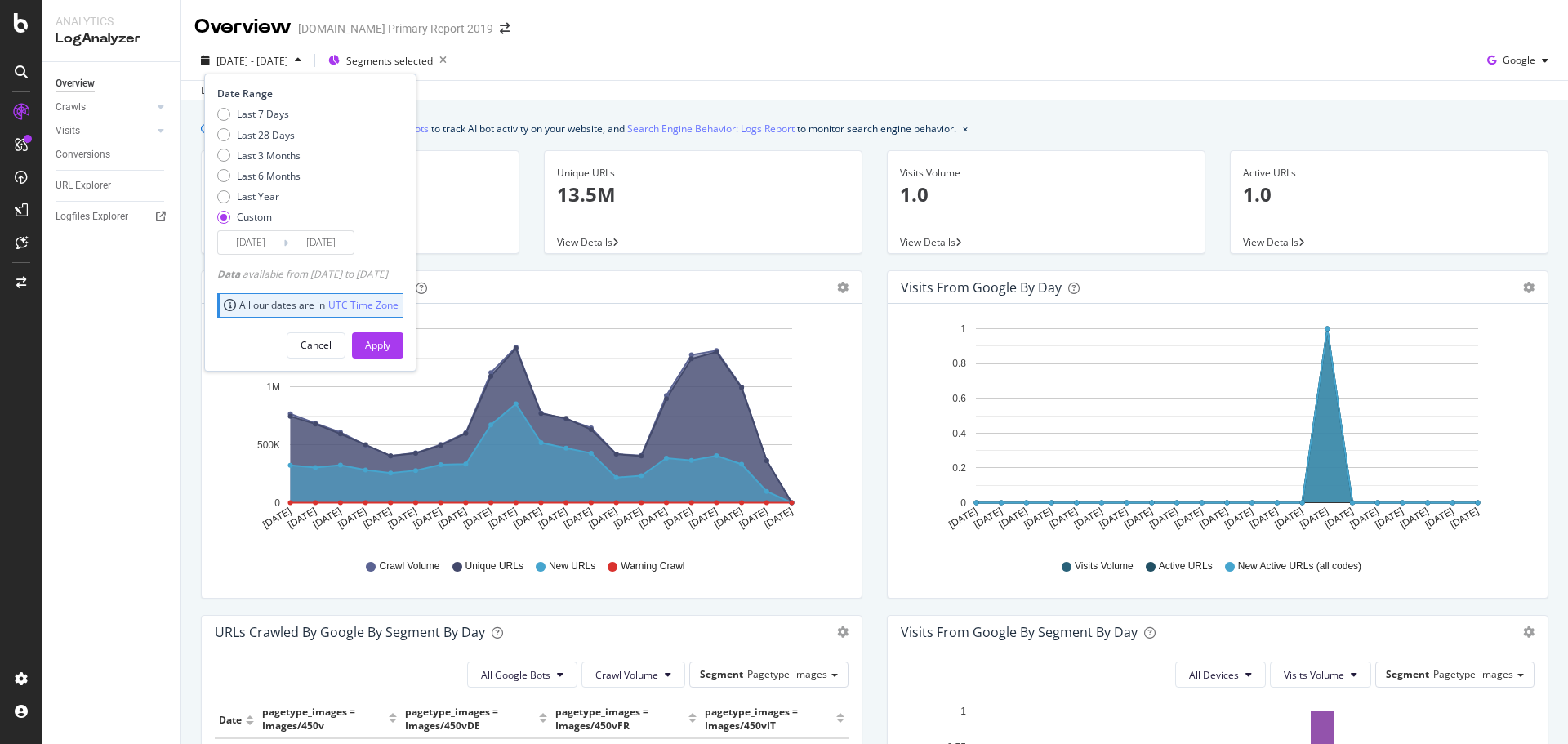
click at [251, 242] on input "2025/07/22" at bounding box center [251, 242] width 66 height 23
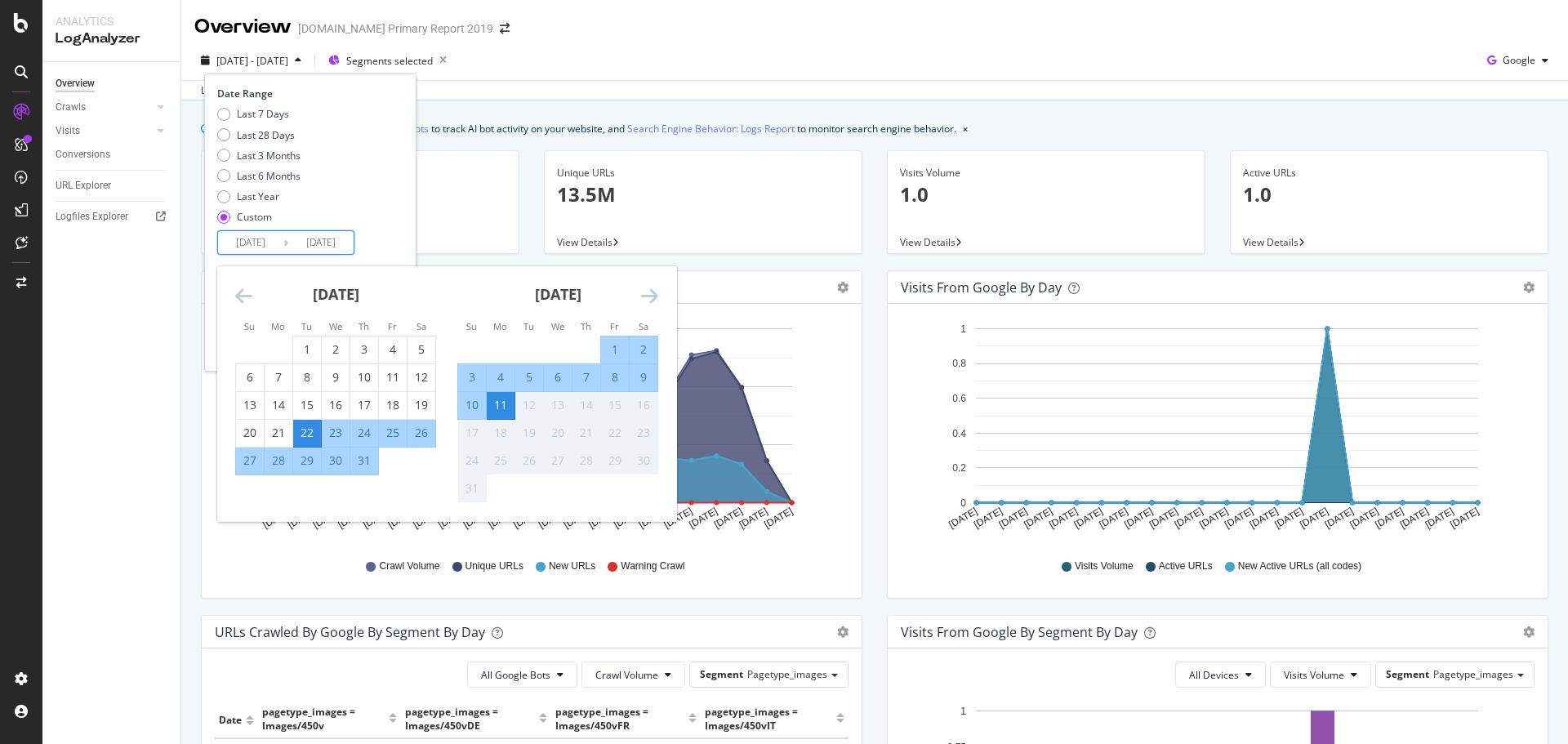
click at [241, 297] on icon "Move backward to switch to the previous month." at bounding box center [243, 296] width 17 height 20
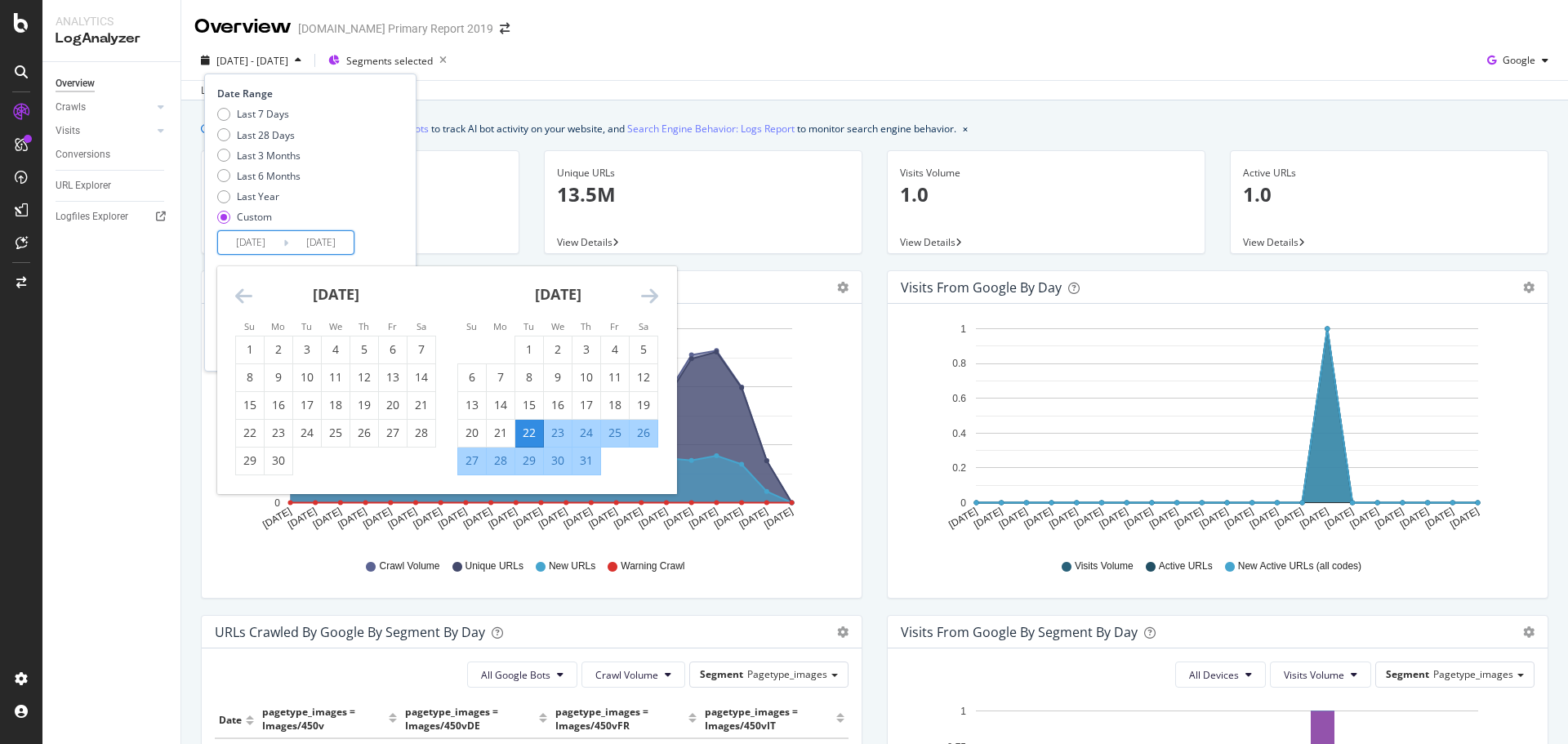
click at [241, 297] on icon "Move backward to switch to the previous month." at bounding box center [243, 296] width 17 height 20
click at [288, 407] on div "12" at bounding box center [278, 405] width 28 height 16
type input "2025/05/12"
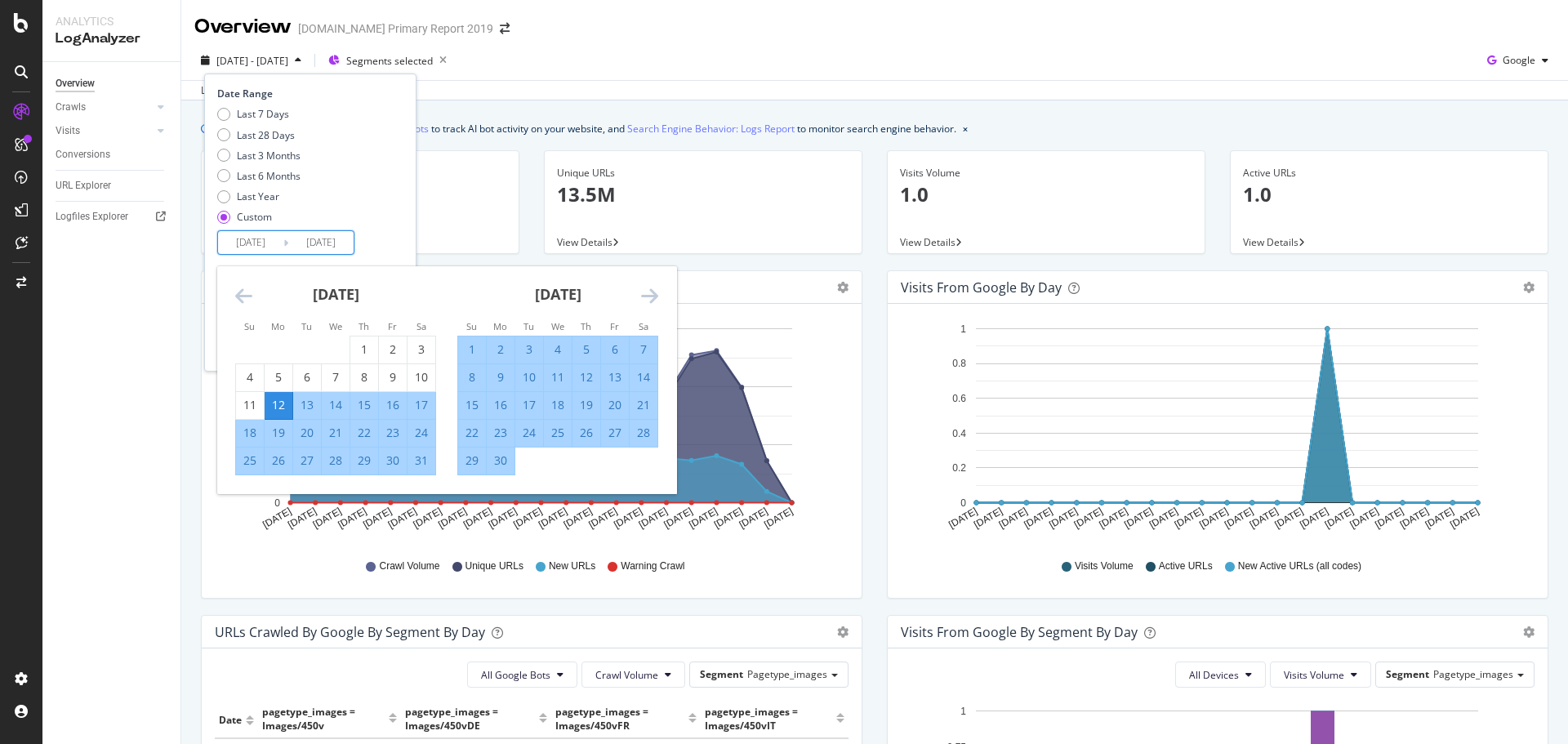
click at [404, 182] on div "Date Range Last 7 Days Last 28 Days Last 3 Months Last 6 Months Last Year Custo…" at bounding box center [311, 171] width 186 height 169
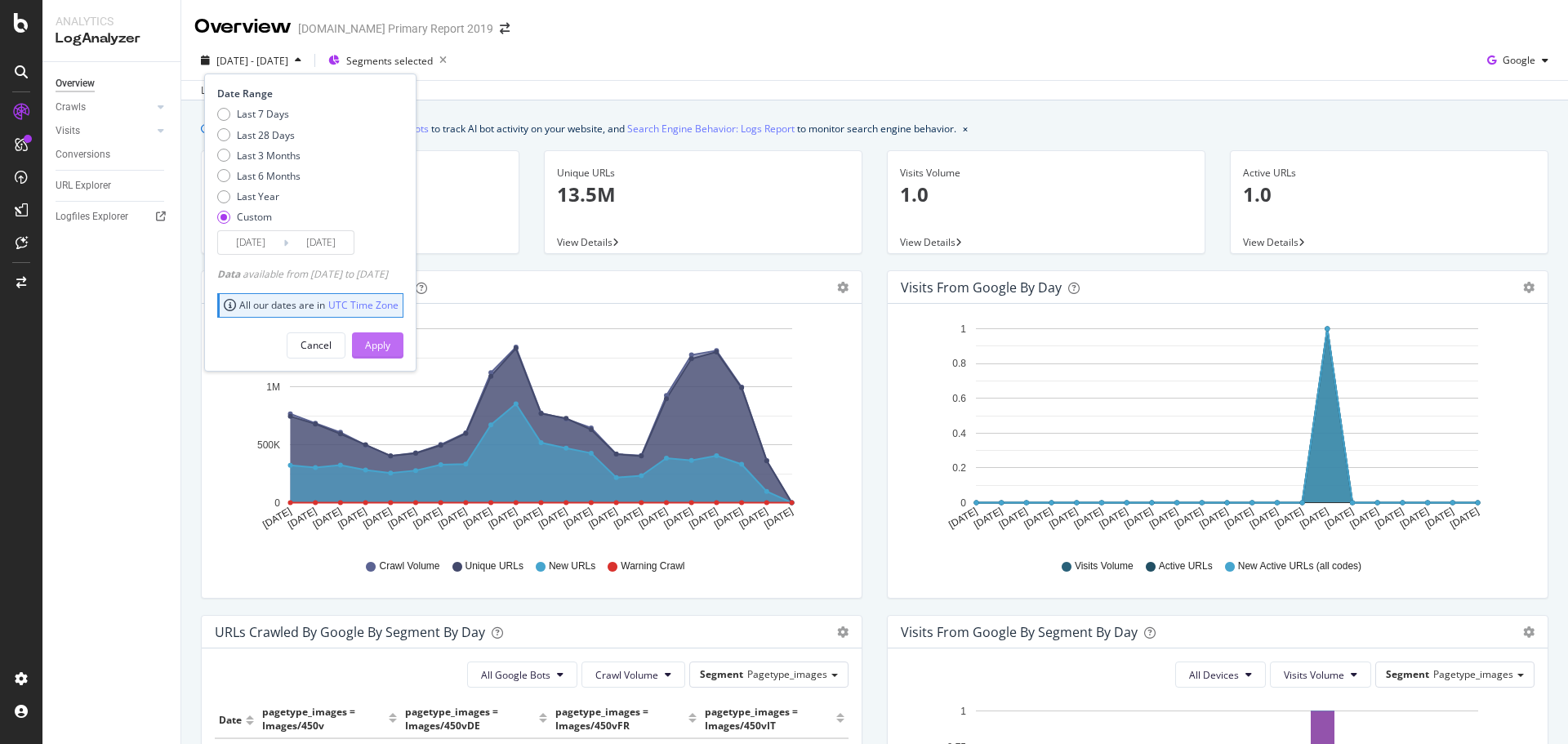
click at [390, 344] on div "Apply" at bounding box center [377, 345] width 26 height 14
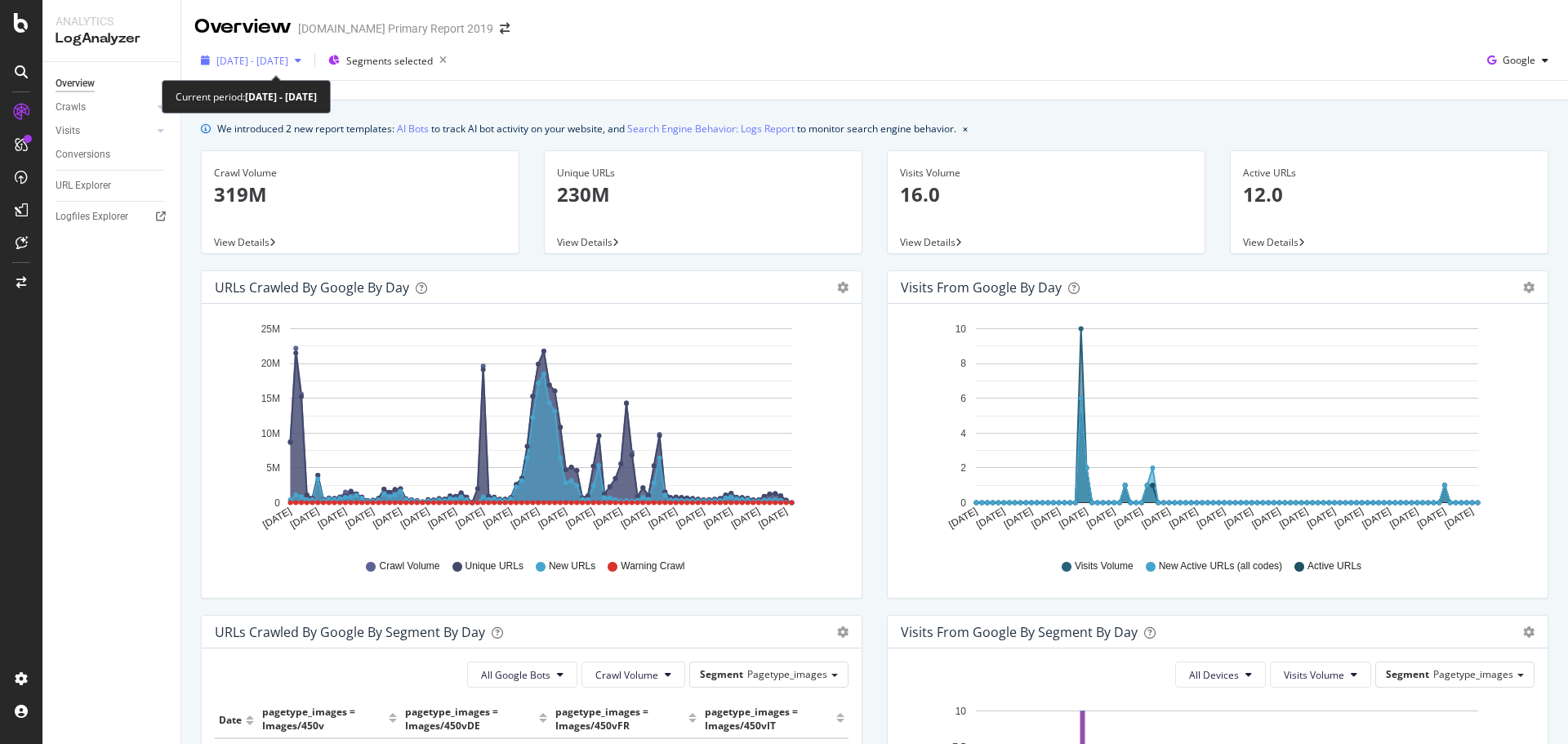
click at [250, 63] on span "2025 May. 12th - Aug. 11th" at bounding box center [252, 61] width 72 height 14
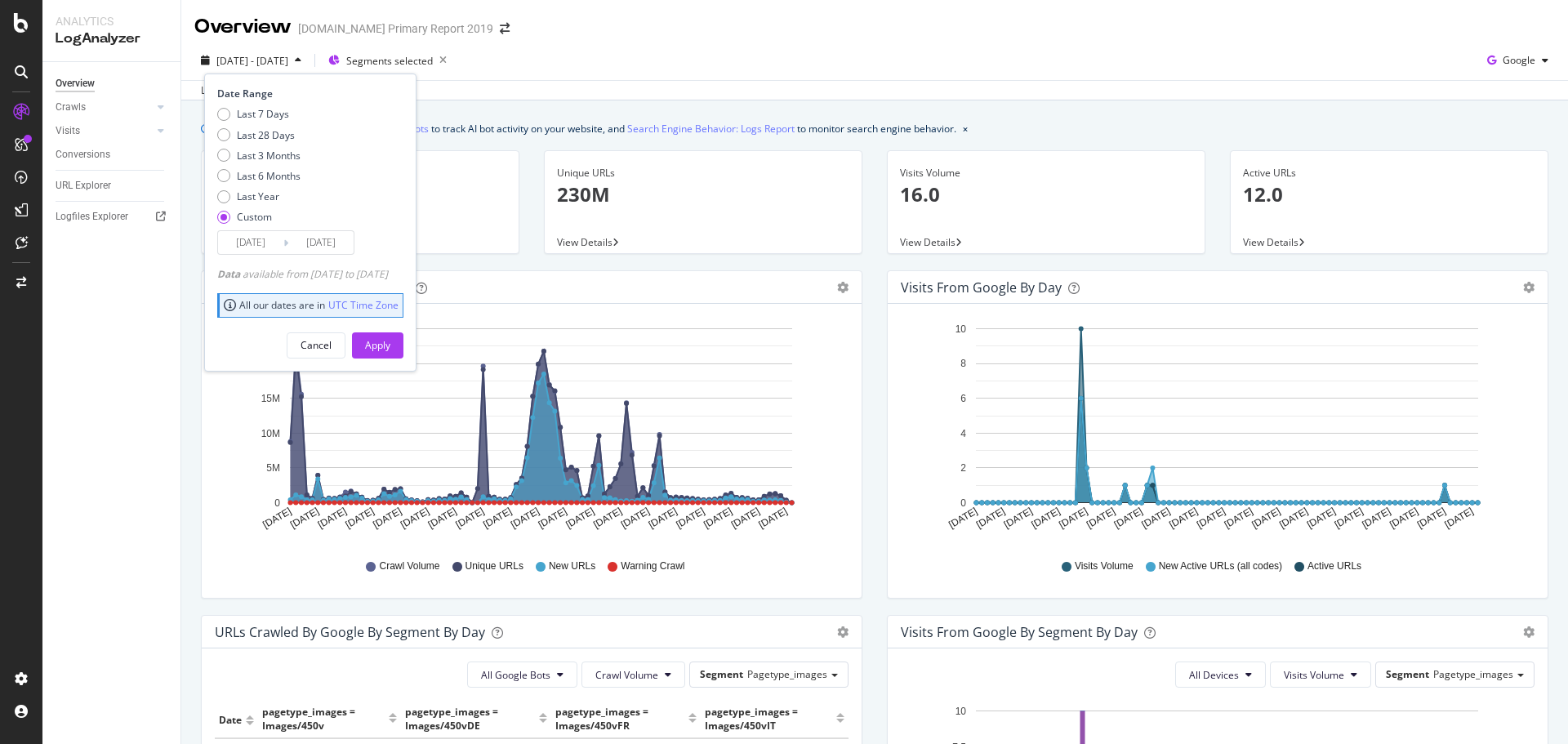
click at [266, 236] on input "2025/05/12" at bounding box center [251, 242] width 66 height 23
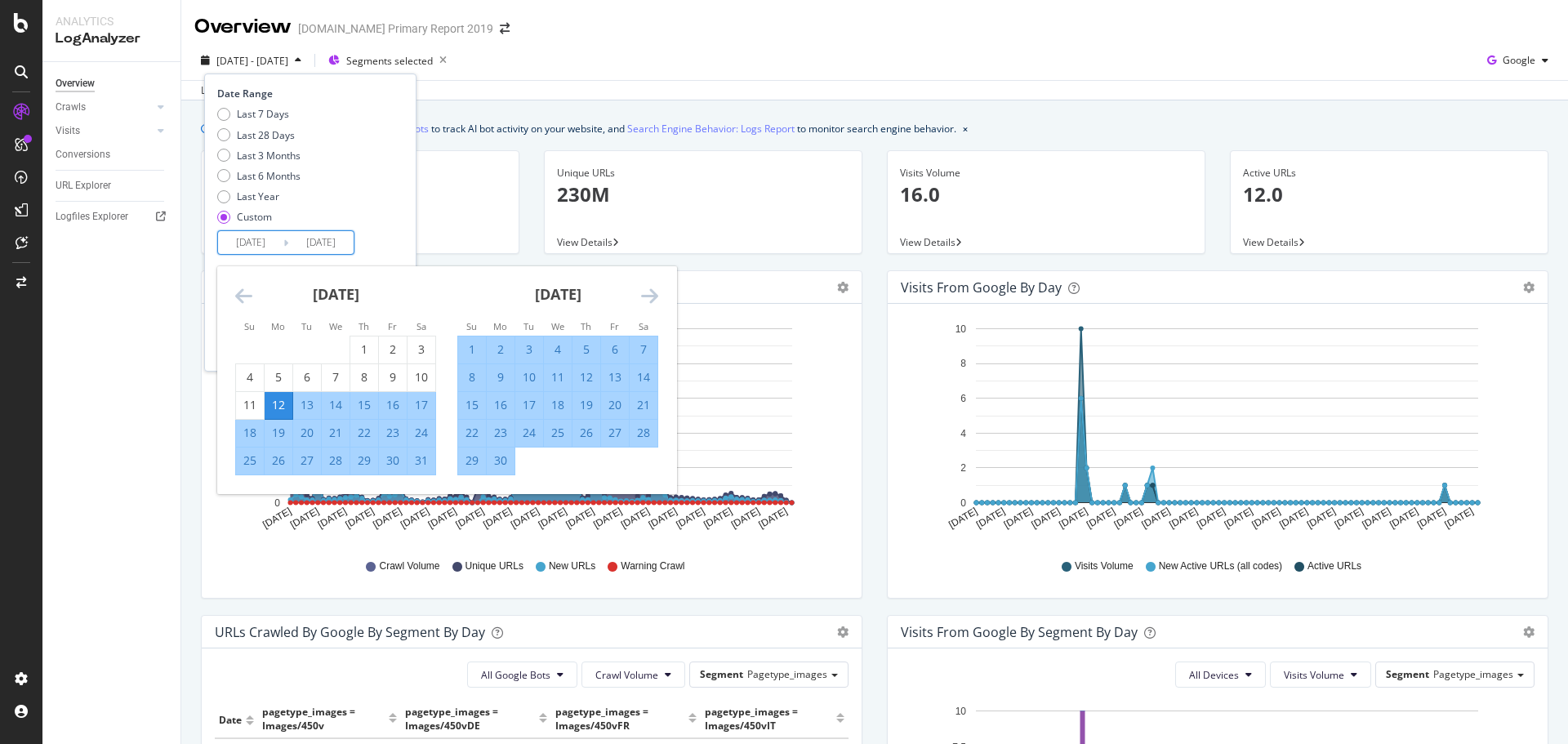
click at [244, 294] on icon "Move backward to switch to the previous month." at bounding box center [243, 296] width 17 height 20
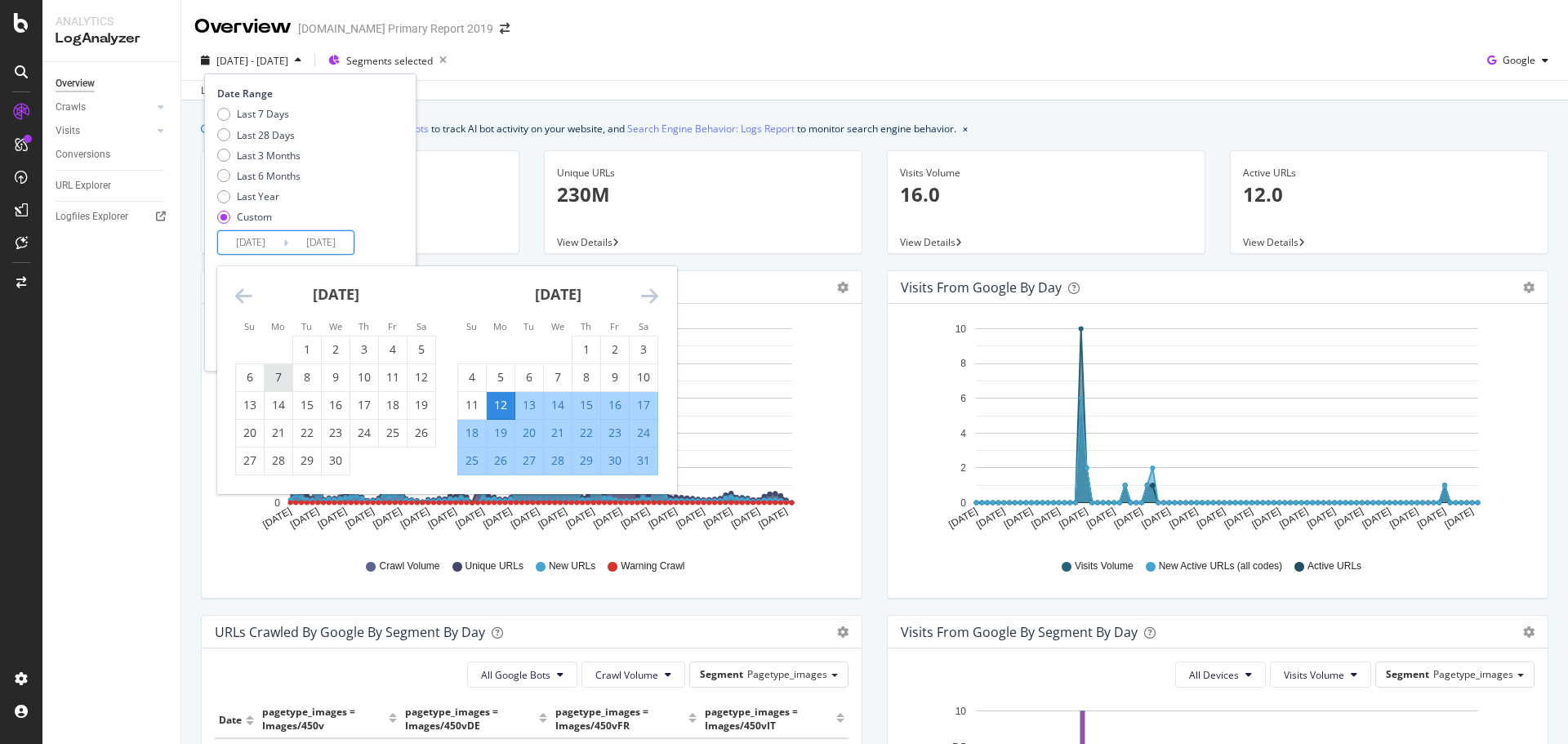
click at [286, 384] on div "7" at bounding box center [278, 377] width 28 height 16
type input "2025/04/07"
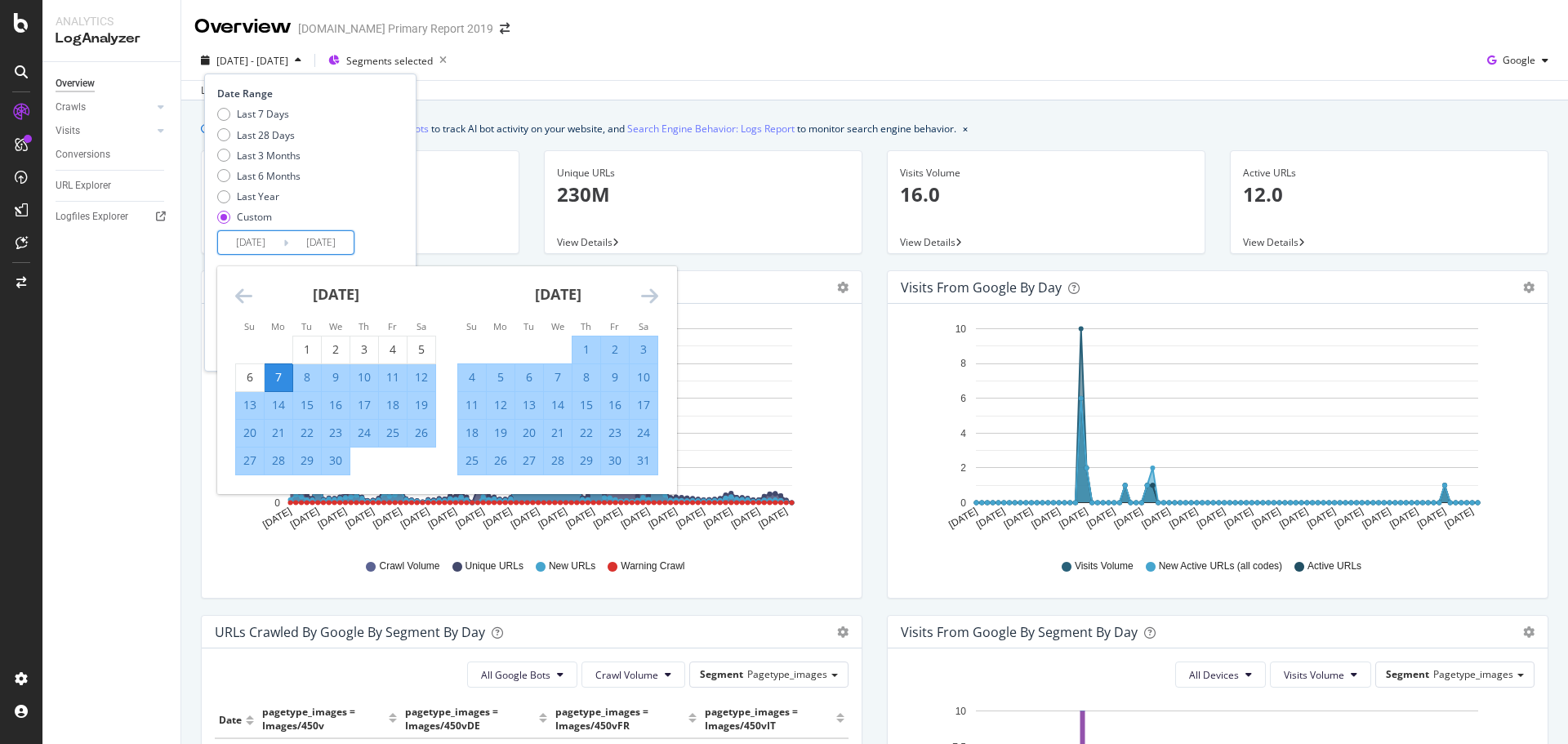
click at [416, 219] on div "Date Range Last 7 Days Last 28 Days Last 3 Months Last 6 Months Last Year Custo…" at bounding box center [310, 222] width 212 height 297
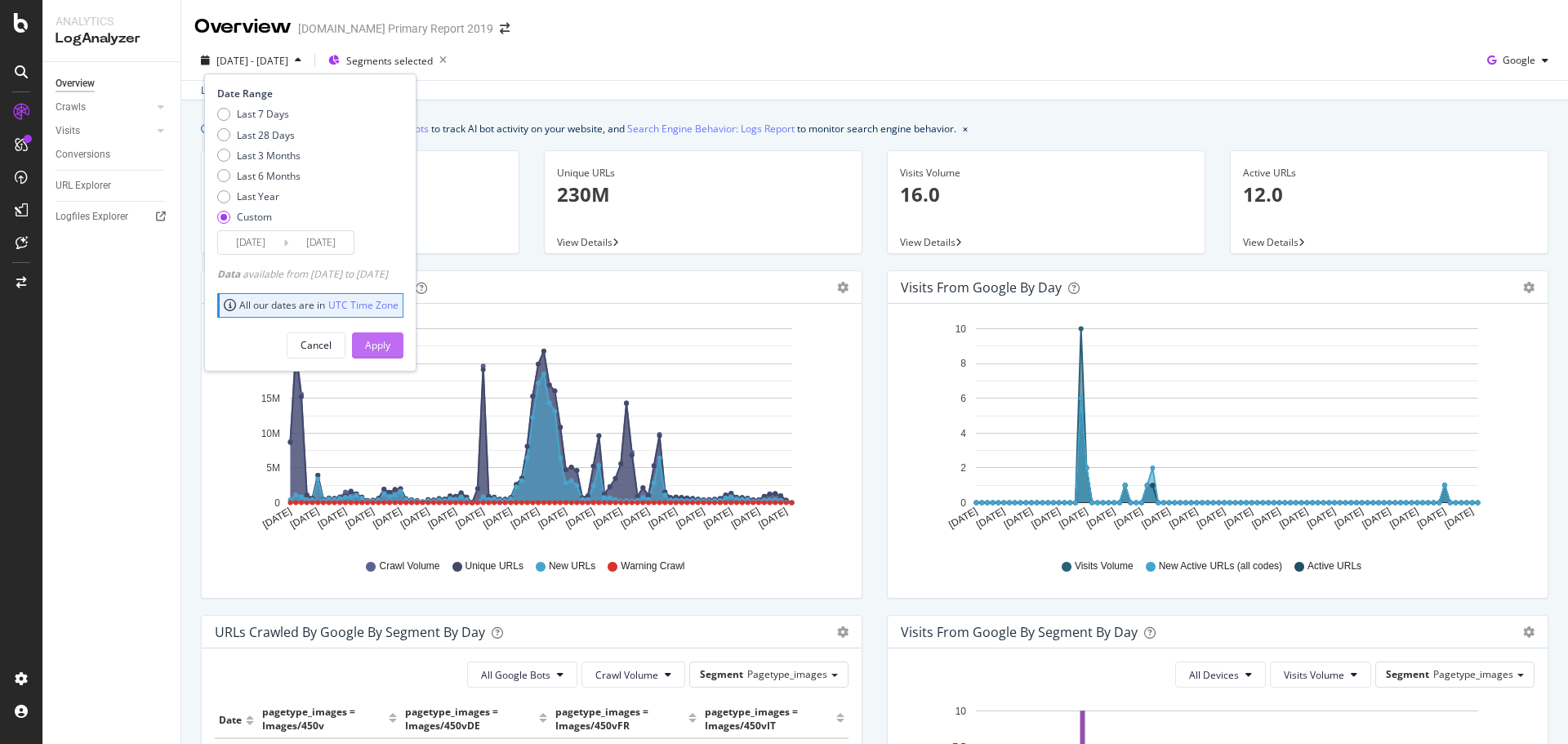
click at [404, 354] on button "Apply" at bounding box center [378, 345] width 51 height 26
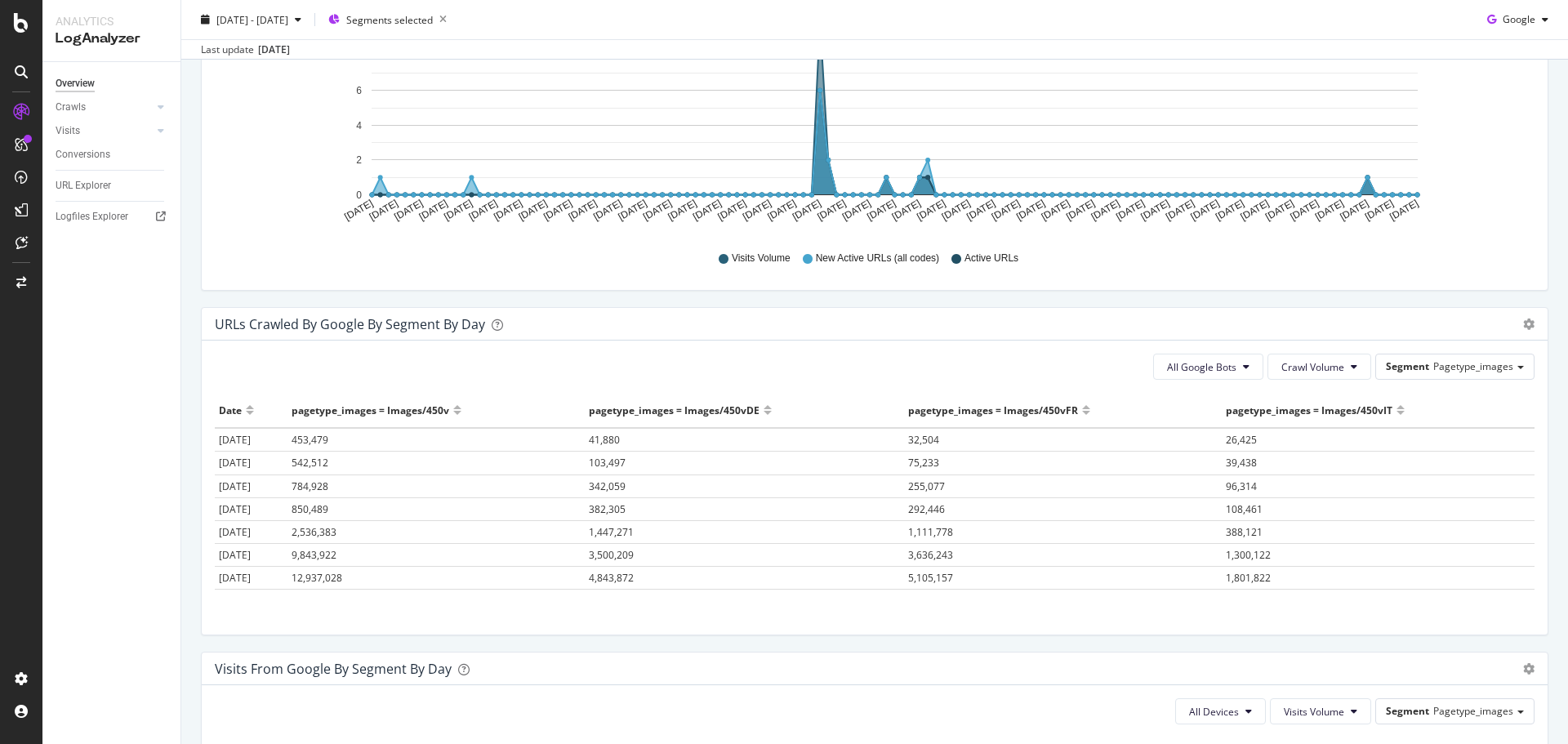
scroll to position [653, 0]
click at [1296, 361] on span "Crawl Volume" at bounding box center [1312, 367] width 63 height 14
click at [1314, 458] on span "New URLs" at bounding box center [1303, 459] width 65 height 15
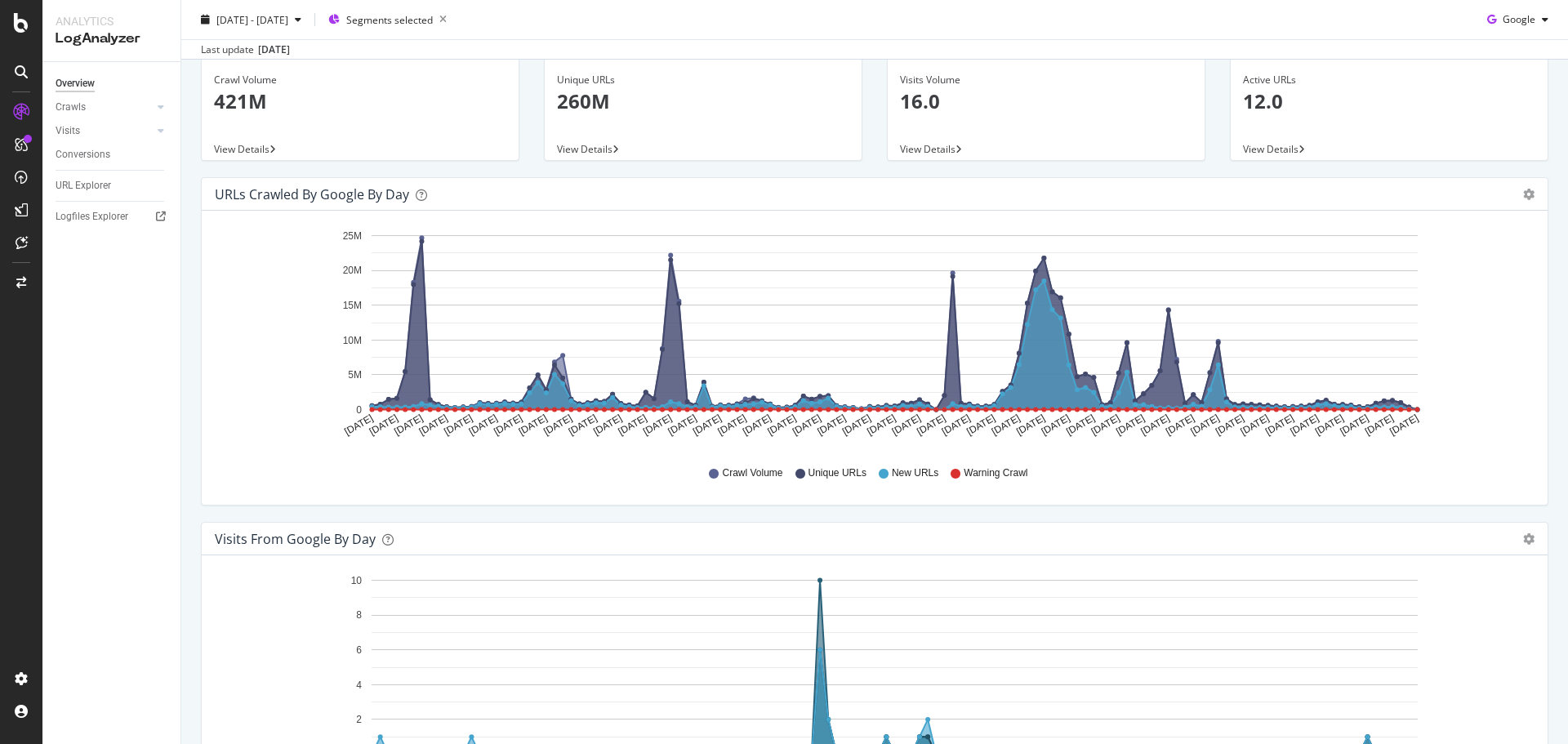
scroll to position [0, 0]
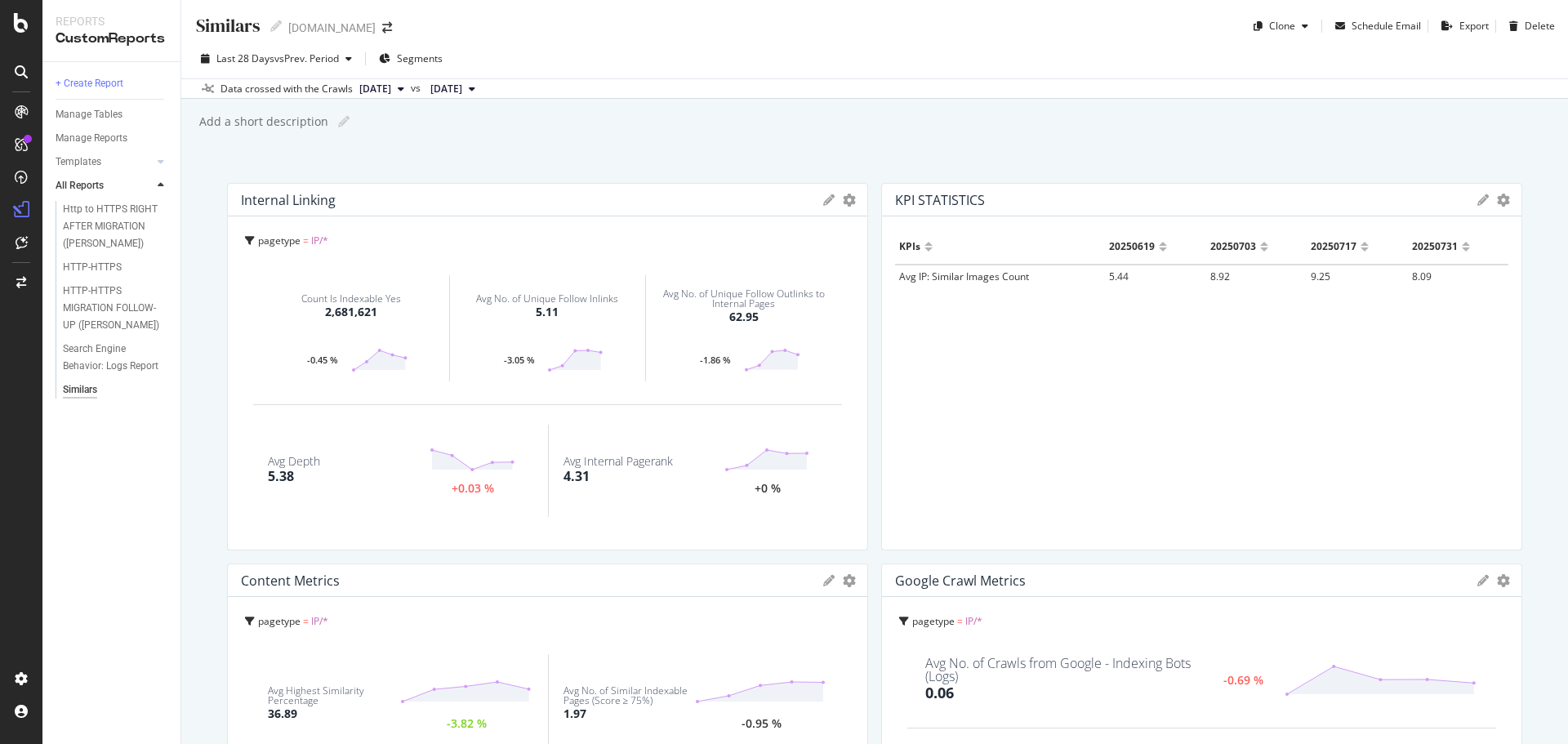
click at [390, 87] on span "[DATE]" at bounding box center [375, 89] width 32 height 15
click at [592, 107] on div "Similars Similars [DOMAIN_NAME] Clone Schedule Email Export Delete Last 28 Days…" at bounding box center [874, 372] width 1387 height 744
click at [462, 84] on span "[DATE]" at bounding box center [446, 89] width 32 height 15
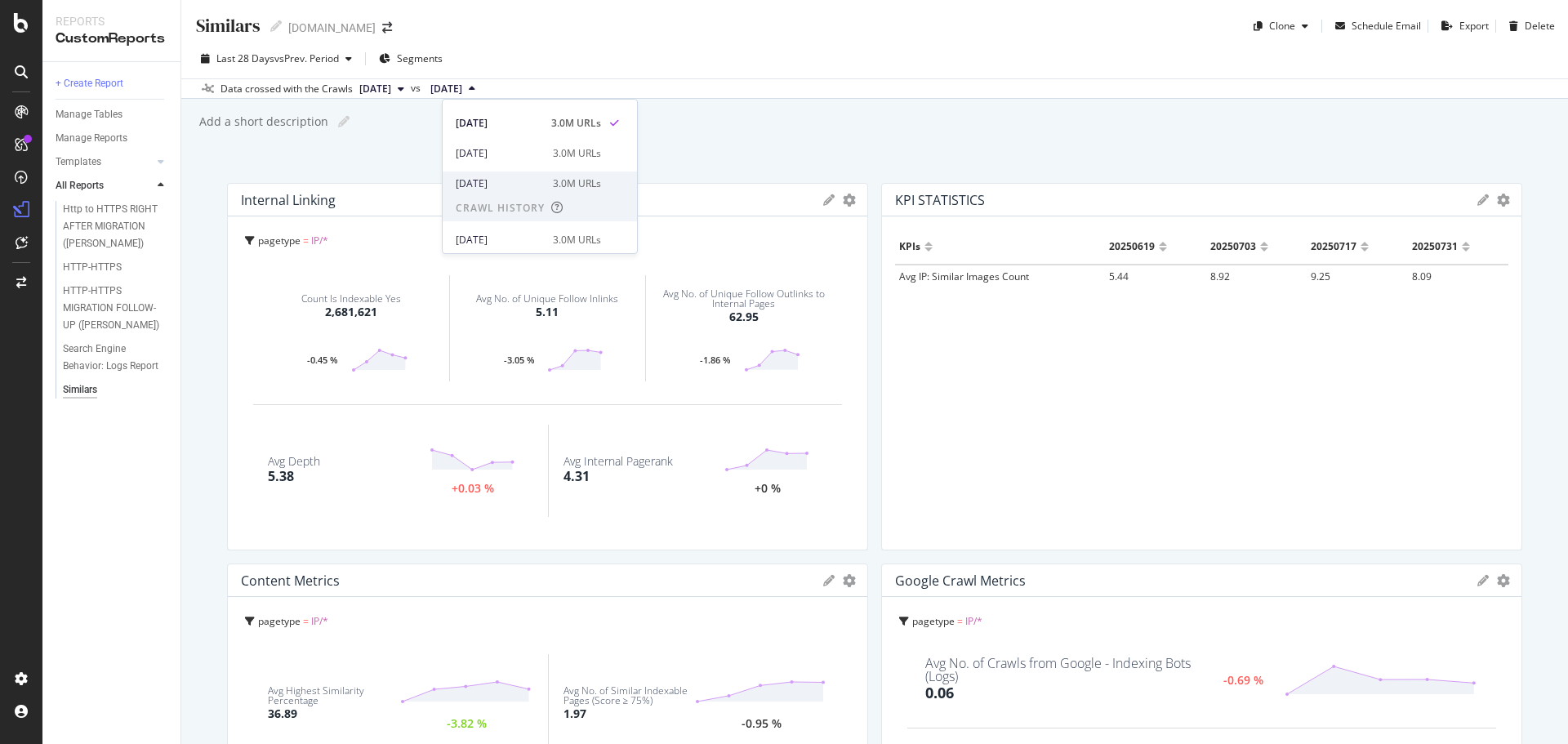
click at [554, 183] on div "3.0M URLs" at bounding box center [577, 184] width 48 height 15
